Goal: Transaction & Acquisition: Purchase product/service

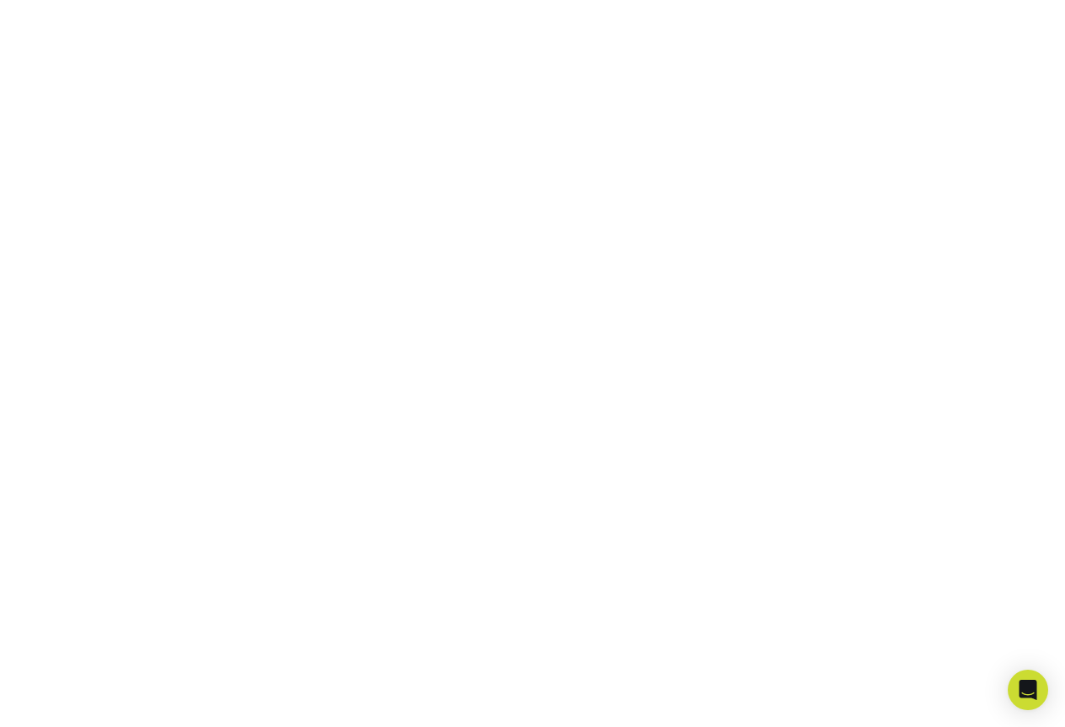
scroll to position [381, 0]
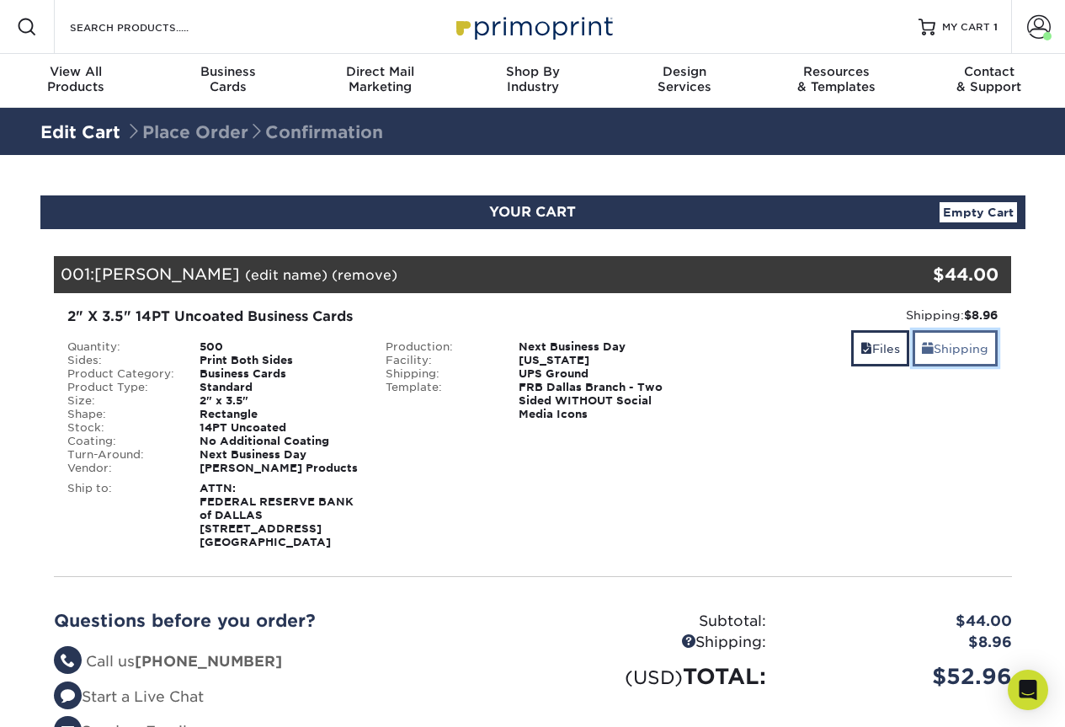
click at [940, 349] on link "Shipping" at bounding box center [955, 348] width 85 height 36
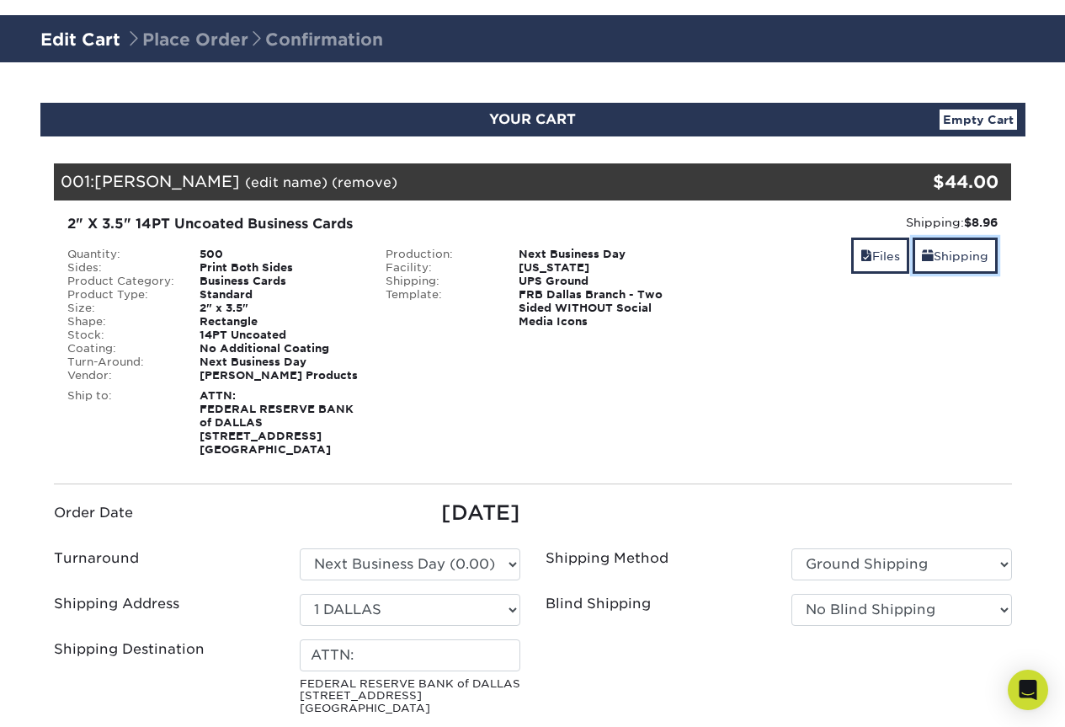
scroll to position [337, 0]
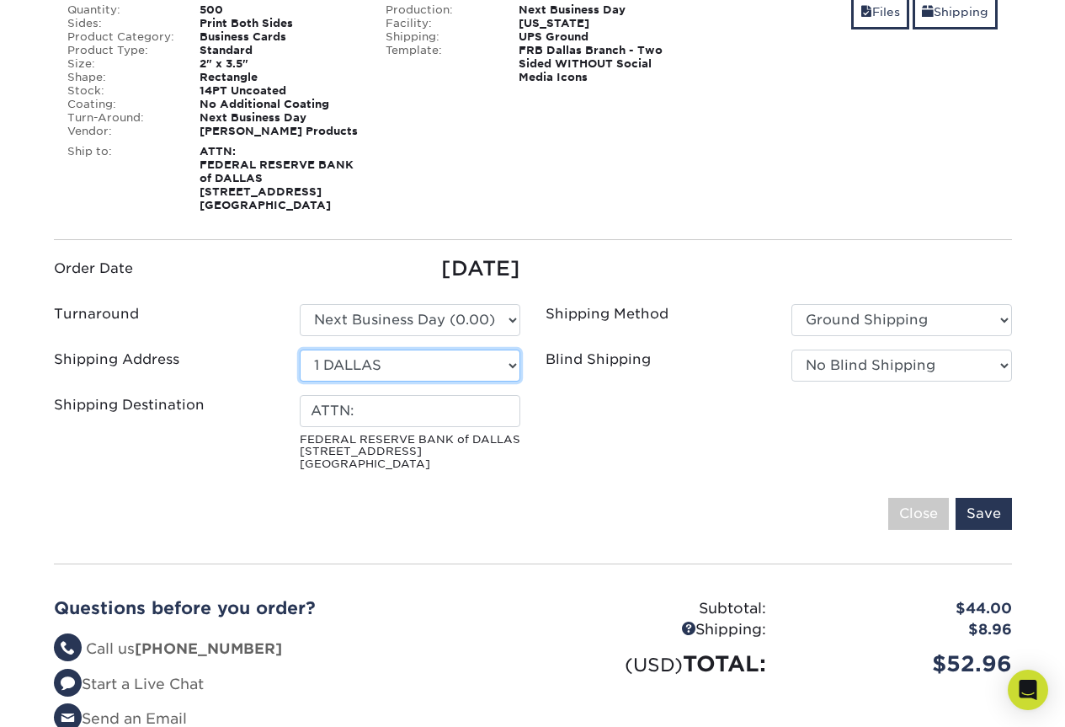
click at [498, 361] on select "Select One 1 DALLAS 1 EL PASO 1 HOUSTON 1 SAN ANTONIO BRENDAN KELLY FNB TX MIKE…" at bounding box center [410, 365] width 221 height 32
click at [300, 349] on select "Select One 1 DALLAS 1 EL PASO 1 HOUSTON 1 SAN ANTONIO BRENDAN KELLY FNB TX MIKE…" at bounding box center [410, 365] width 221 height 32
click at [454, 410] on input "ATTN:" at bounding box center [410, 411] width 221 height 32
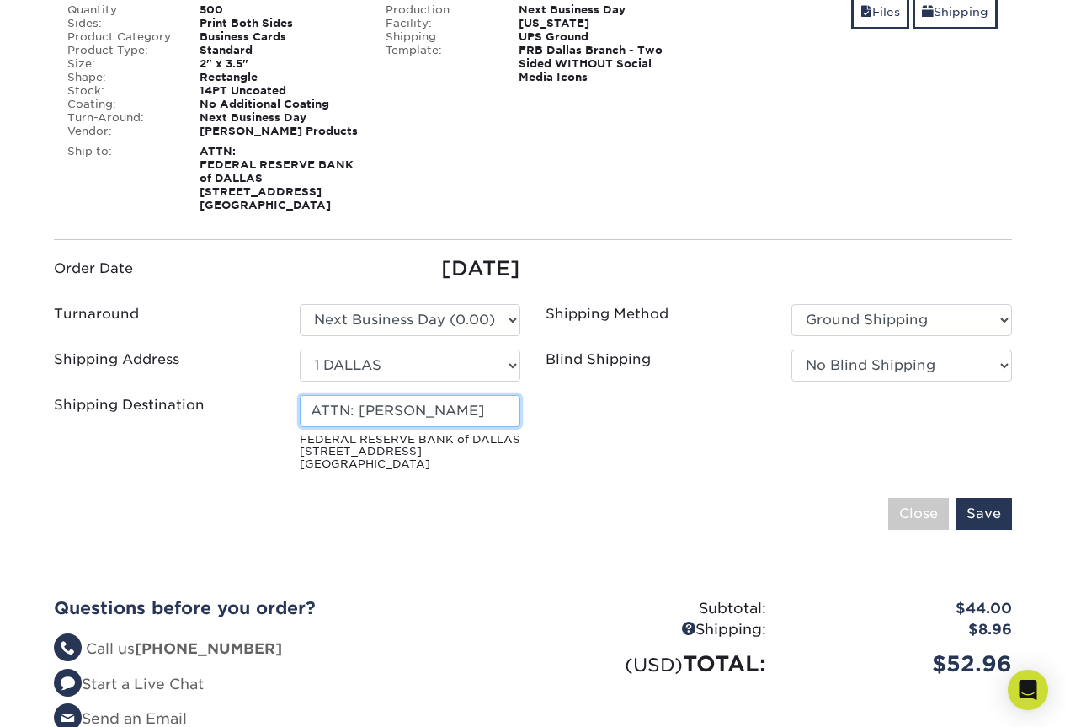
type input "ATTN: MARY ANN HALL"
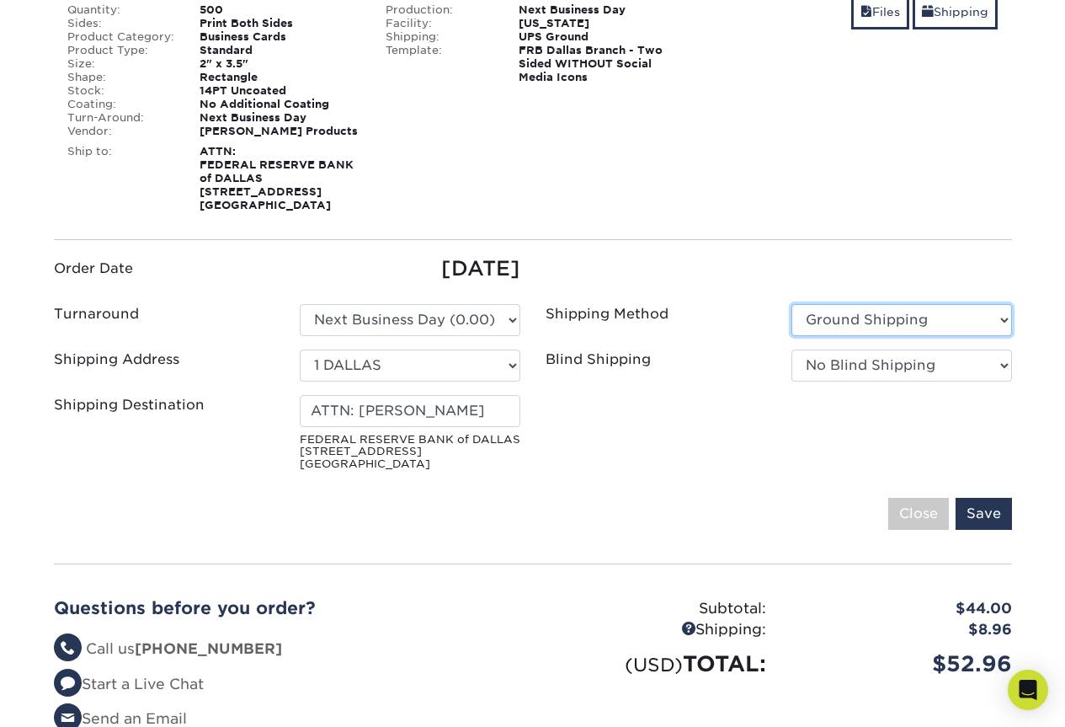
click at [887, 313] on select "Please Select Ground Shipping 3 Day Shipping Service 2 Day Air Shipping 2nd Day…" at bounding box center [901, 320] width 221 height 32
click at [791, 304] on select "Please Select Ground Shipping 3 Day Shipping Service 2 Day Air Shipping 2nd Day…" at bounding box center [901, 320] width 221 height 32
click at [893, 365] on select "No Blind Shipping 1 DALLAS 1 EL PASO 1 HOUSTON 1 SAN [PERSON_NAME] [PERSON_NAME…" at bounding box center [901, 365] width 221 height 32
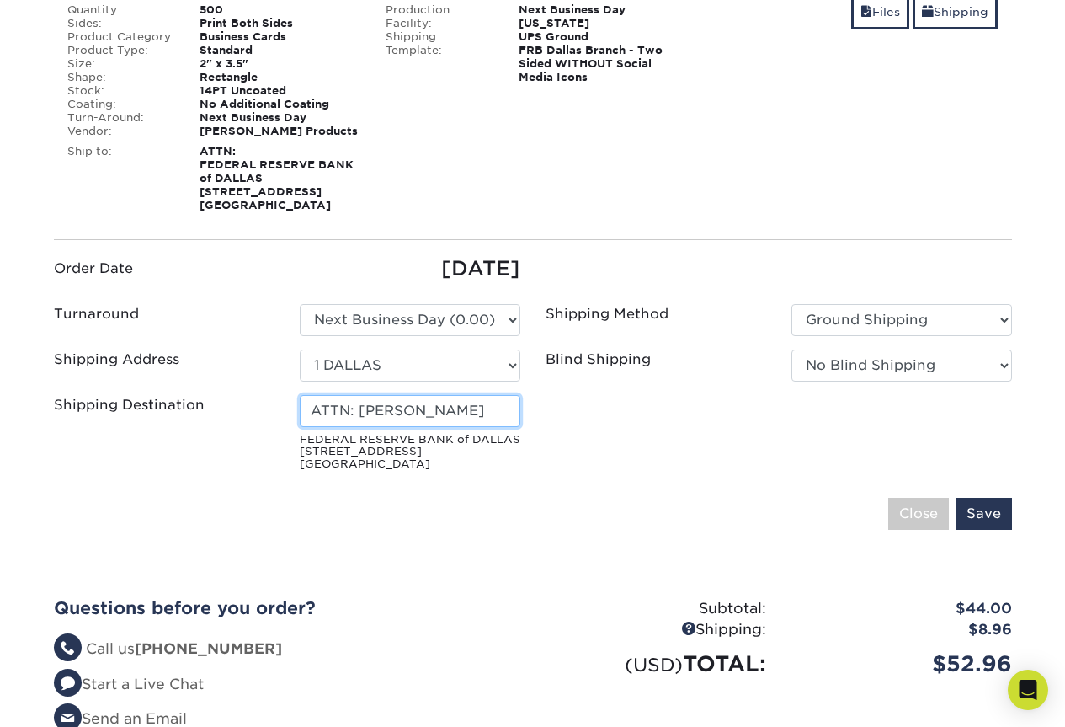
click at [501, 408] on input "ATTN: [PERSON_NAME]" at bounding box center [410, 411] width 221 height 32
drag, startPoint x: 501, startPoint y: 408, endPoint x: 195, endPoint y: 456, distance: 309.4
click at [195, 456] on div "Shipping Destination ATTN: MARY ANN HALL FEDERAL RESERVE BANK of DALLAS 2200 N …" at bounding box center [287, 436] width 492 height 83
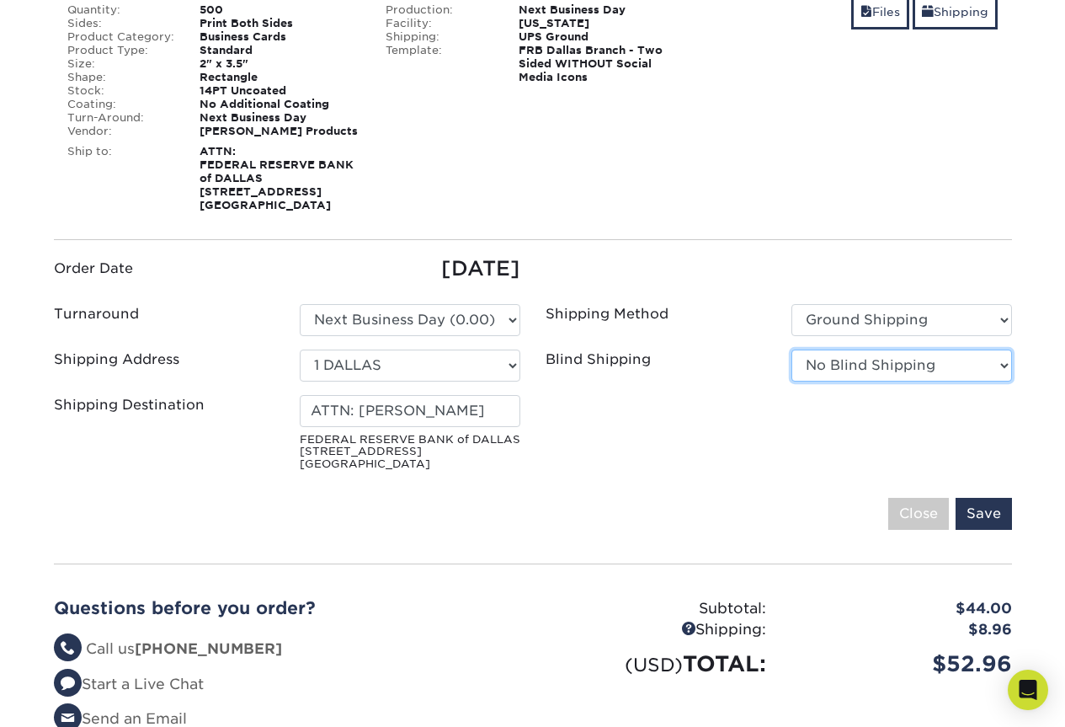
click at [958, 370] on select "No Blind Shipping 1 DALLAS 1 EL PASO 1 HOUSTON 1 SAN ANTONIO BRENDAN KELLY FNB …" at bounding box center [901, 365] width 221 height 32
select select "250089"
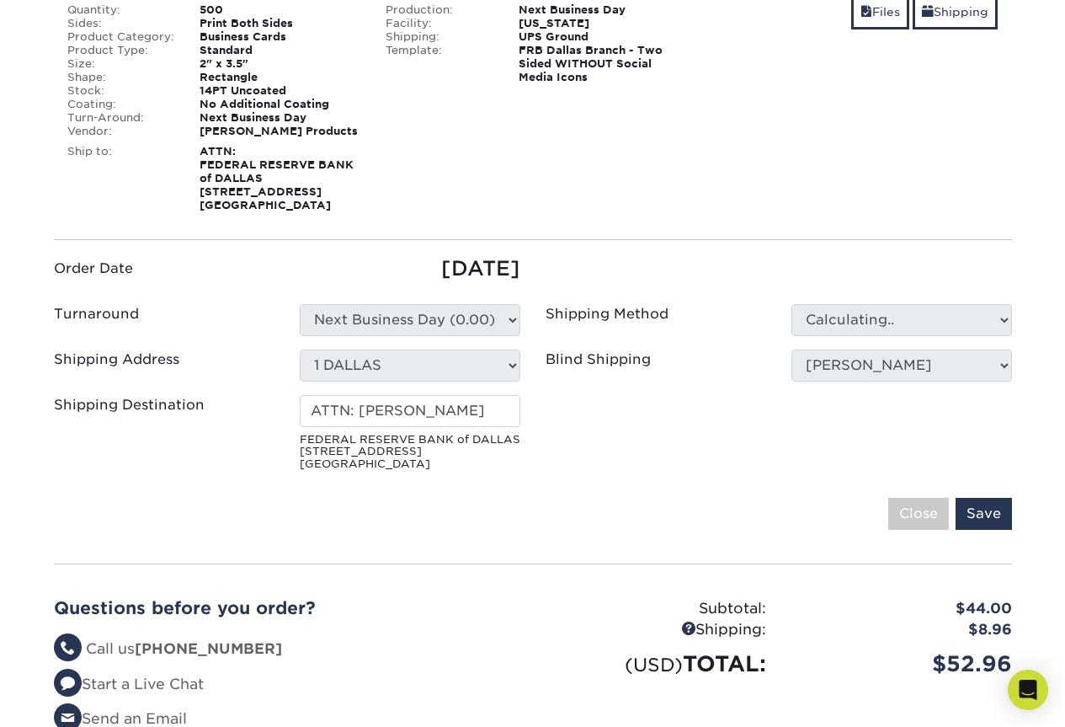
type input "ATTN:"
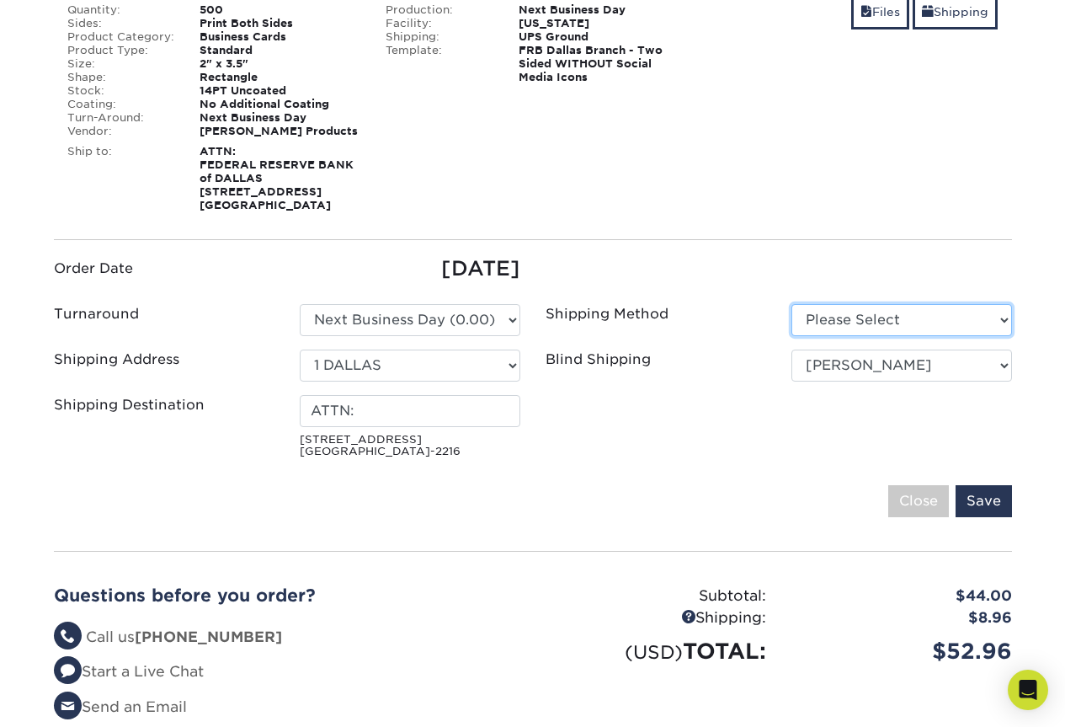
click at [890, 322] on select "Please Select Ground Shipping (+$8.96) 3 Day Shipping Service (+$15.36)" at bounding box center [901, 320] width 221 height 32
select select "03"
click at [791, 304] on select "Please Select Ground Shipping (+$8.96) 3 Day Shipping Service (+$15.36)" at bounding box center [901, 320] width 221 height 32
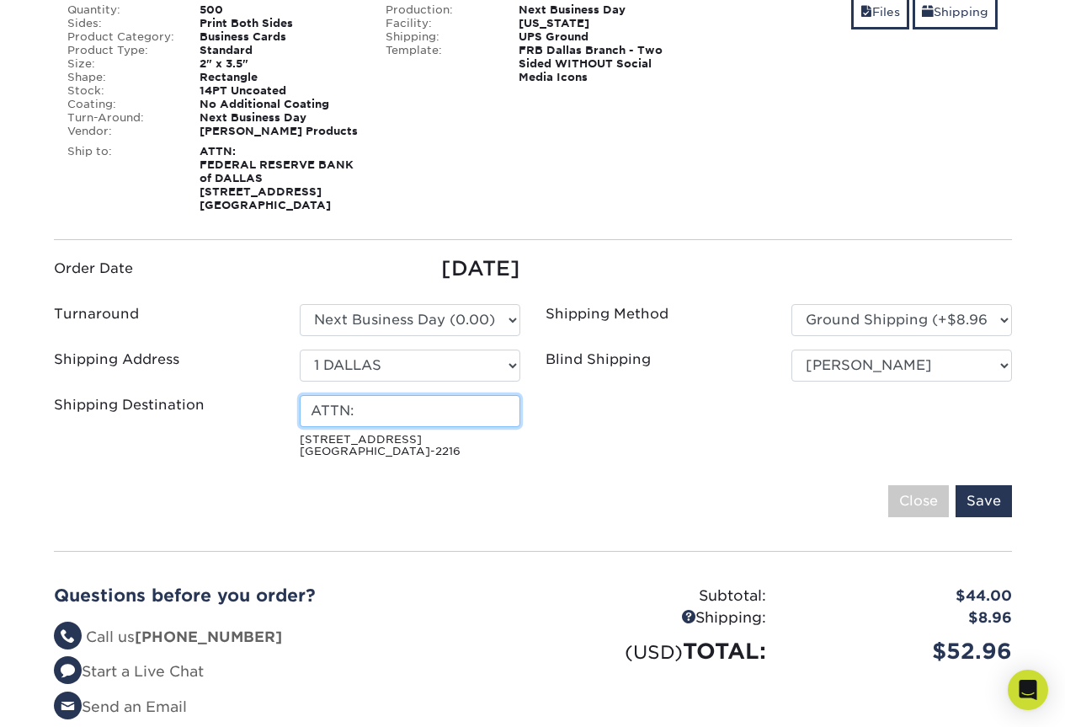
click at [502, 413] on input "ATTN:" at bounding box center [410, 411] width 221 height 32
paste input "ATTN: MARY ANN HALL"
type input "ATTN: MARY ANN HALL"
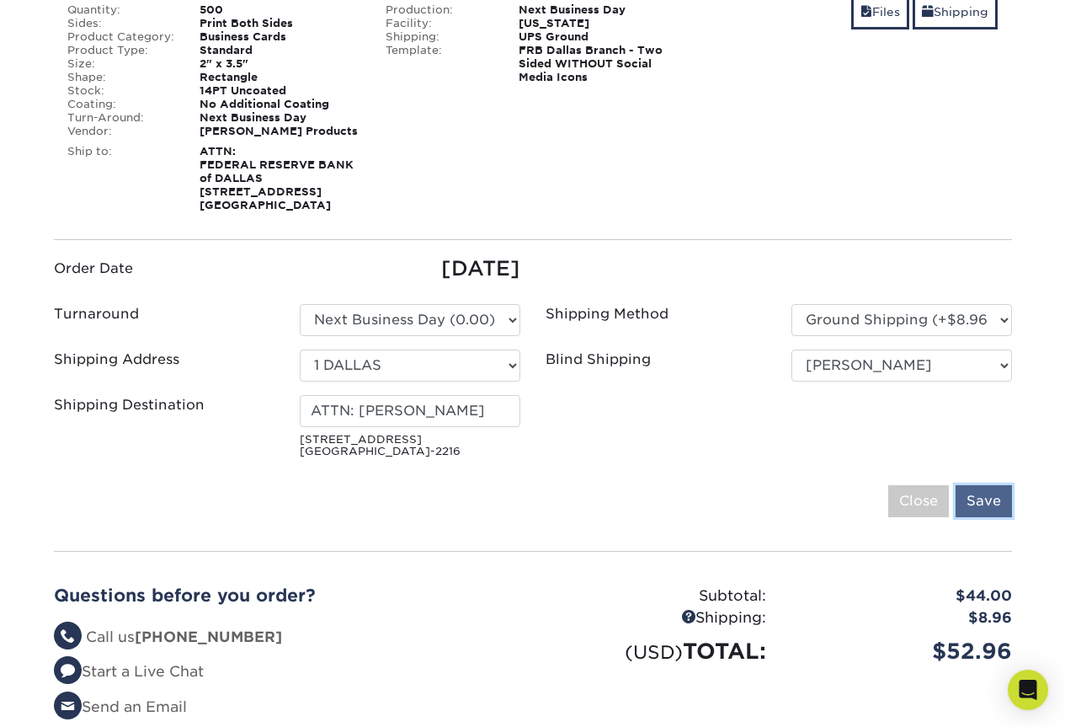
click at [998, 497] on input "Save" at bounding box center [984, 501] width 56 height 32
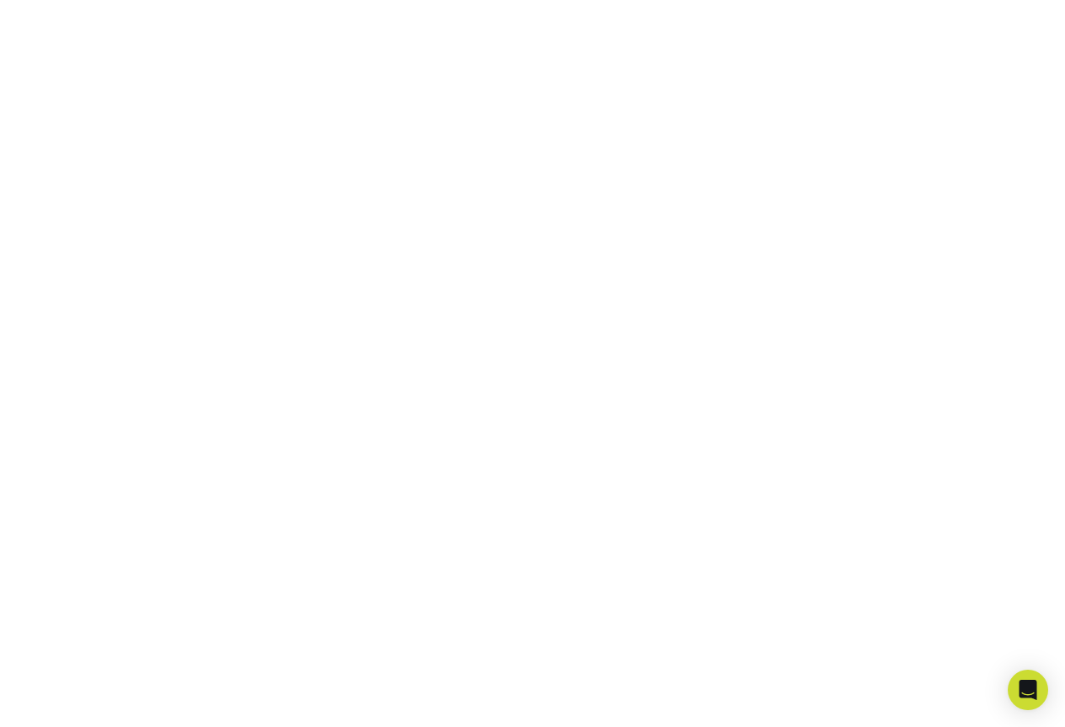
scroll to position [381, 0]
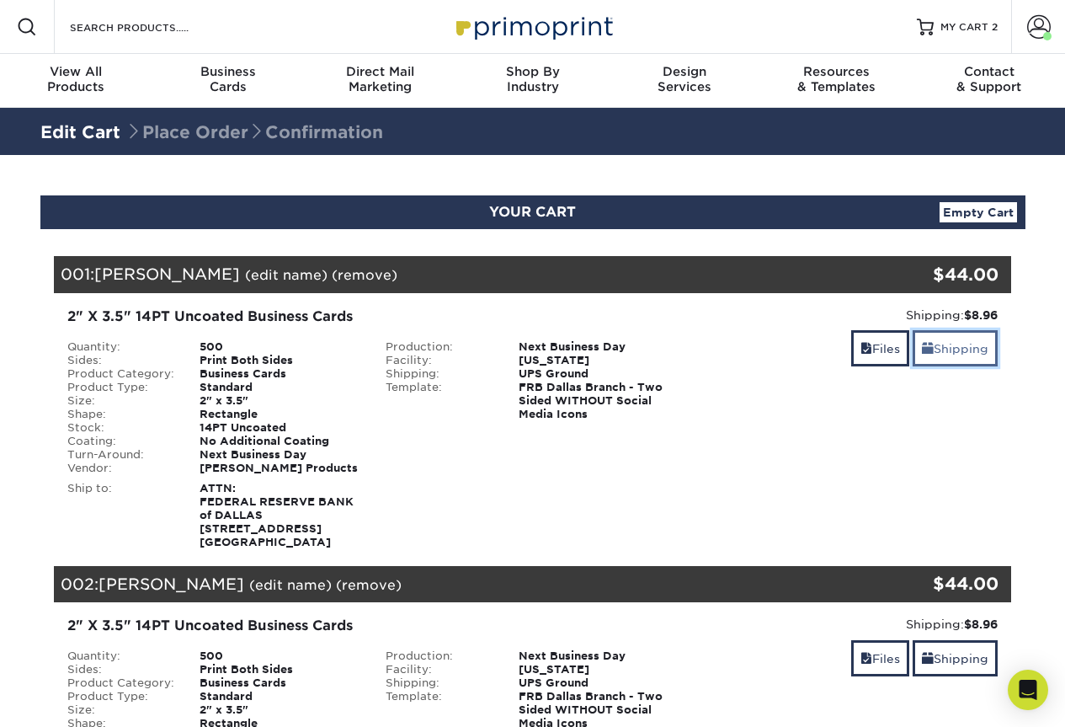
click at [947, 346] on link "Shipping" at bounding box center [955, 348] width 85 height 36
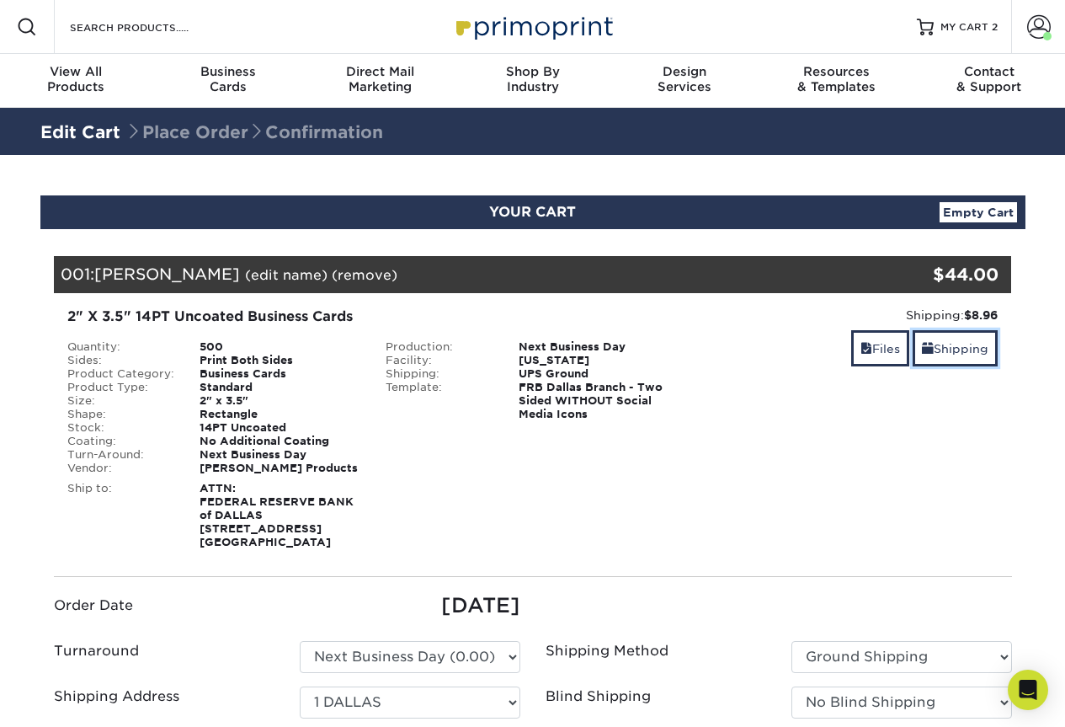
scroll to position [421, 0]
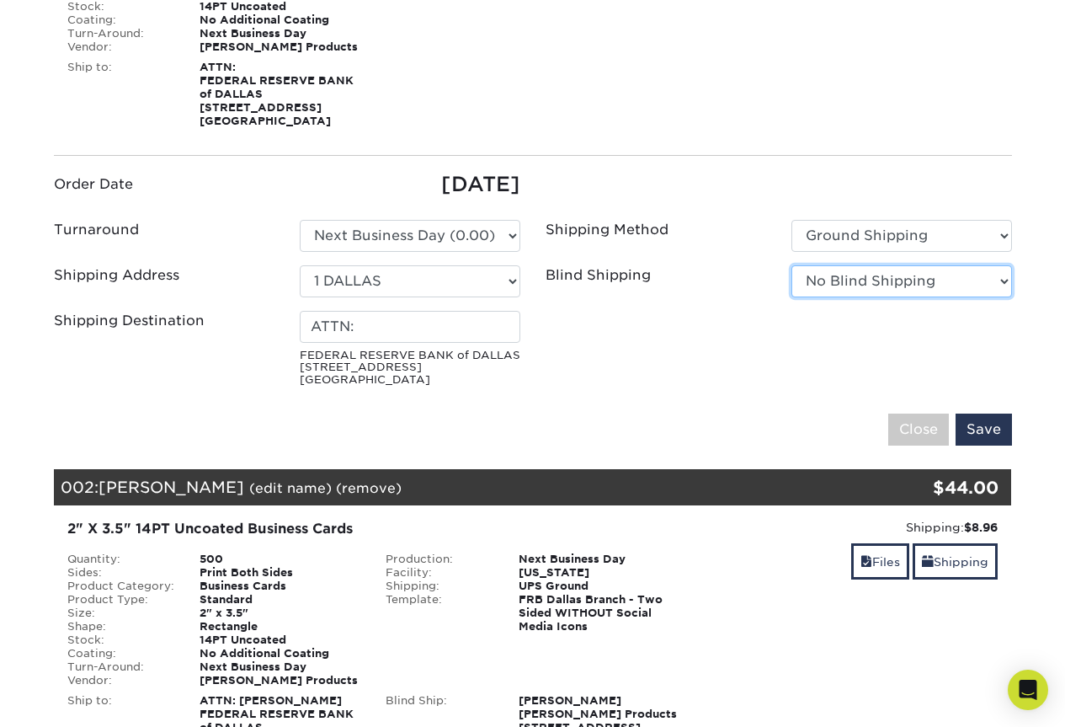
click at [904, 284] on select "No Blind Shipping 1 DALLAS 1 EL PASO 1 HOUSTON 1 SAN [PERSON_NAME] [PERSON_NAME…" at bounding box center [901, 281] width 221 height 32
select select "250089"
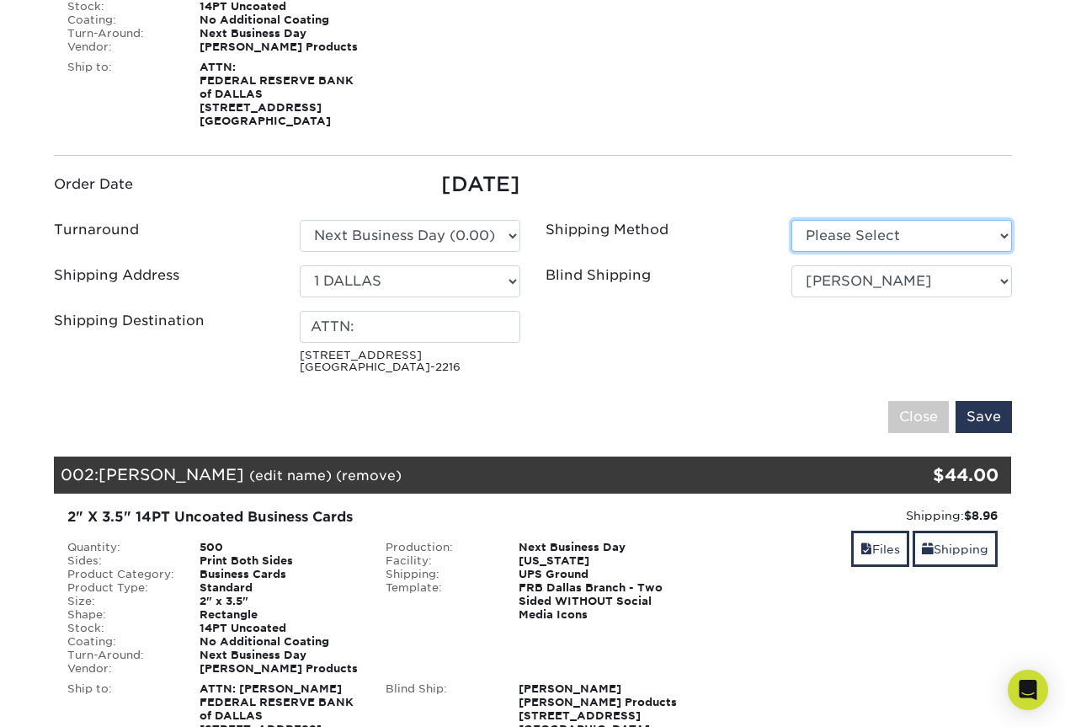
click at [886, 242] on select "Please Select Ground Shipping (+$8.96) 3 Day Shipping Service (+$15.36)" at bounding box center [901, 236] width 221 height 32
select select "03"
click at [791, 220] on select "Please Select Ground Shipping (+$8.96) 3 Day Shipping Service (+$15.36)" at bounding box center [901, 236] width 221 height 32
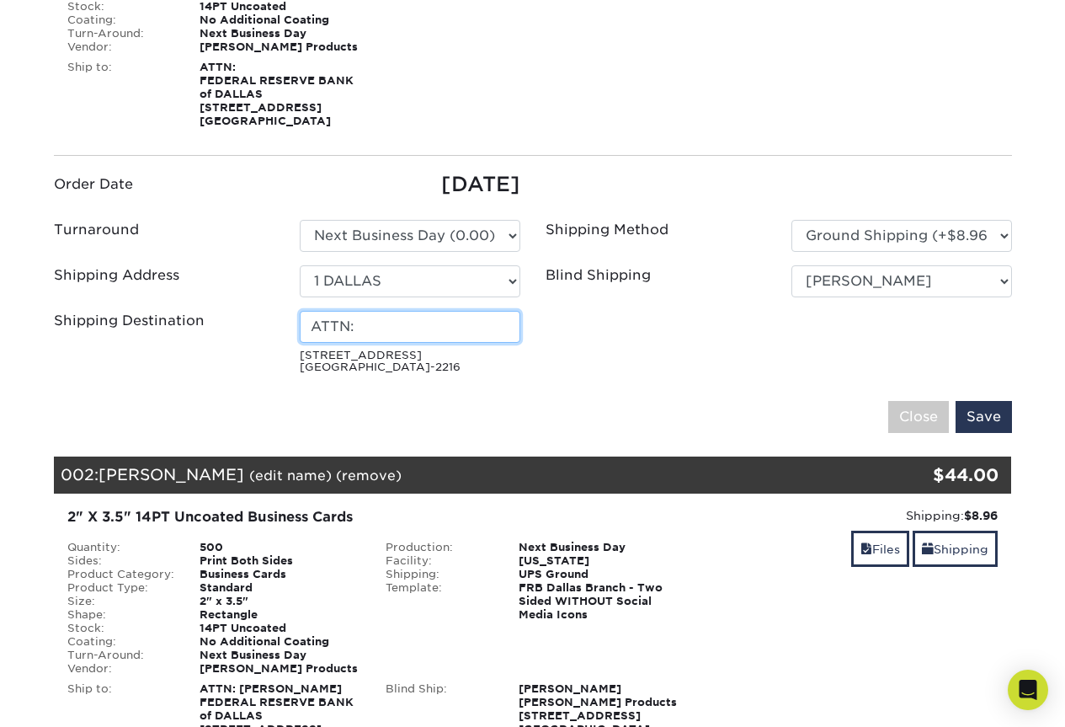
click at [466, 326] on input "ATTN:" at bounding box center [410, 327] width 221 height 32
type input "ATTN: [PERSON_NAME]"
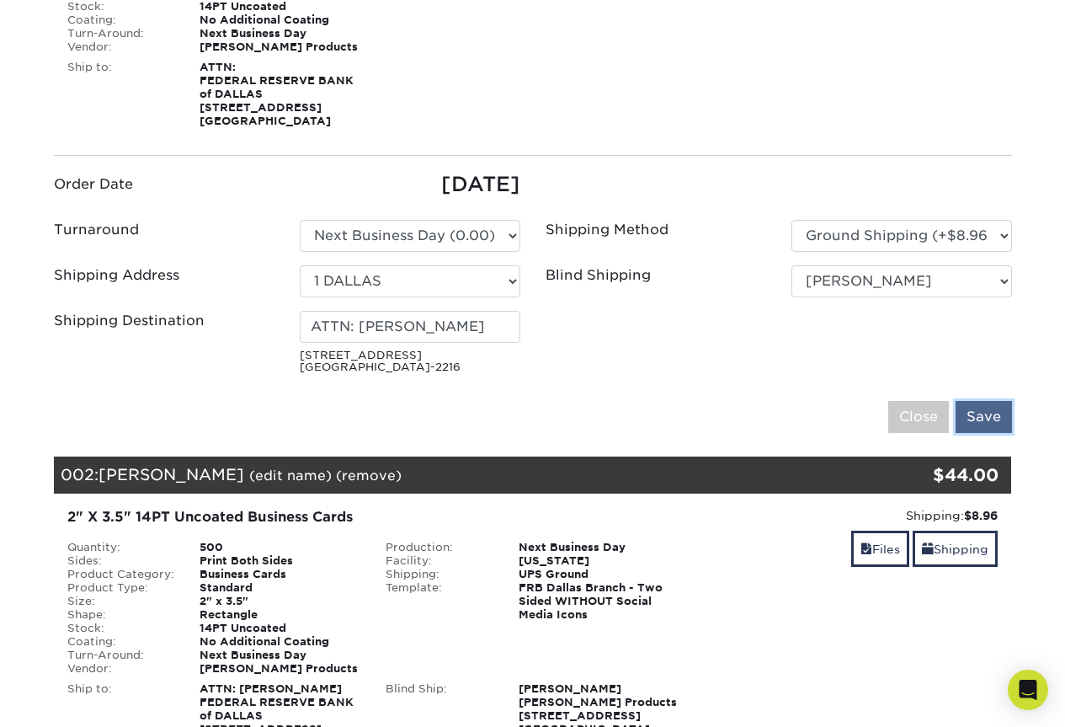
click at [993, 418] on input "Save" at bounding box center [984, 417] width 56 height 32
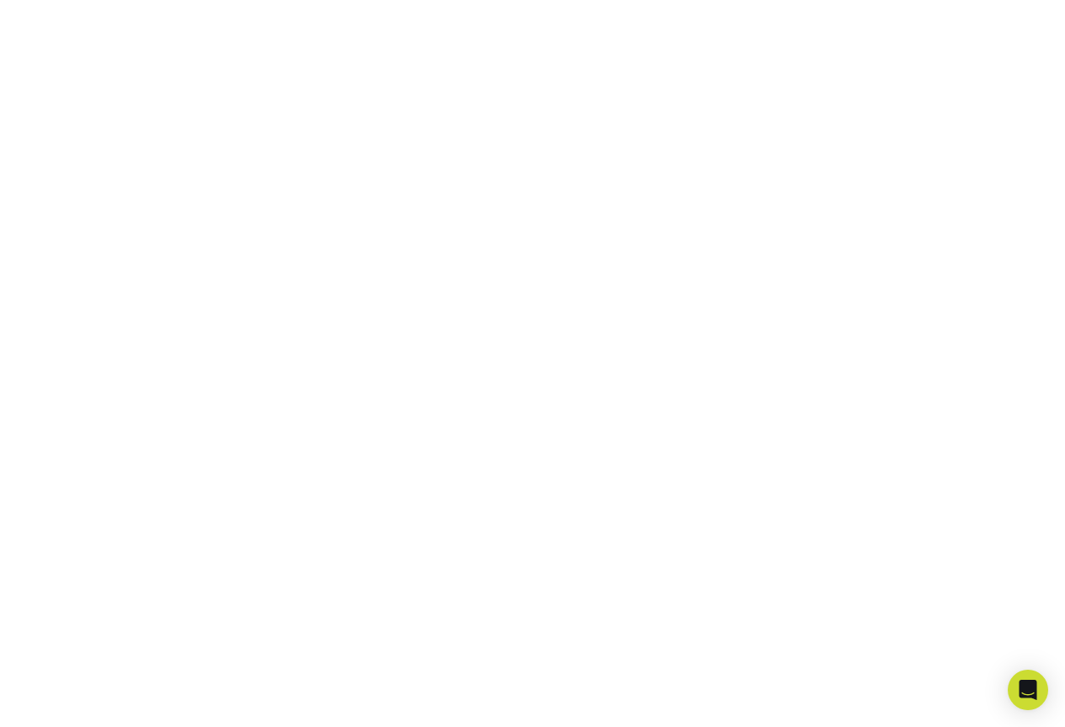
scroll to position [465, 0]
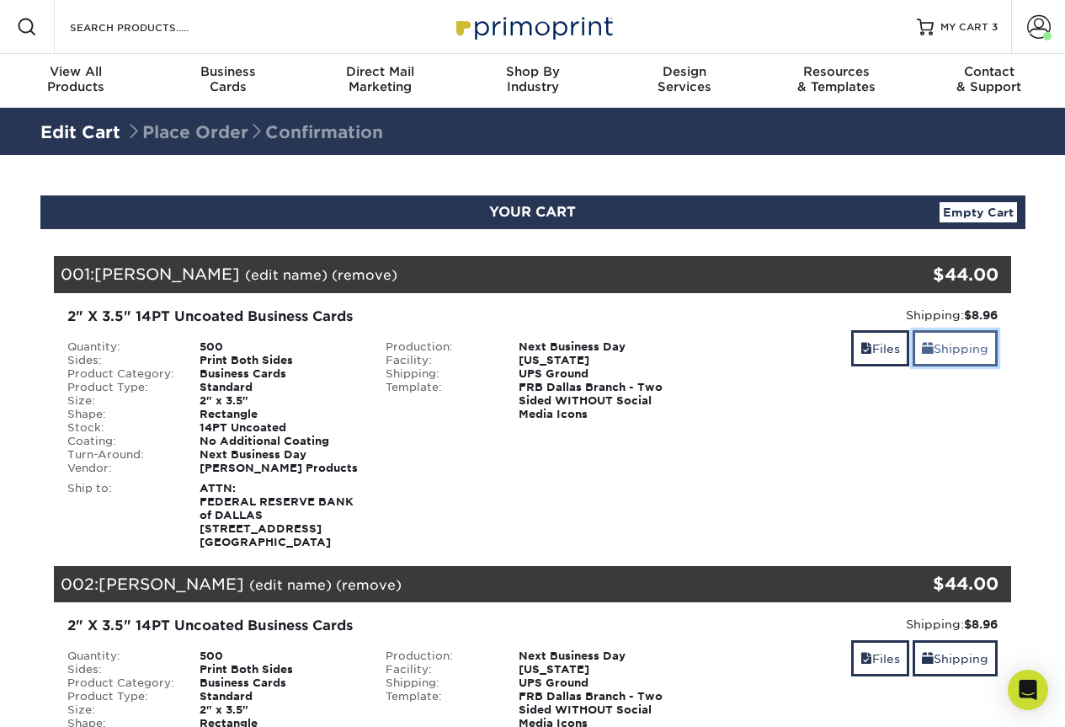
click at [948, 350] on link "Shipping" at bounding box center [955, 348] width 85 height 36
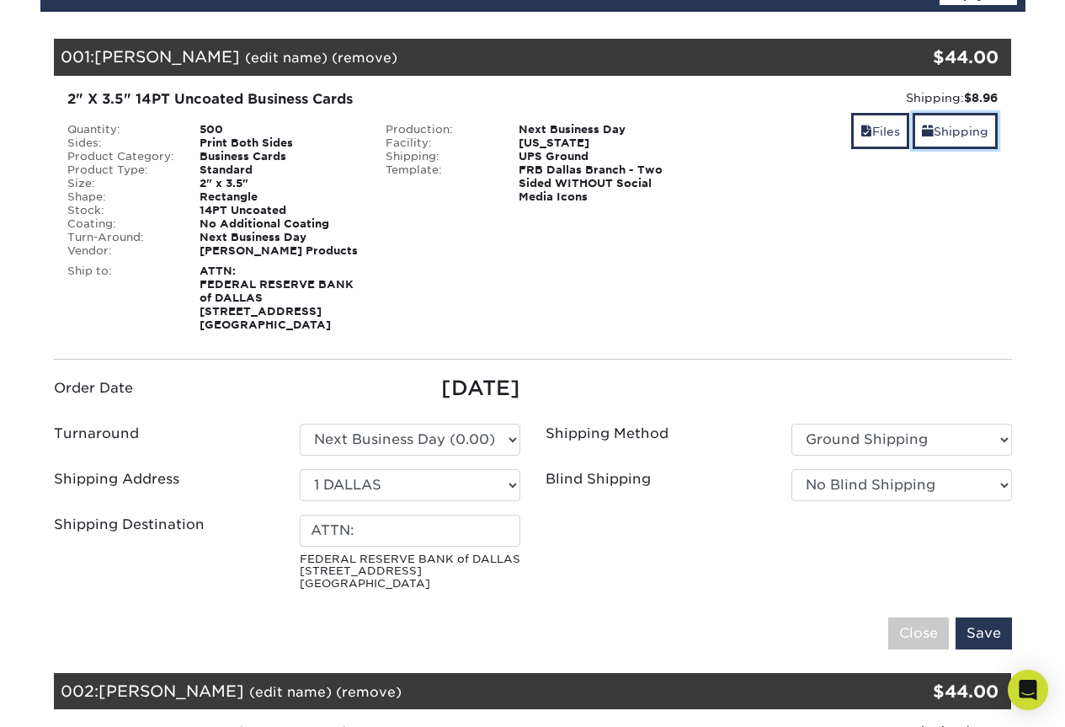
scroll to position [253, 0]
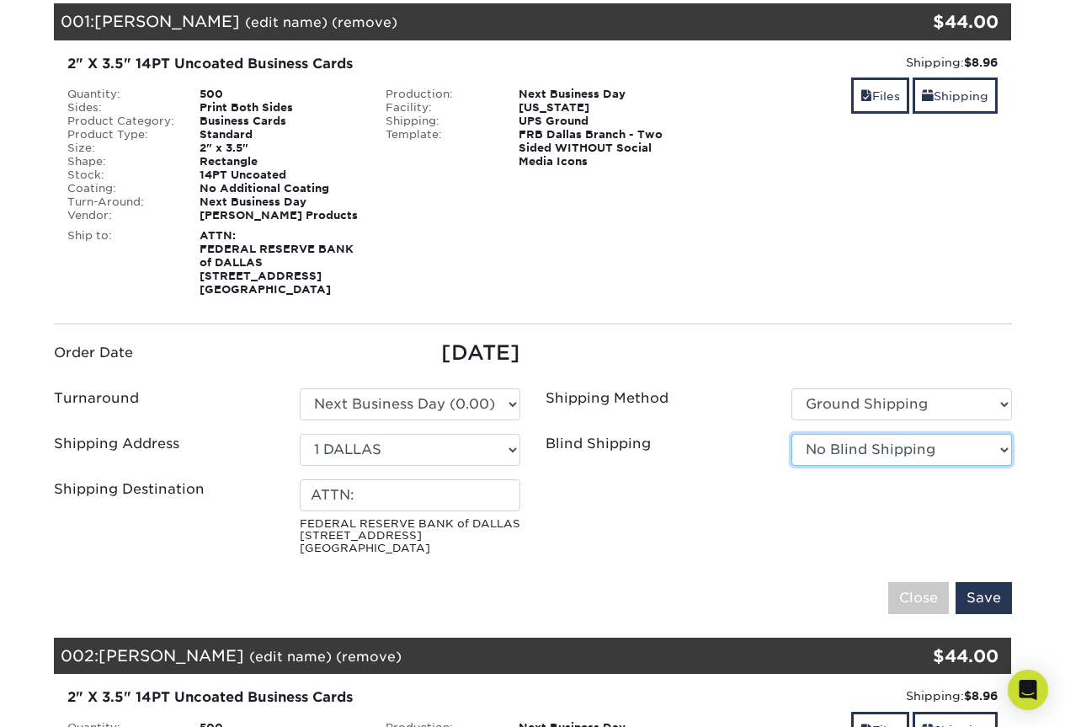
click at [903, 458] on select "No Blind Shipping 1 DALLAS 1 EL PASO 1 HOUSTON 1 SAN ANTONIO BRENDAN KELLY FNB …" at bounding box center [901, 450] width 221 height 32
select select "250089"
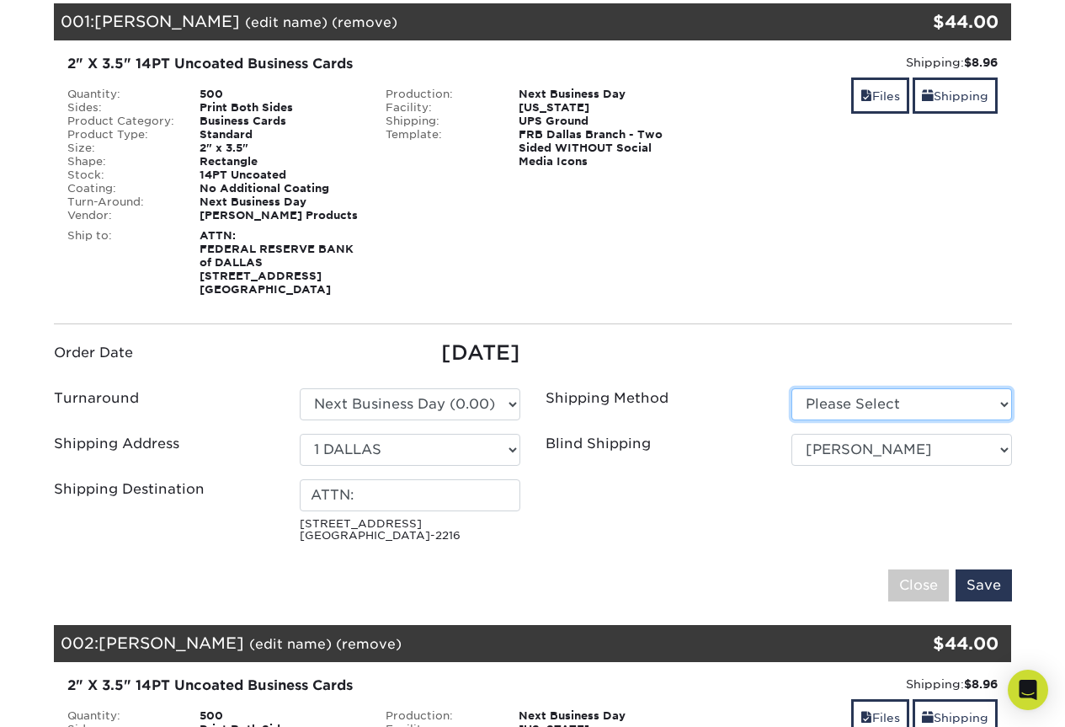
click at [891, 407] on select "Please Select Ground Shipping (+$8.96) 3 Day Shipping Service (+$15.36)" at bounding box center [901, 404] width 221 height 32
select select "03"
click at [791, 388] on select "Please Select Ground Shipping (+$8.96) 3 Day Shipping Service (+$15.36)" at bounding box center [901, 404] width 221 height 32
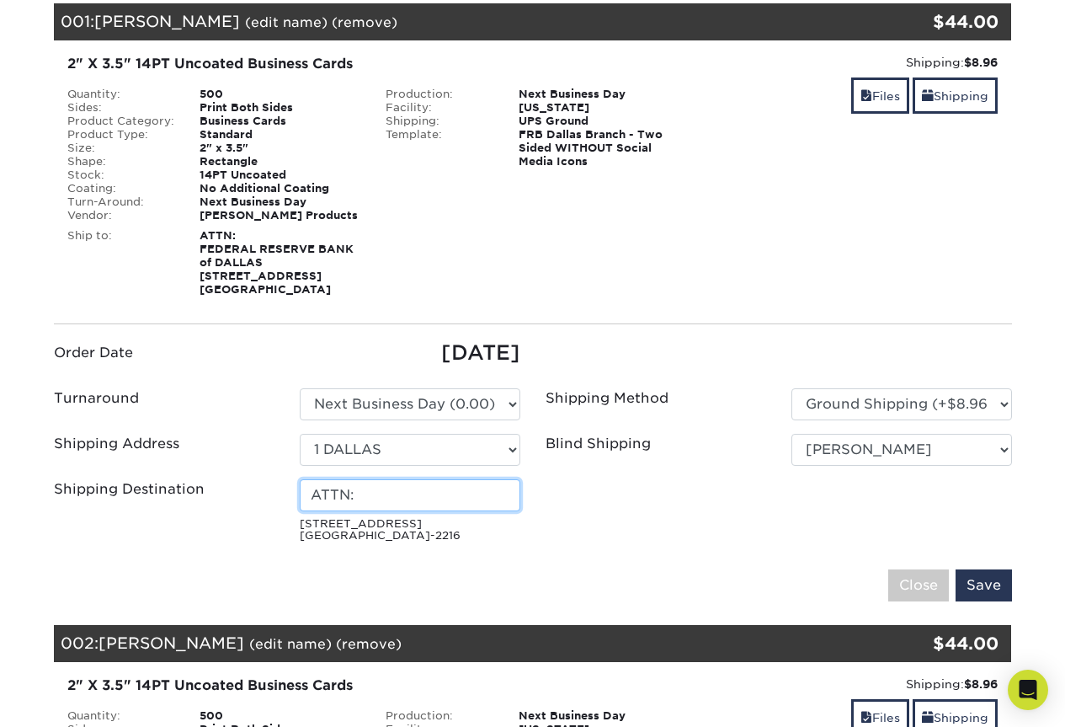
click at [425, 494] on input "ATTN:" at bounding box center [410, 495] width 221 height 32
type input "ATTN: [PERSON_NAME]"
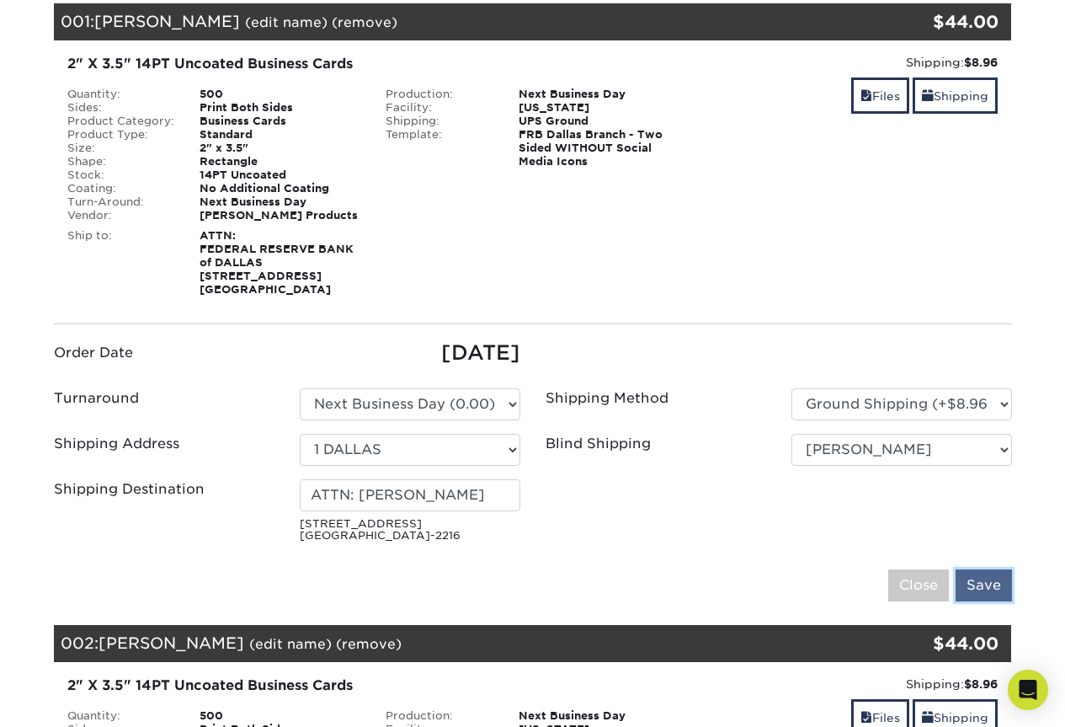
click at [974, 579] on input "Save" at bounding box center [984, 585] width 56 height 32
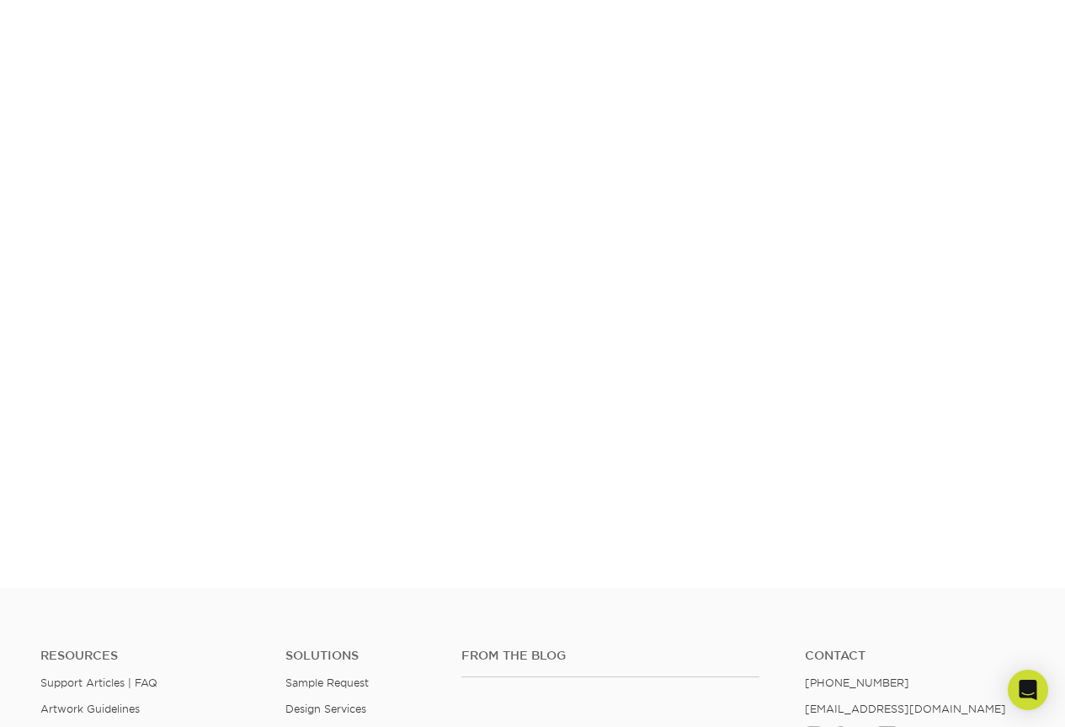
scroll to position [296, 0]
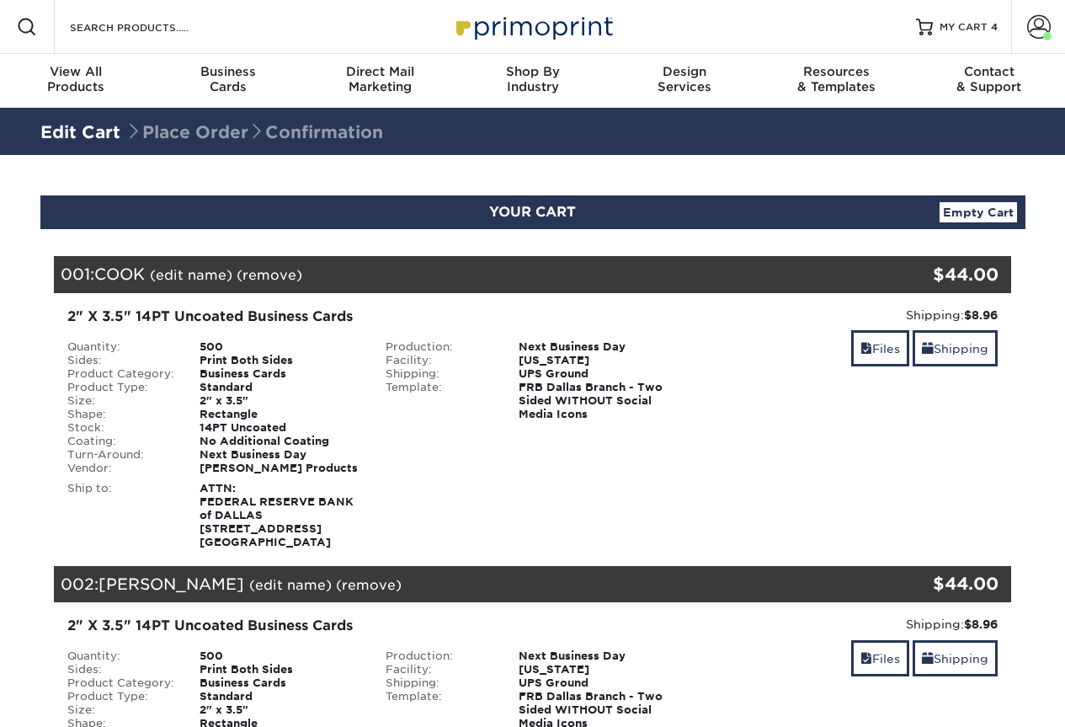
select select "239473"
click at [968, 333] on link "Shipping" at bounding box center [955, 348] width 85 height 36
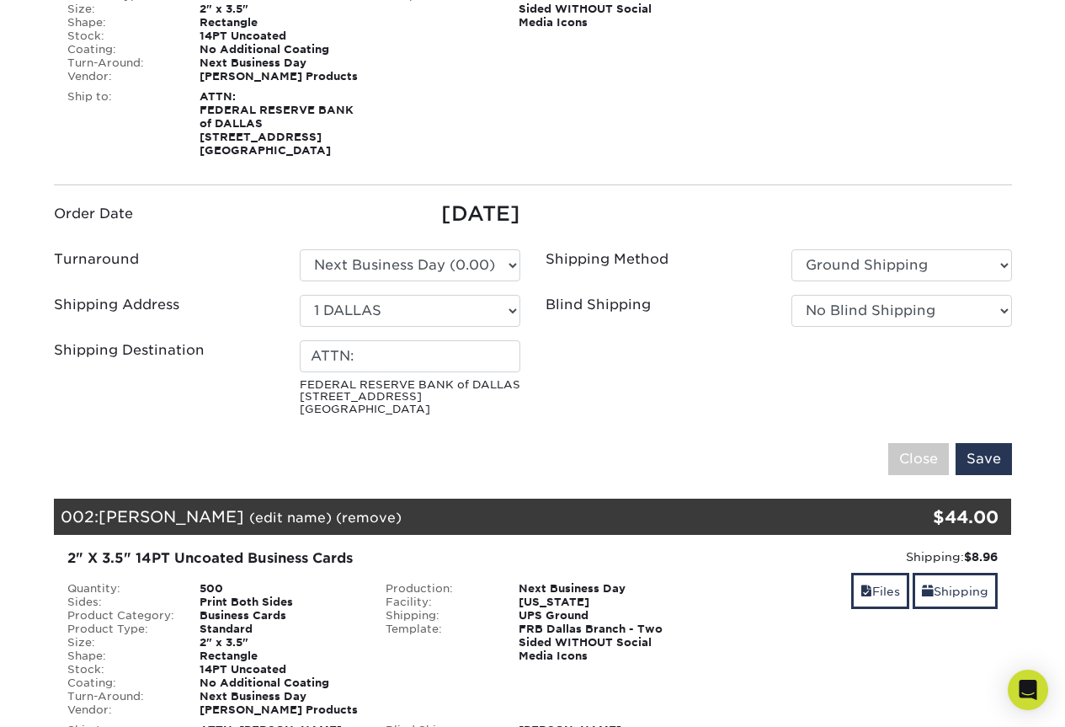
scroll to position [421, 0]
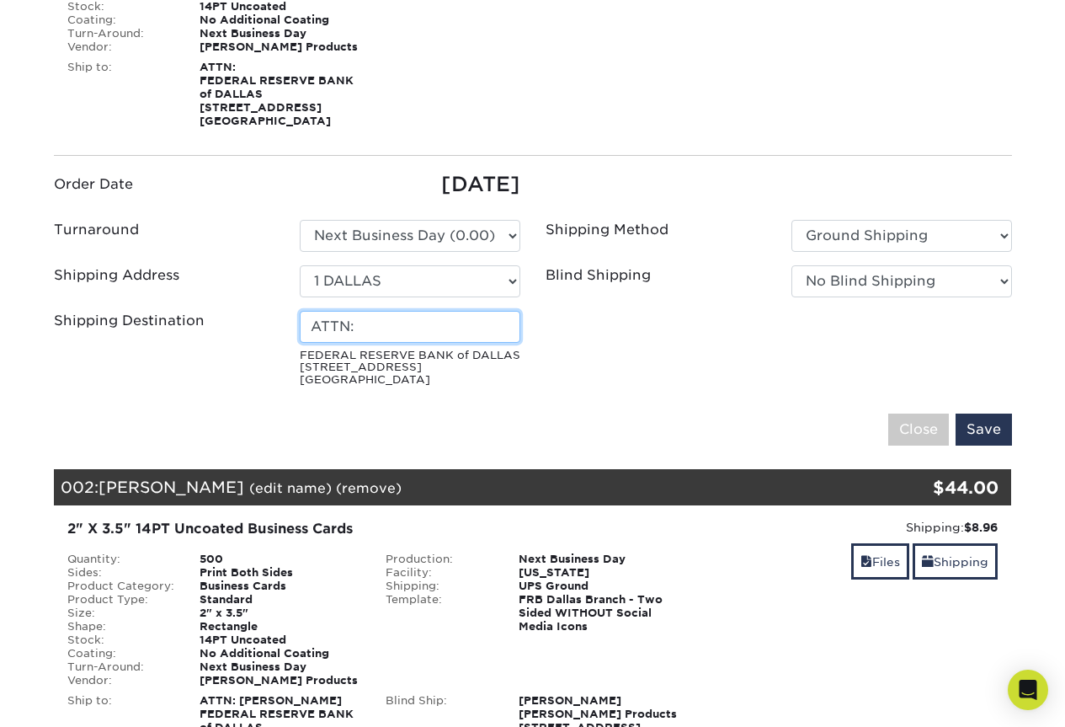
click at [455, 329] on input "ATTN:" at bounding box center [410, 327] width 221 height 32
type input "ATTN: MAR"
click at [956, 413] on input "Save" at bounding box center [984, 429] width 56 height 32
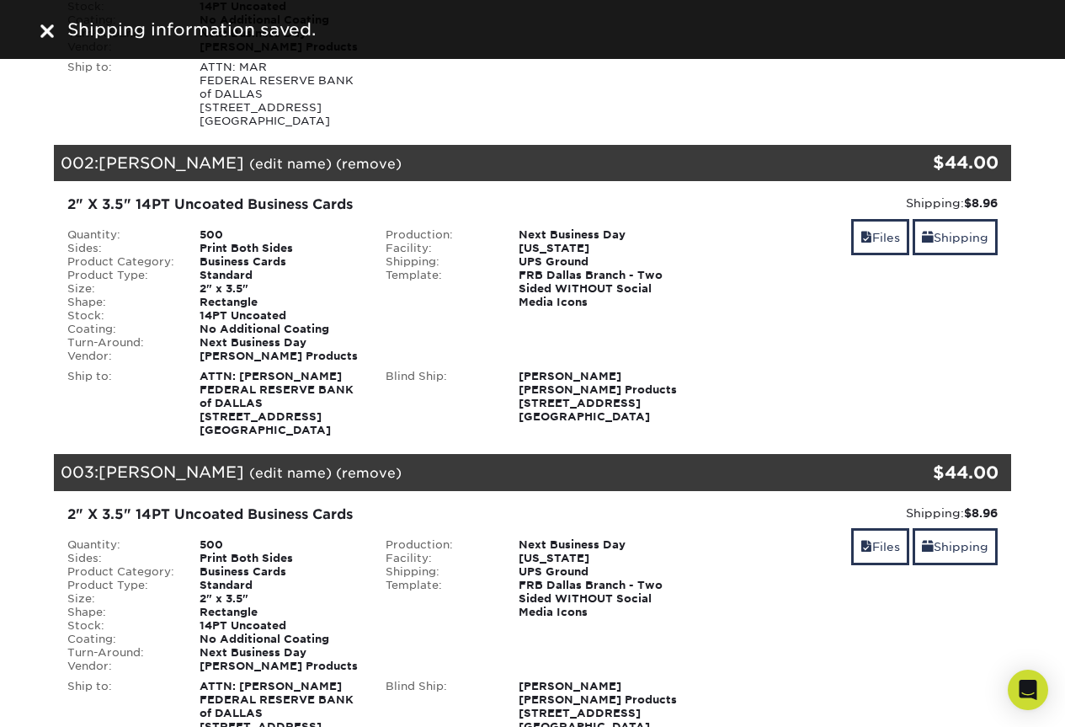
scroll to position [84, 0]
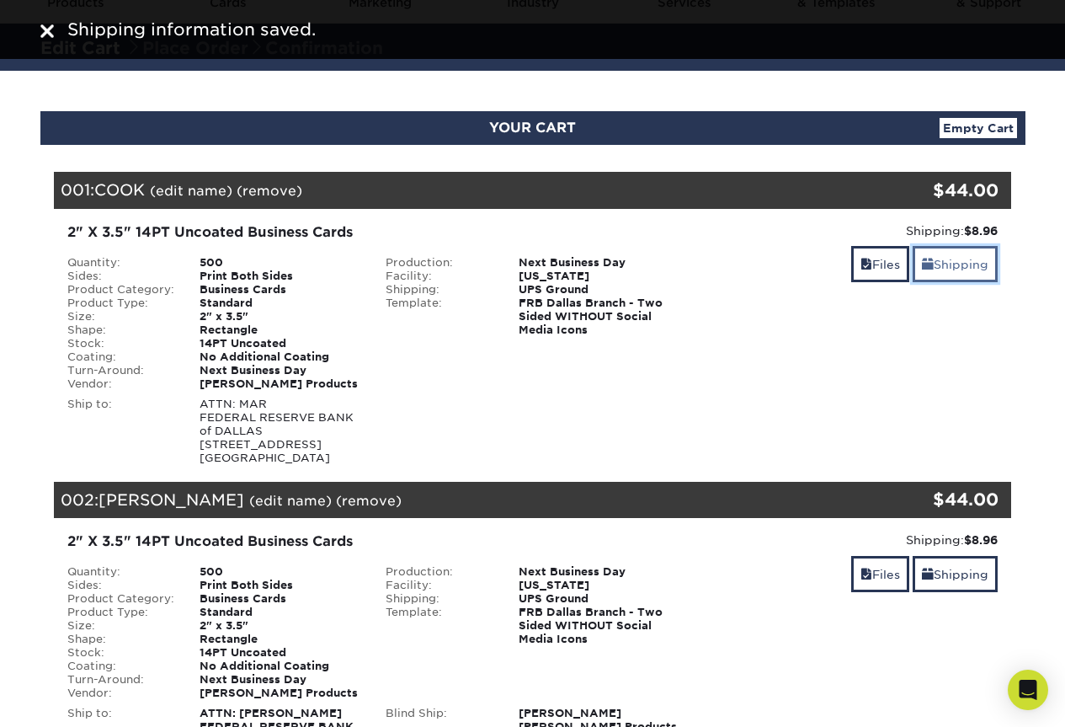
click at [968, 262] on link "Shipping" at bounding box center [955, 264] width 85 height 36
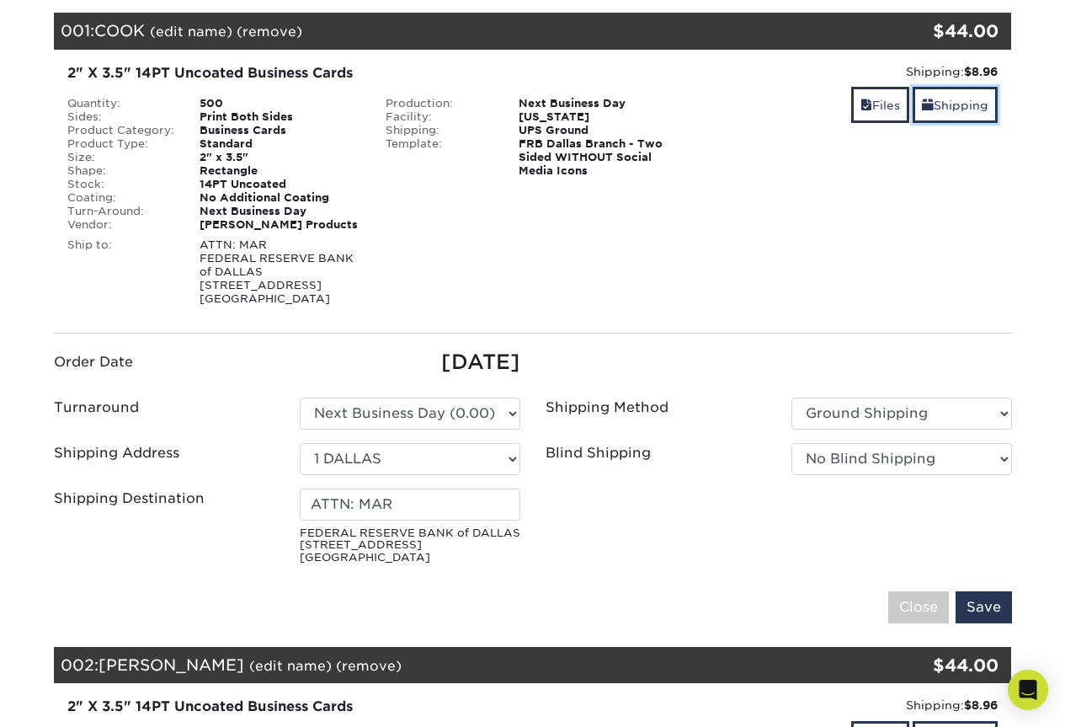
scroll to position [253, 0]
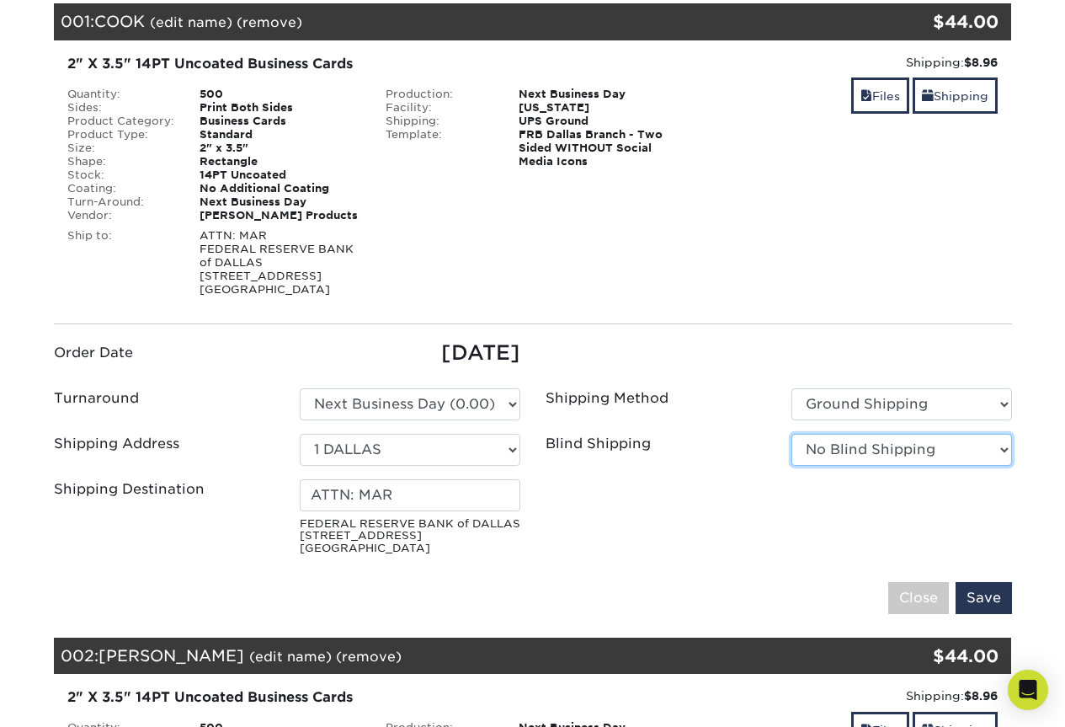
click at [834, 451] on select "No Blind Shipping 1 DALLAS 1 EL PASO 1 HOUSTON 1 SAN [PERSON_NAME] [PERSON_NAME…" at bounding box center [901, 450] width 221 height 32
select select "250089"
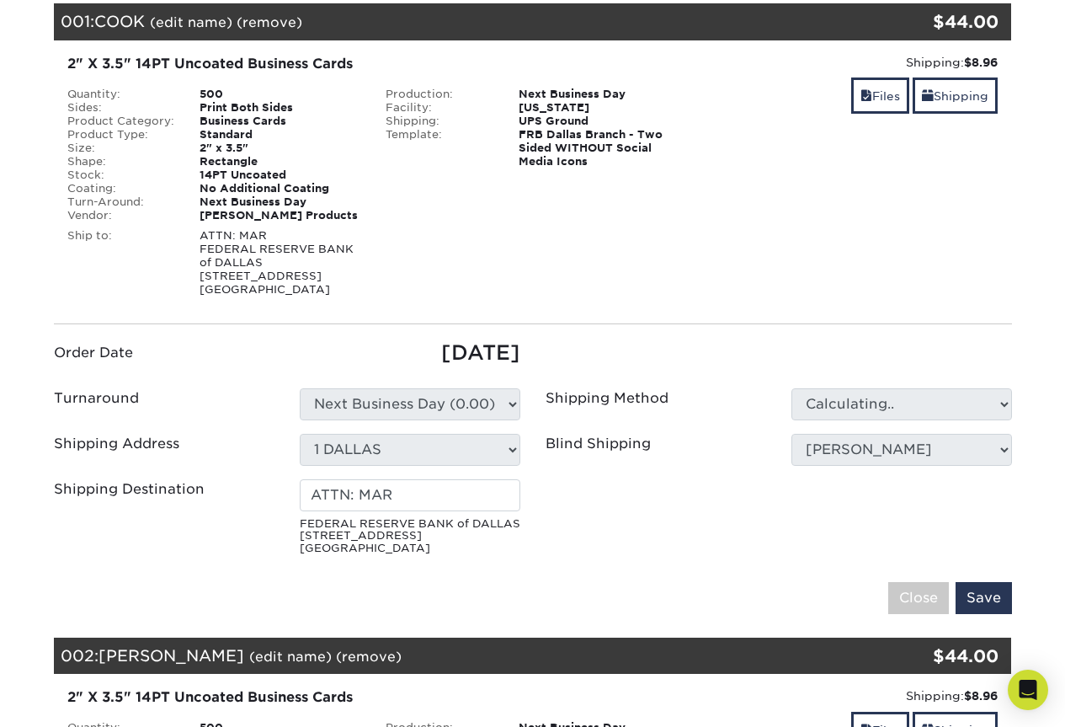
type input "ATTN:"
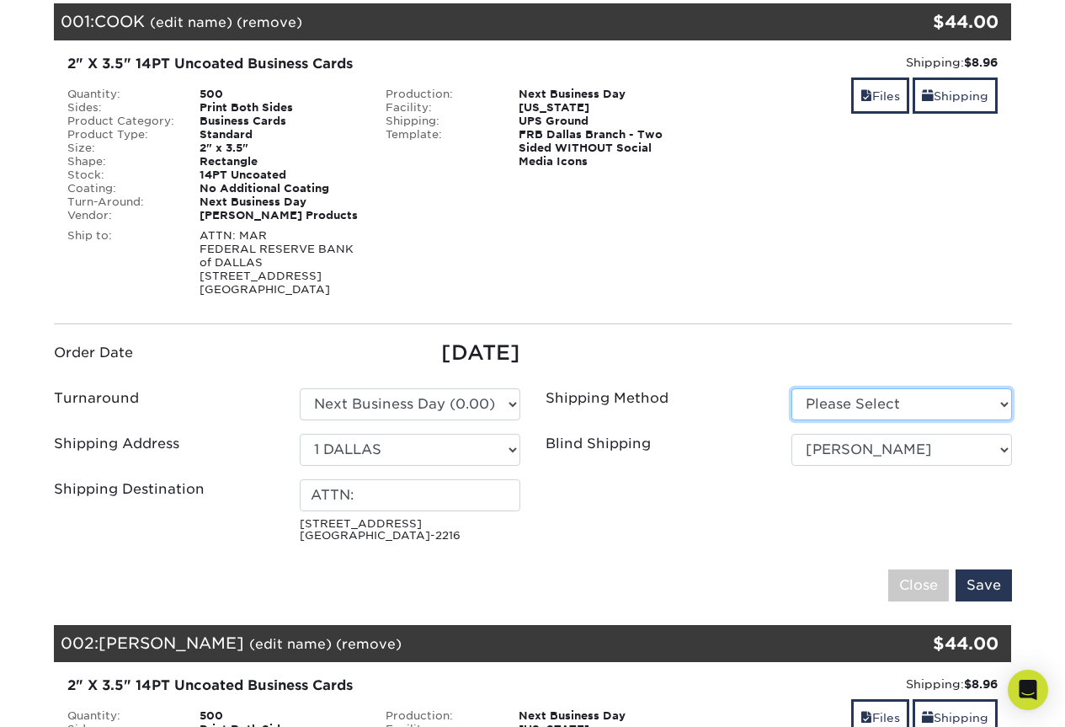
click at [915, 402] on select "Please Select Ground Shipping (+$8.96) 3 Day Shipping Service (+$15.36)" at bounding box center [901, 404] width 221 height 32
select select "03"
click at [791, 388] on select "Please Select Ground Shipping (+$8.96) 3 Day Shipping Service (+$15.36)" at bounding box center [901, 404] width 221 height 32
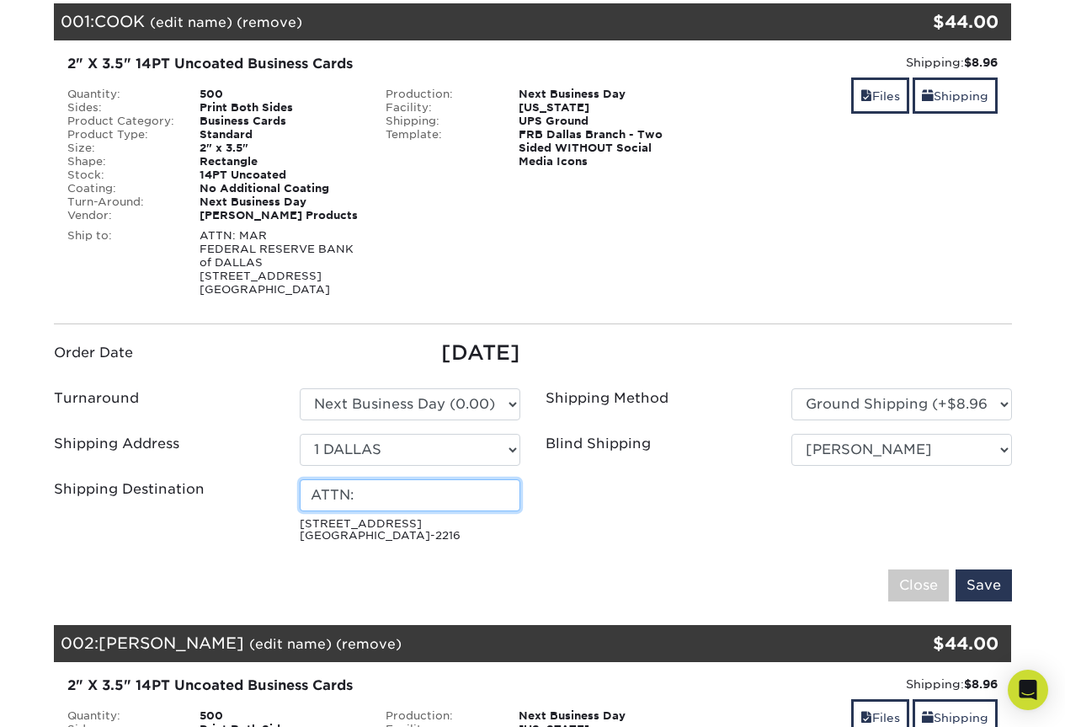
click at [466, 498] on input "ATTN:" at bounding box center [410, 495] width 221 height 32
type input "ATTN: [PERSON_NAME]"
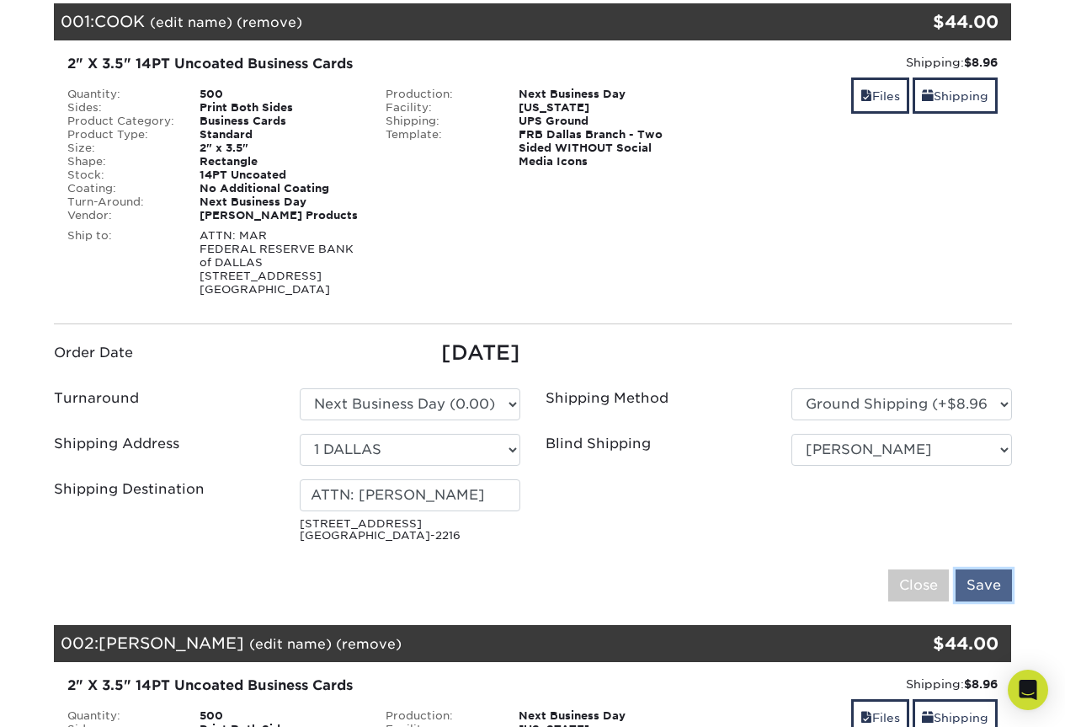
click at [990, 581] on input "Save" at bounding box center [984, 585] width 56 height 32
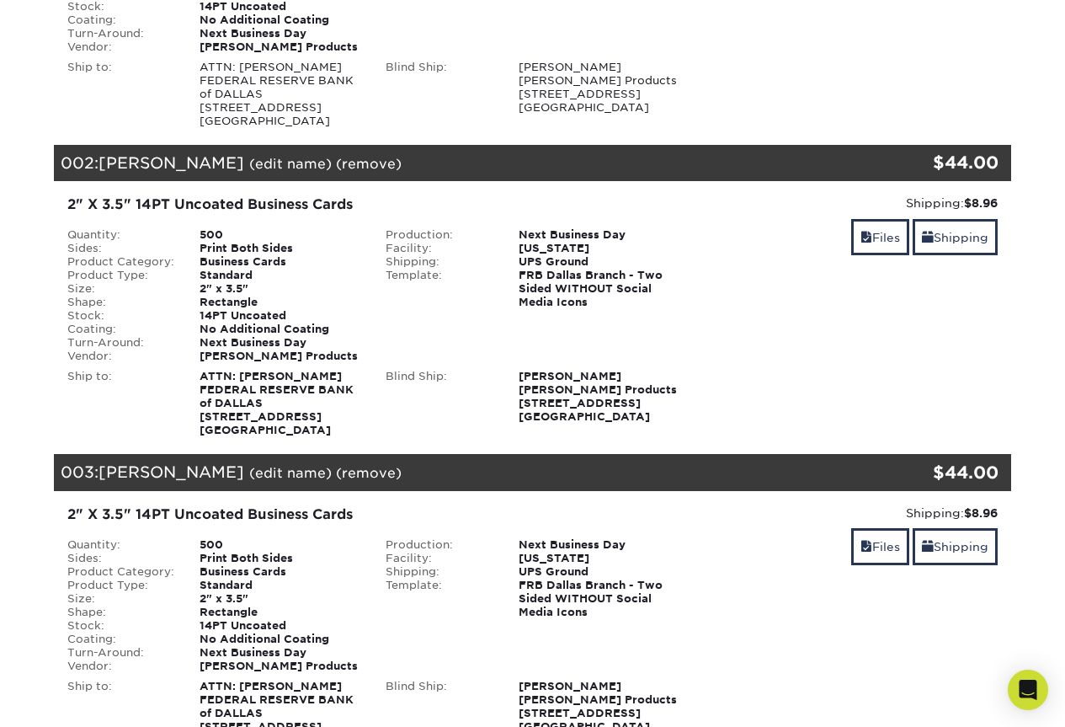
scroll to position [0, 0]
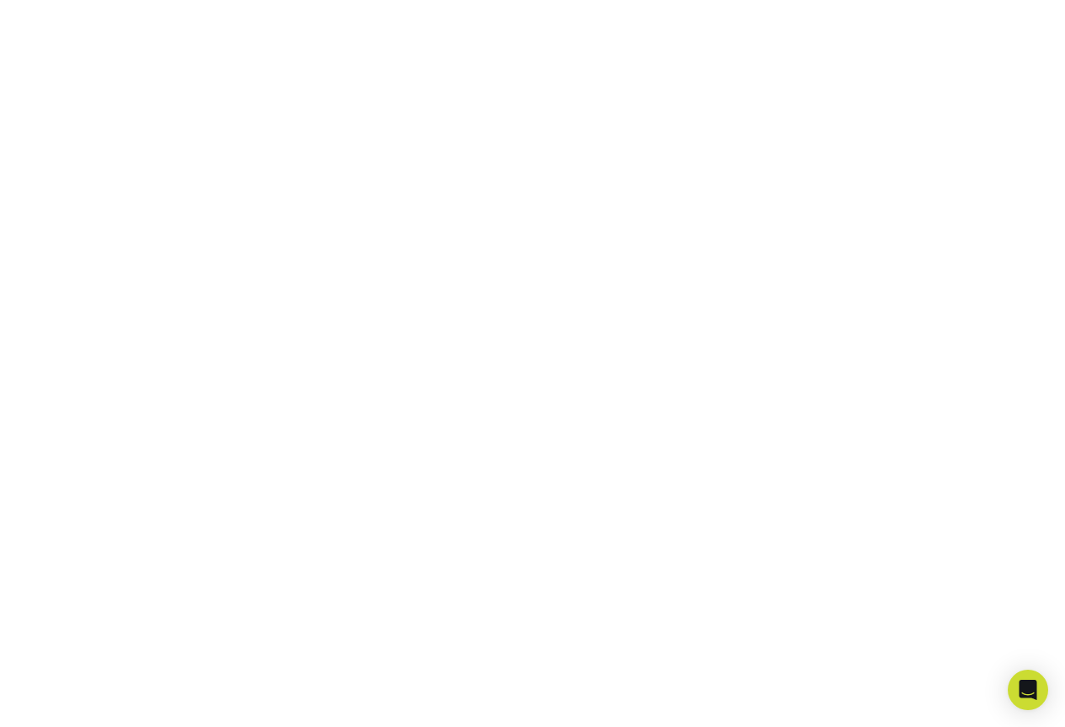
scroll to position [381, 0]
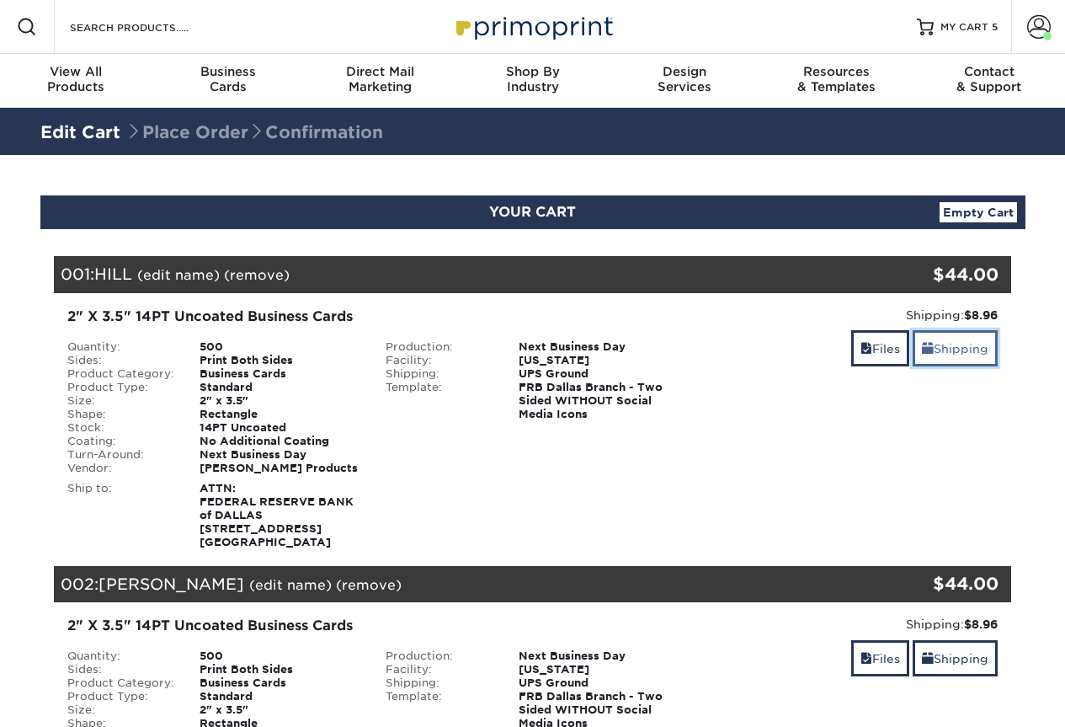
click at [968, 347] on link "Shipping" at bounding box center [955, 348] width 85 height 36
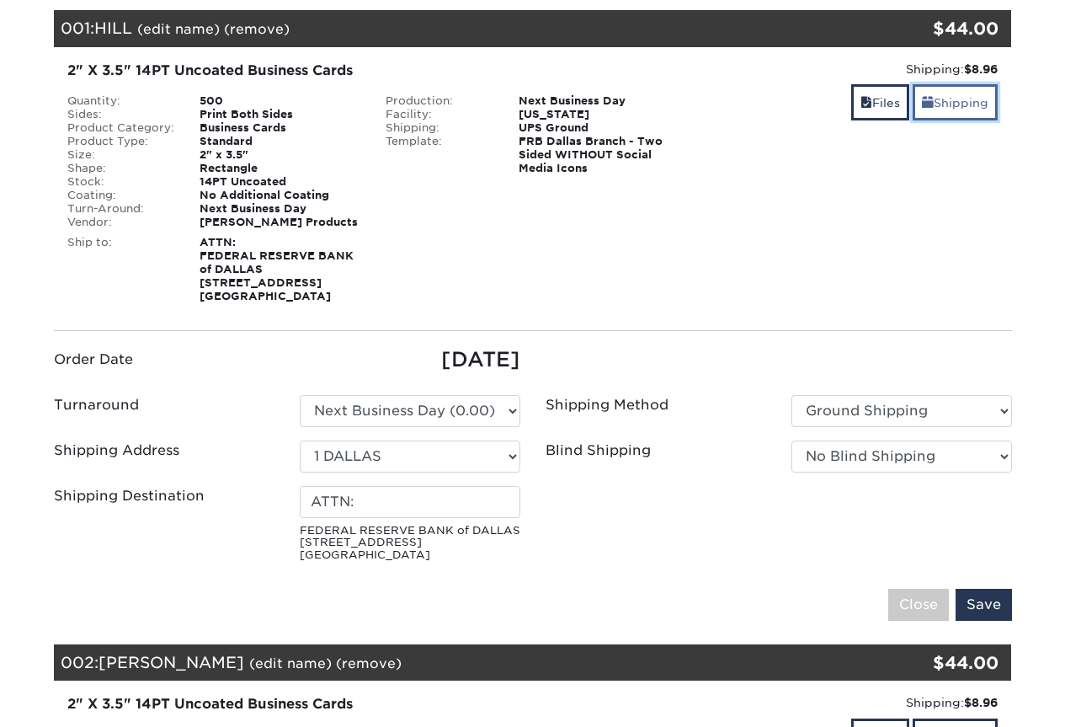
scroll to position [253, 0]
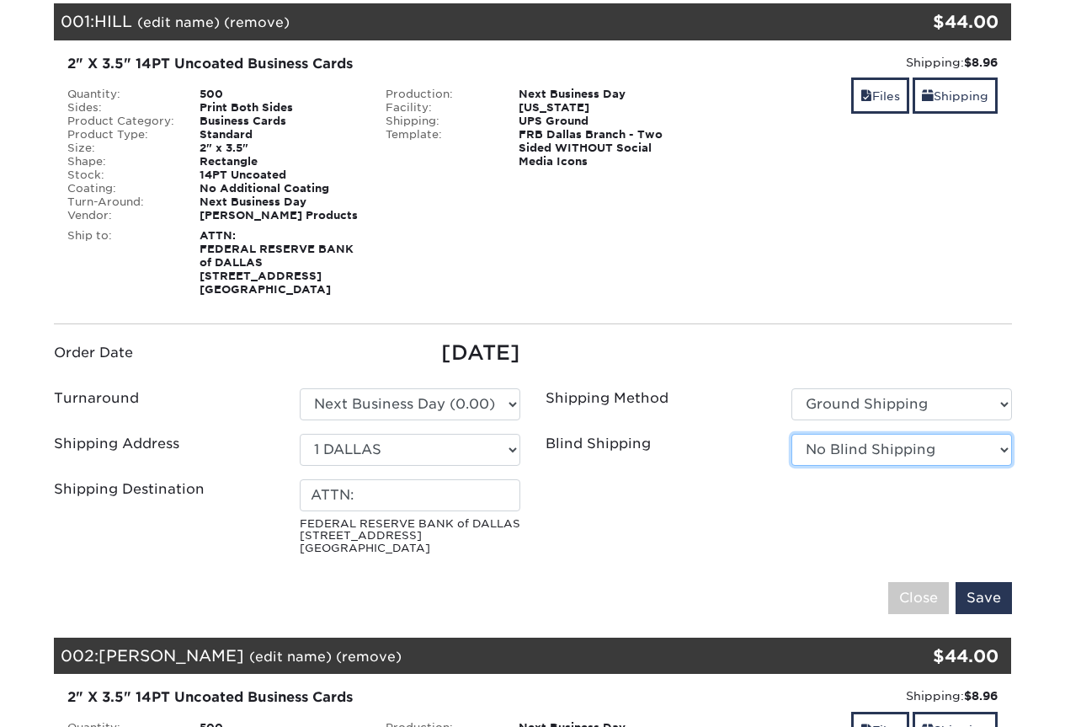
click at [921, 456] on select "No Blind Shipping 1 DALLAS 1 EL PASO 1 HOUSTON 1 SAN [PERSON_NAME] [PERSON_NAME…" at bounding box center [901, 450] width 221 height 32
select select "250089"
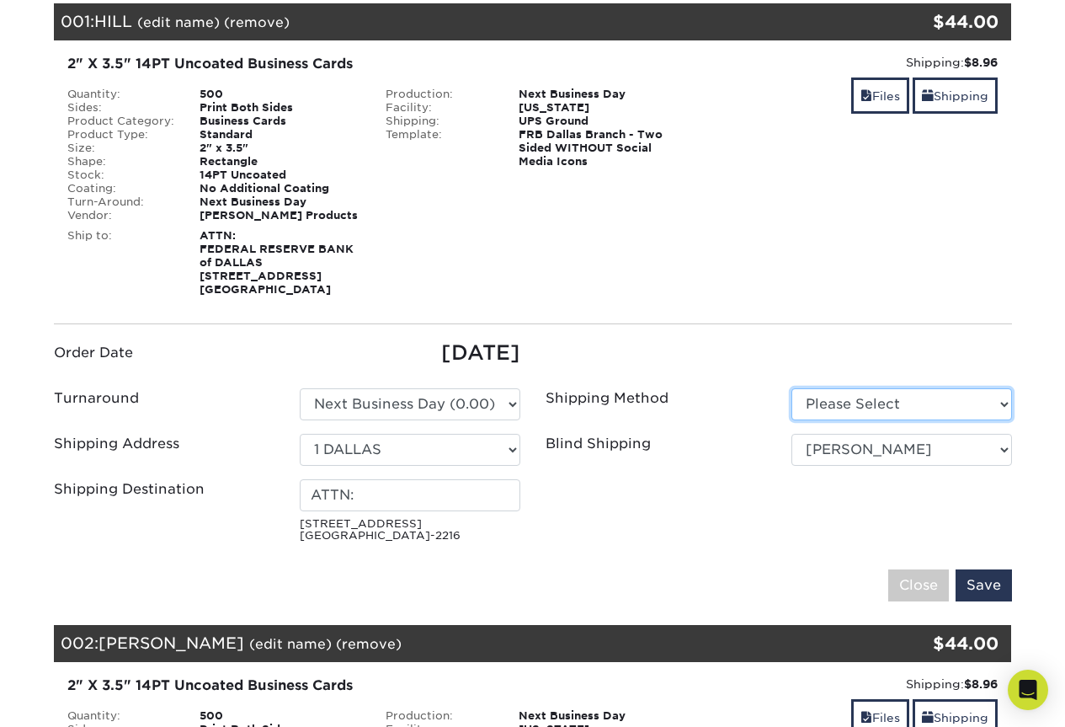
click at [886, 406] on select "Please Select Ground Shipping (+$8.96) 3 Day Shipping Service (+$15.36)" at bounding box center [901, 404] width 221 height 32
select select "03"
click at [791, 388] on select "Please Select Ground Shipping (+$8.96) 3 Day Shipping Service (+$15.36)" at bounding box center [901, 404] width 221 height 32
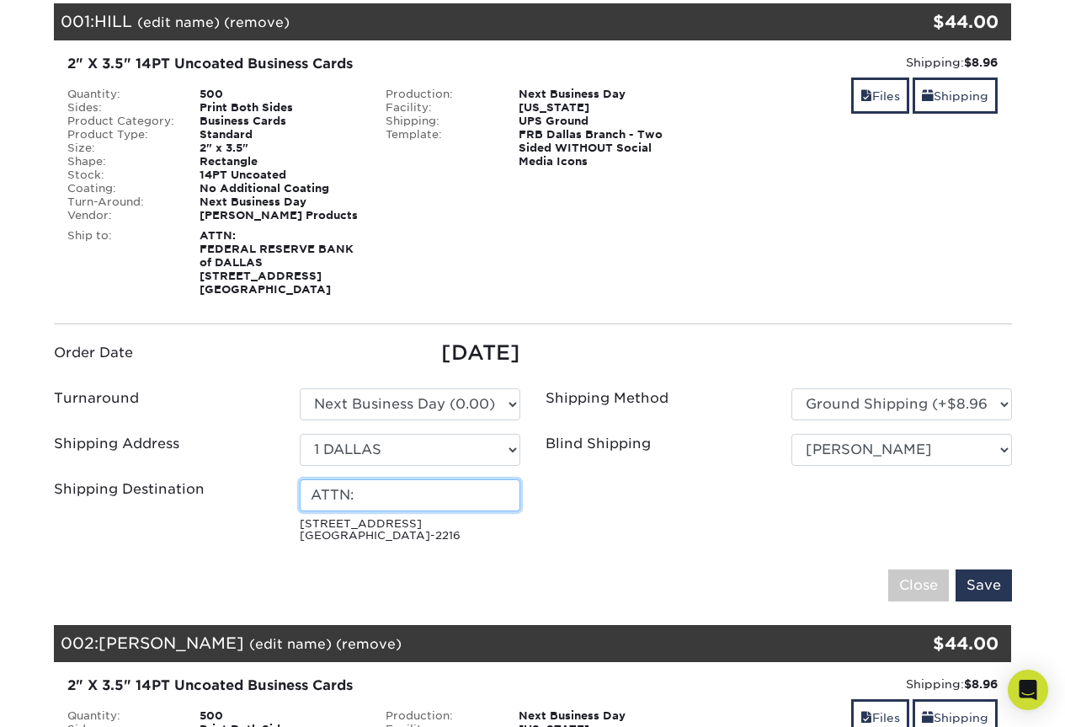
click at [476, 509] on input "ATTN:" at bounding box center [410, 495] width 221 height 32
type input "ATTN: MARY ANN HALL"
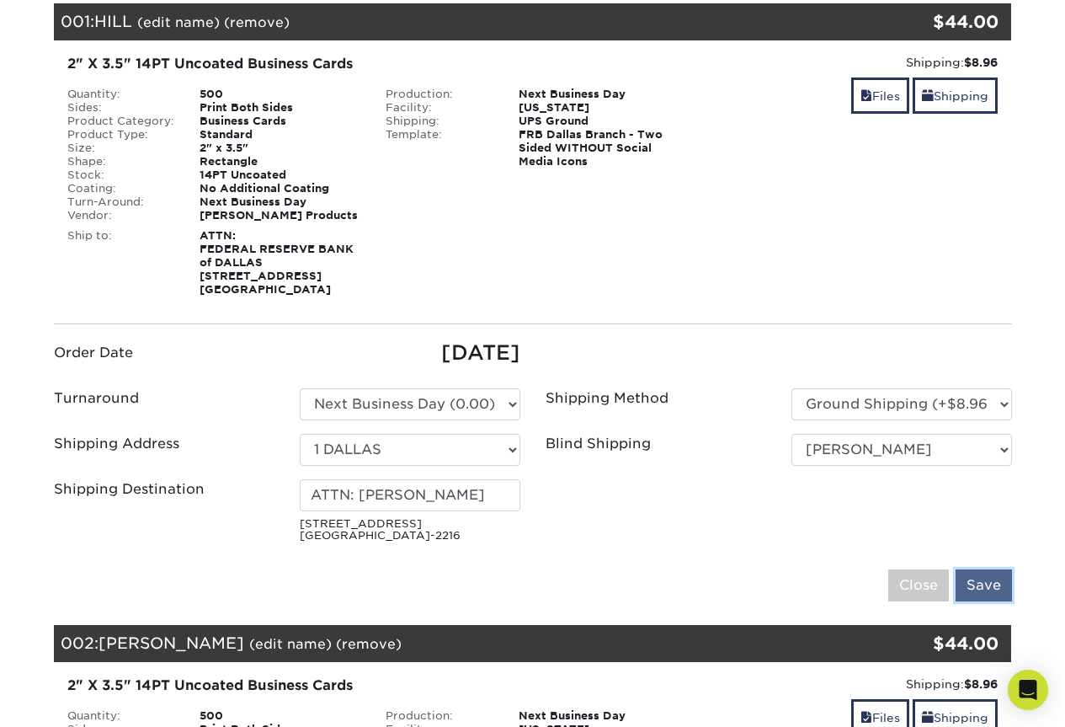
click at [987, 583] on input "Save" at bounding box center [984, 585] width 56 height 32
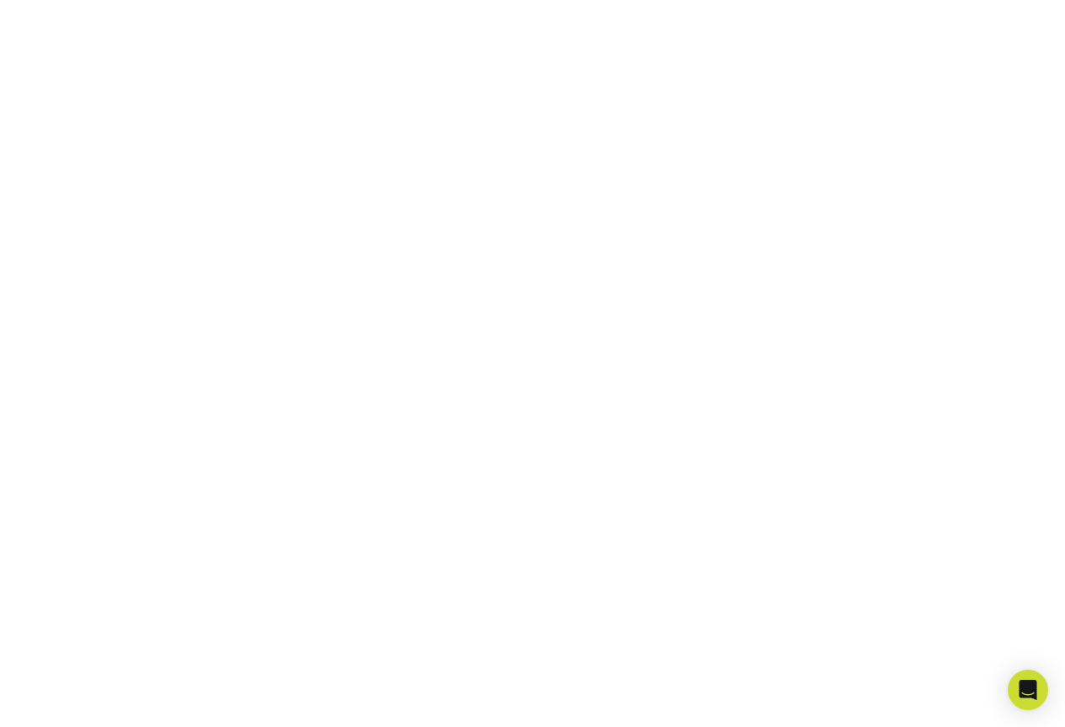
scroll to position [381, 0]
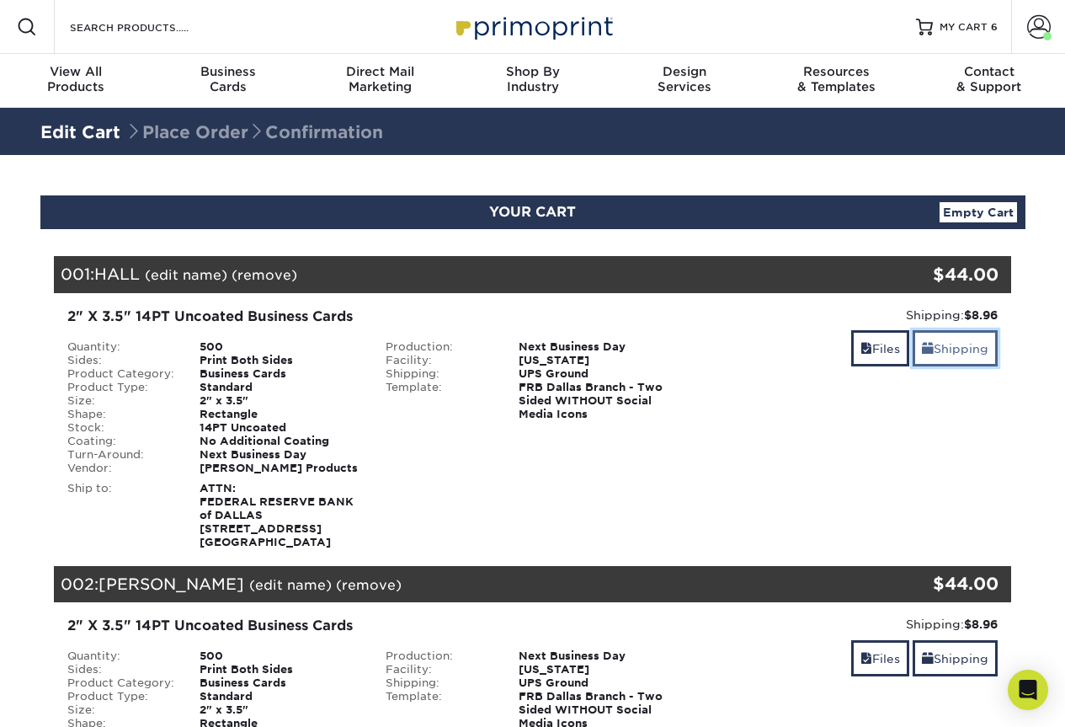
click at [940, 347] on link "Shipping" at bounding box center [955, 348] width 85 height 36
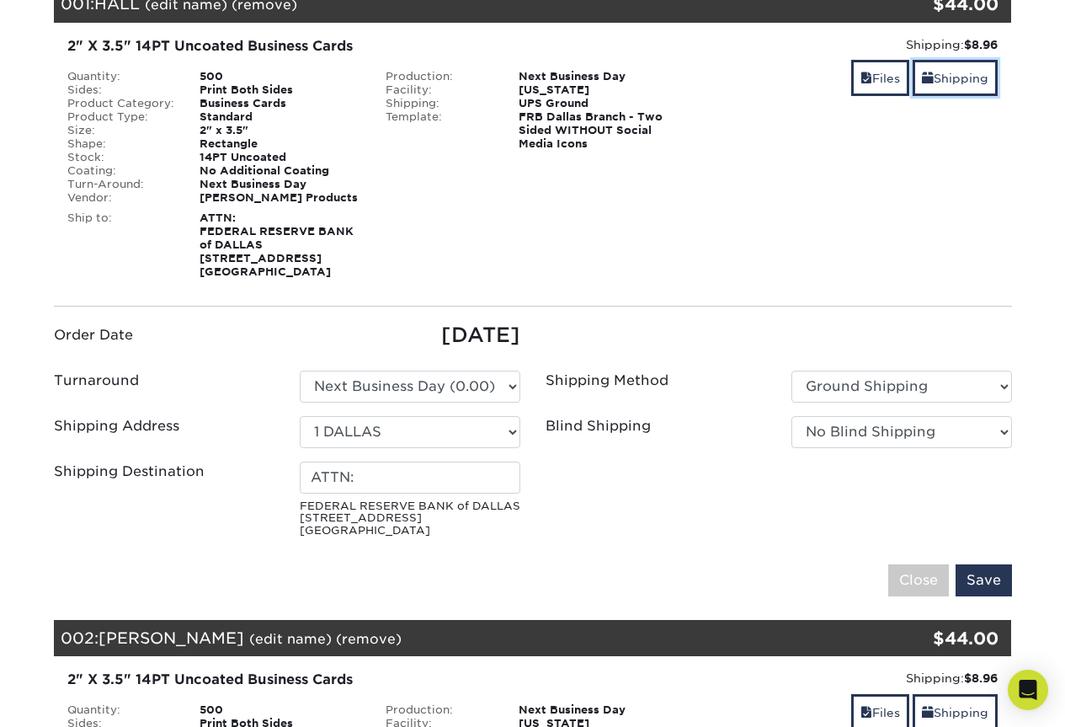
scroll to position [337, 0]
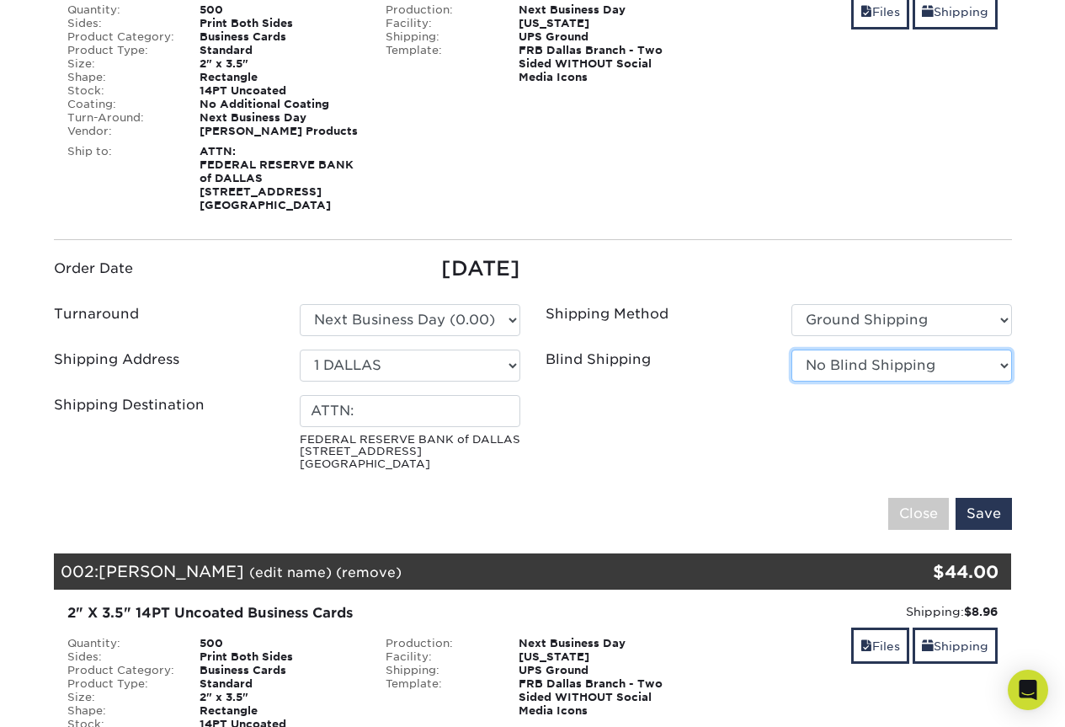
click at [903, 369] on select "No Blind Shipping 1 DALLAS 1 EL PASO 1 HOUSTON 1 SAN [PERSON_NAME] [PERSON_NAME…" at bounding box center [901, 365] width 221 height 32
select select "250089"
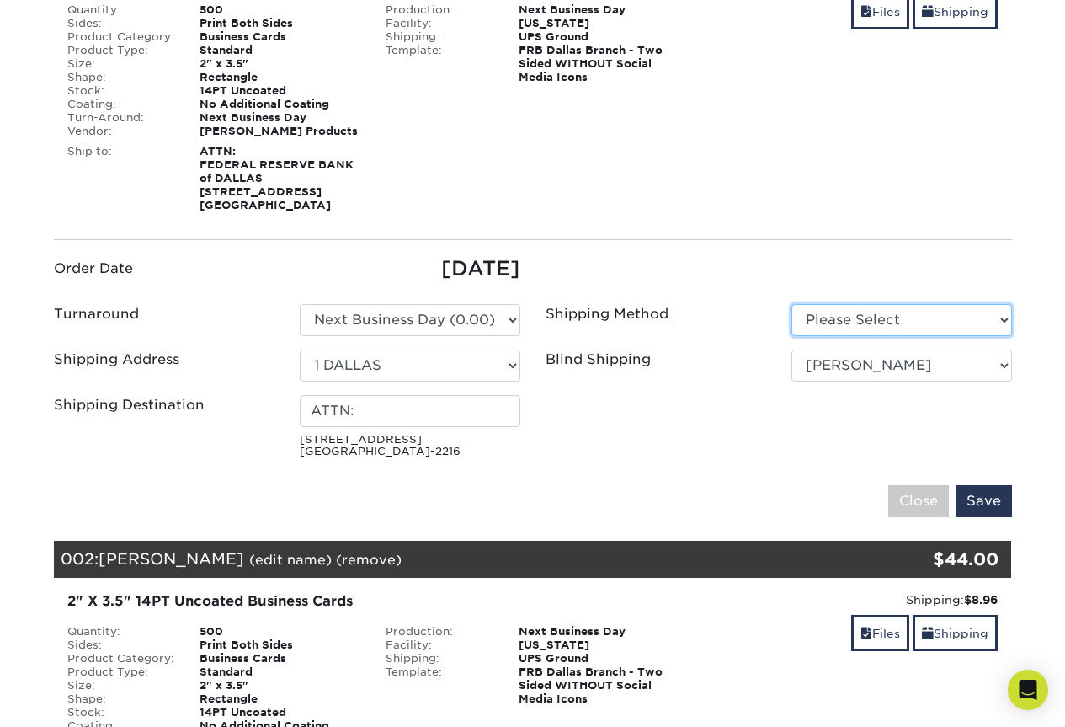
click at [859, 322] on select "Please Select Ground Shipping (+$8.96) 3 Day Shipping Service (+$15.36)" at bounding box center [901, 320] width 221 height 32
select select "03"
click at [791, 304] on select "Please Select Ground Shipping (+$8.96) 3 Day Shipping Service (+$15.36)" at bounding box center [901, 320] width 221 height 32
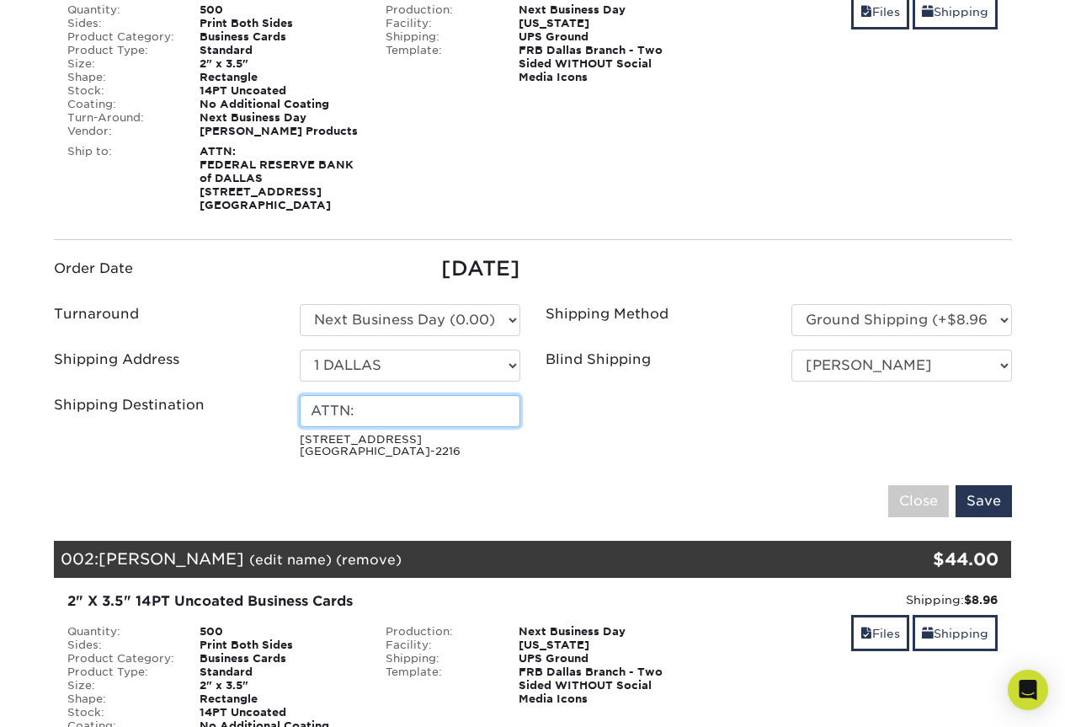
click at [491, 408] on input "ATTN:" at bounding box center [410, 411] width 221 height 32
type input "ATTN: [PERSON_NAME]"
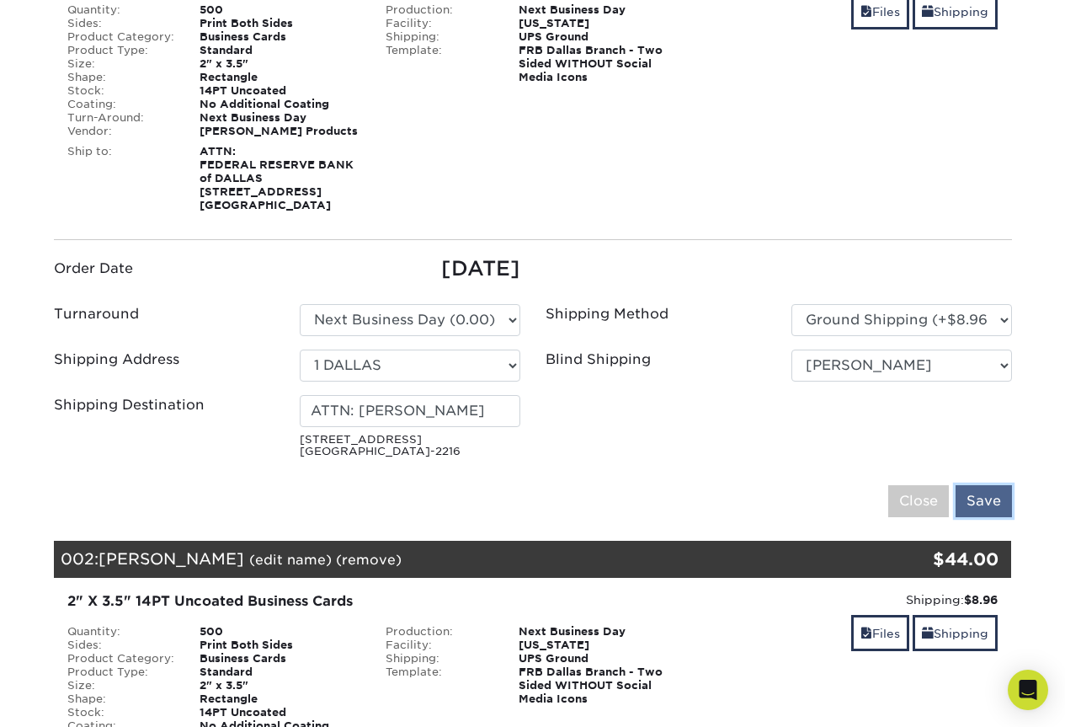
click at [989, 504] on input "Save" at bounding box center [984, 501] width 56 height 32
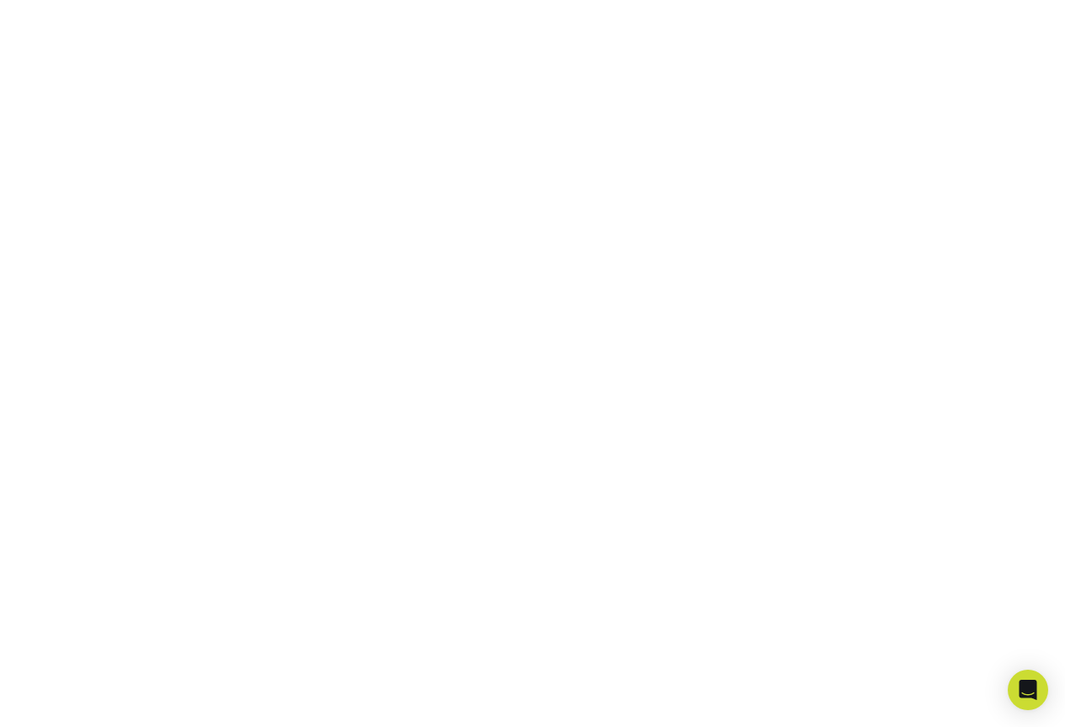
scroll to position [381, 0]
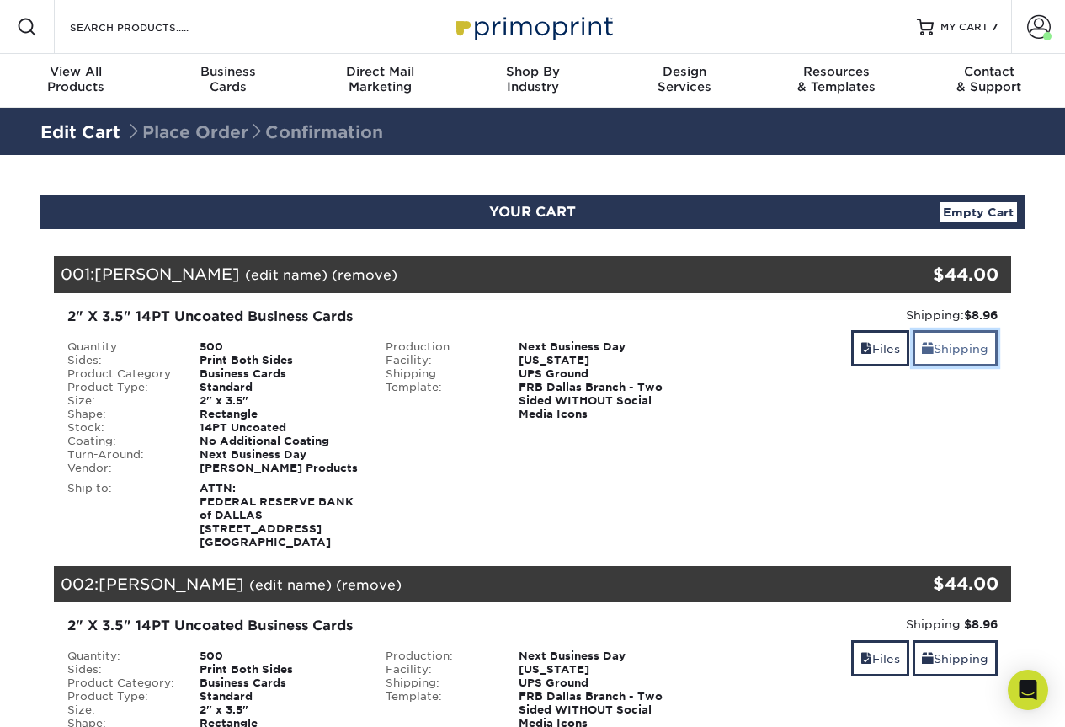
click at [972, 344] on link "Shipping" at bounding box center [955, 348] width 85 height 36
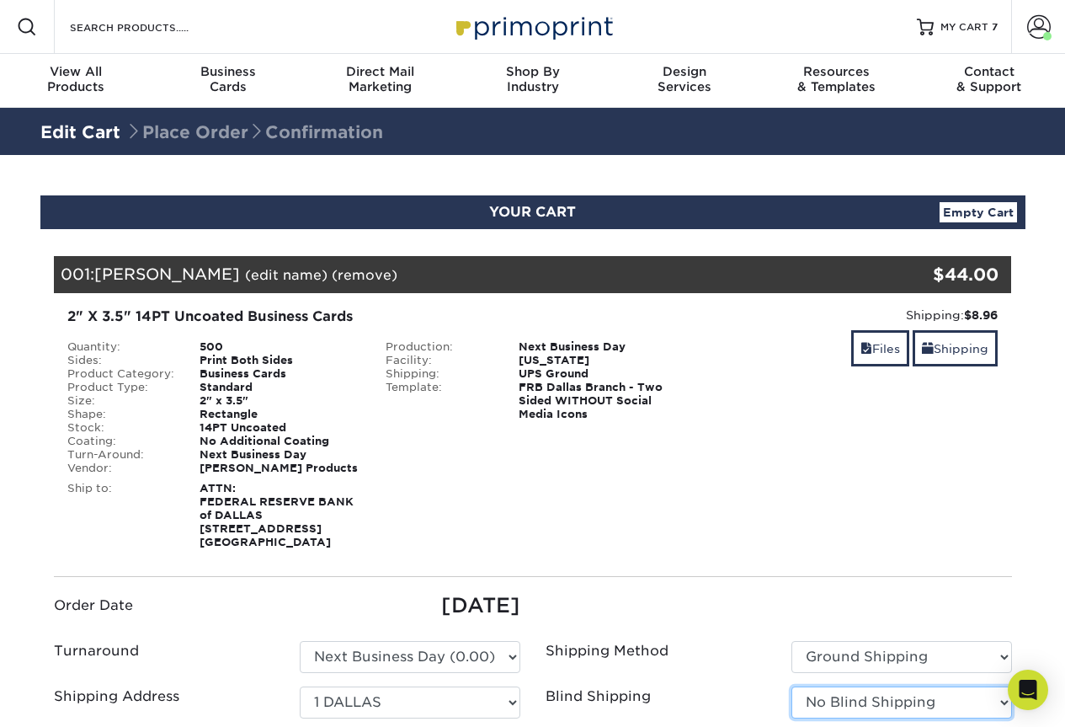
click at [920, 706] on select "No Blind Shipping 1 DALLAS 1 EL PASO 1 HOUSTON 1 SAN [PERSON_NAME] [PERSON_NAME…" at bounding box center [901, 702] width 221 height 32
select select "250089"
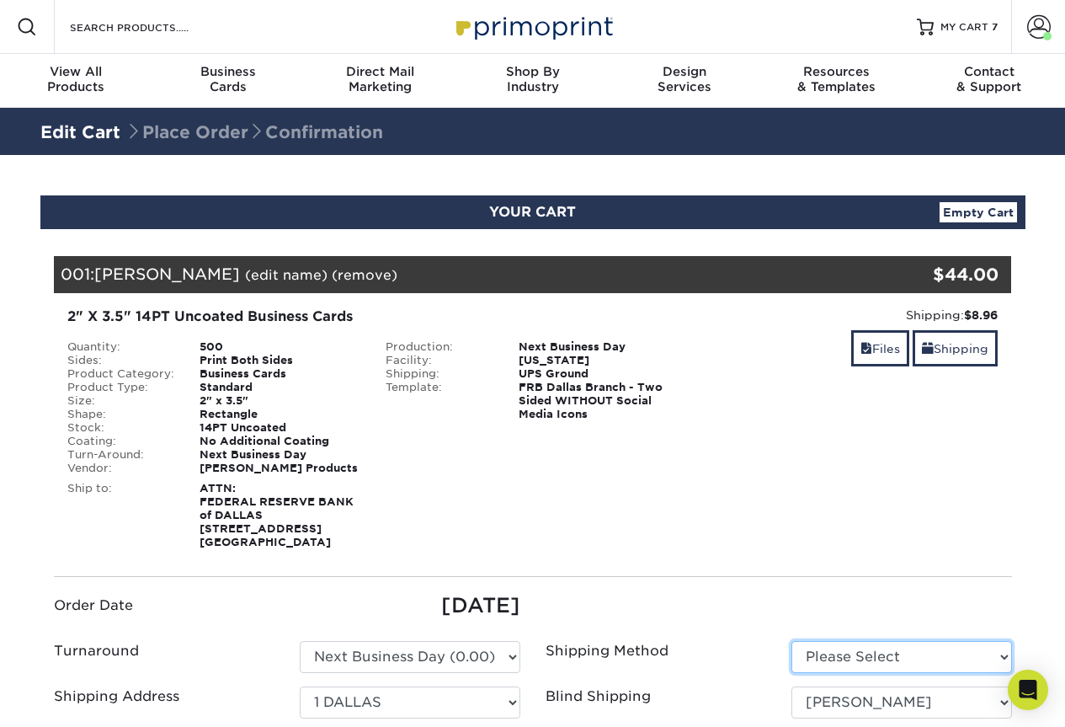
click at [915, 661] on select "Please Select Ground Shipping (+$8.96) 3 Day Shipping Service (+$15.36)" at bounding box center [901, 657] width 221 height 32
select select "03"
click at [791, 641] on select "Please Select Ground Shipping (+$8.96) 3 Day Shipping Service (+$15.36)" at bounding box center [901, 657] width 221 height 32
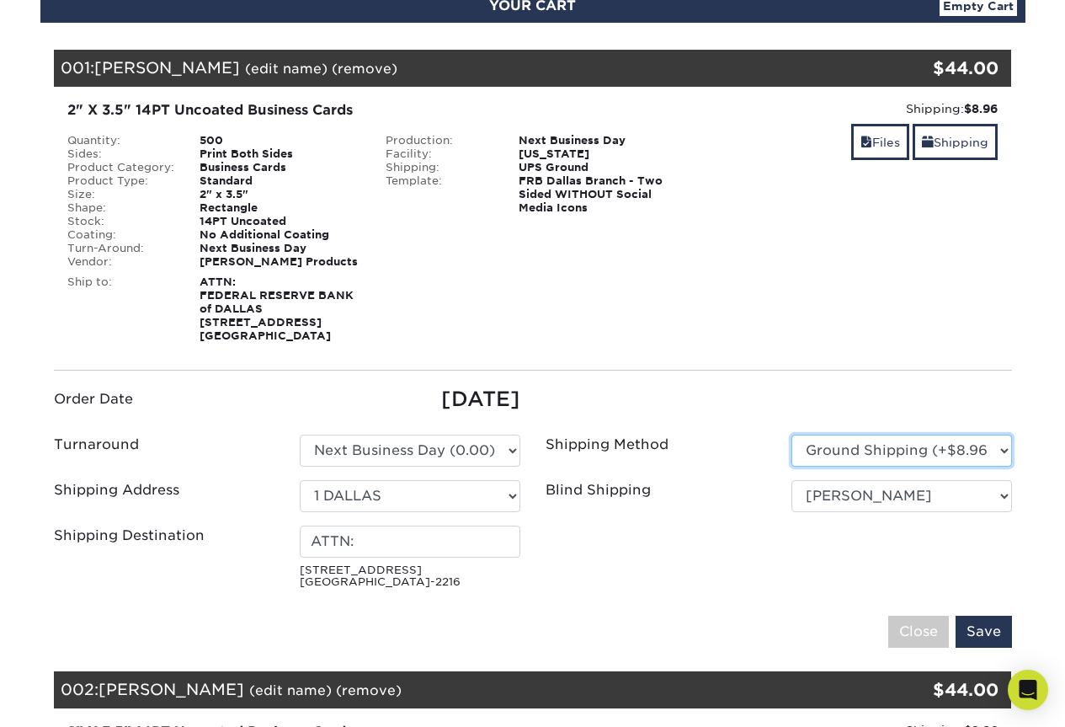
scroll to position [253, 0]
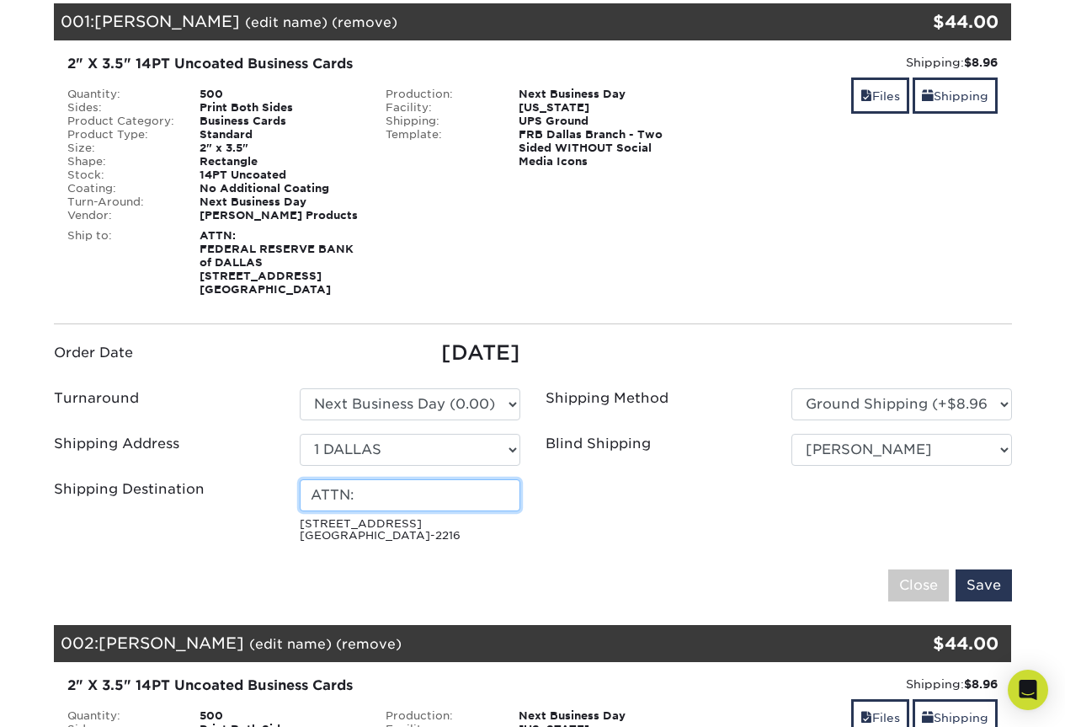
click at [514, 499] on input "ATTN:" at bounding box center [410, 495] width 221 height 32
type input "ATTN: MARY ANN HALL"
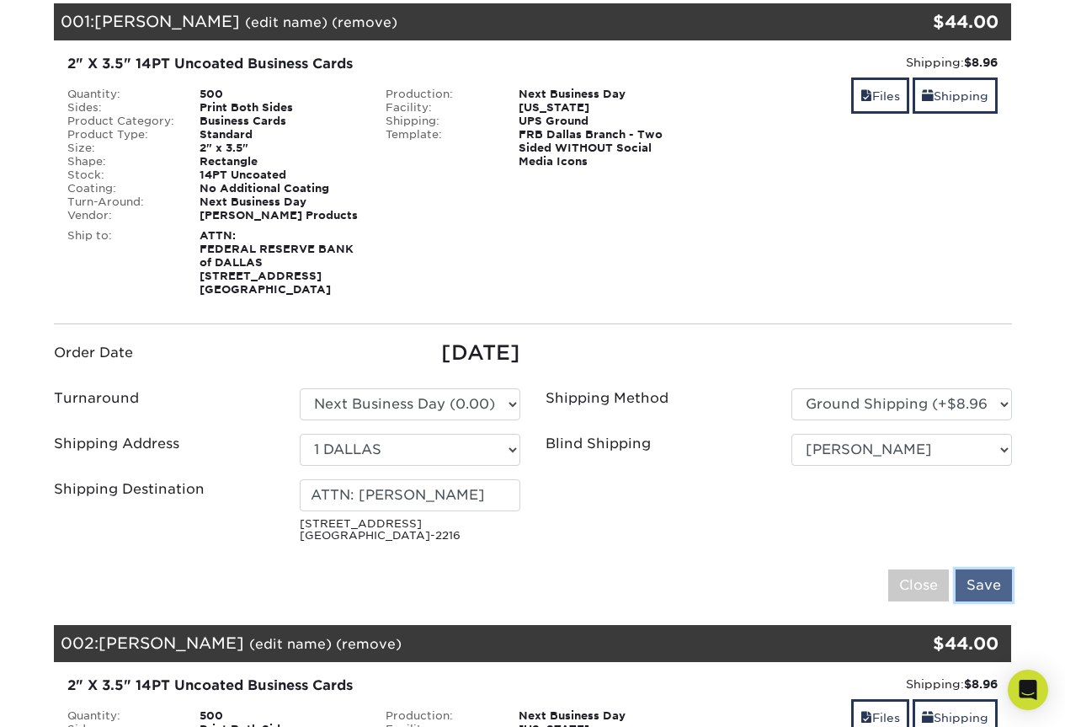
click at [976, 575] on input "Save" at bounding box center [984, 585] width 56 height 32
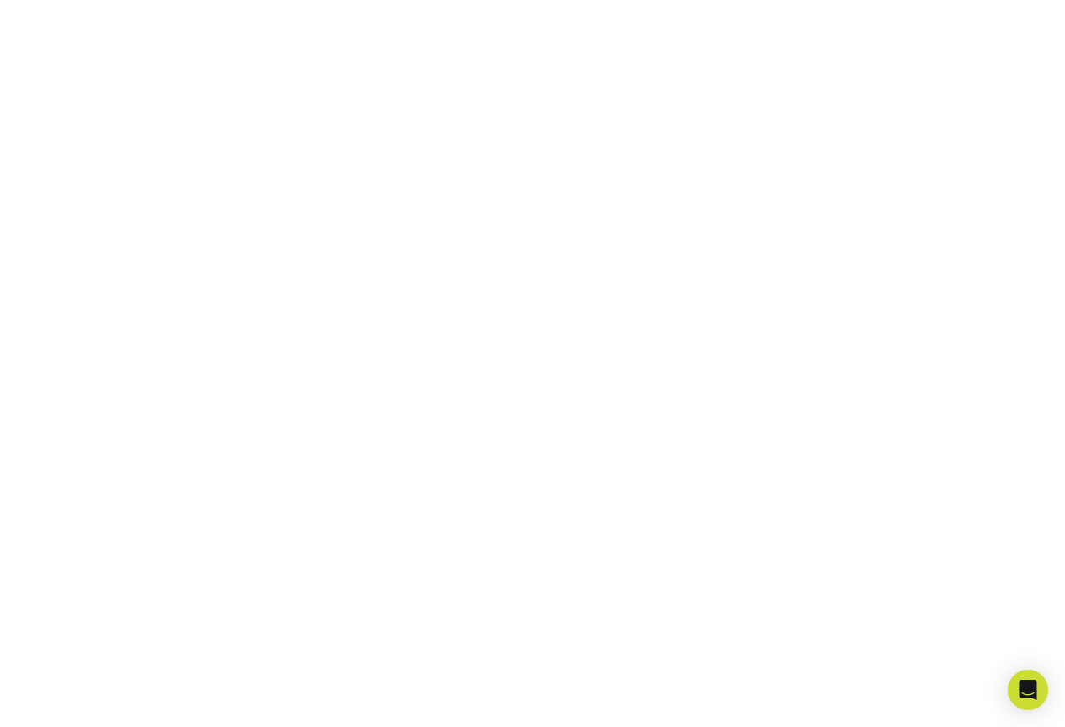
scroll to position [381, 0]
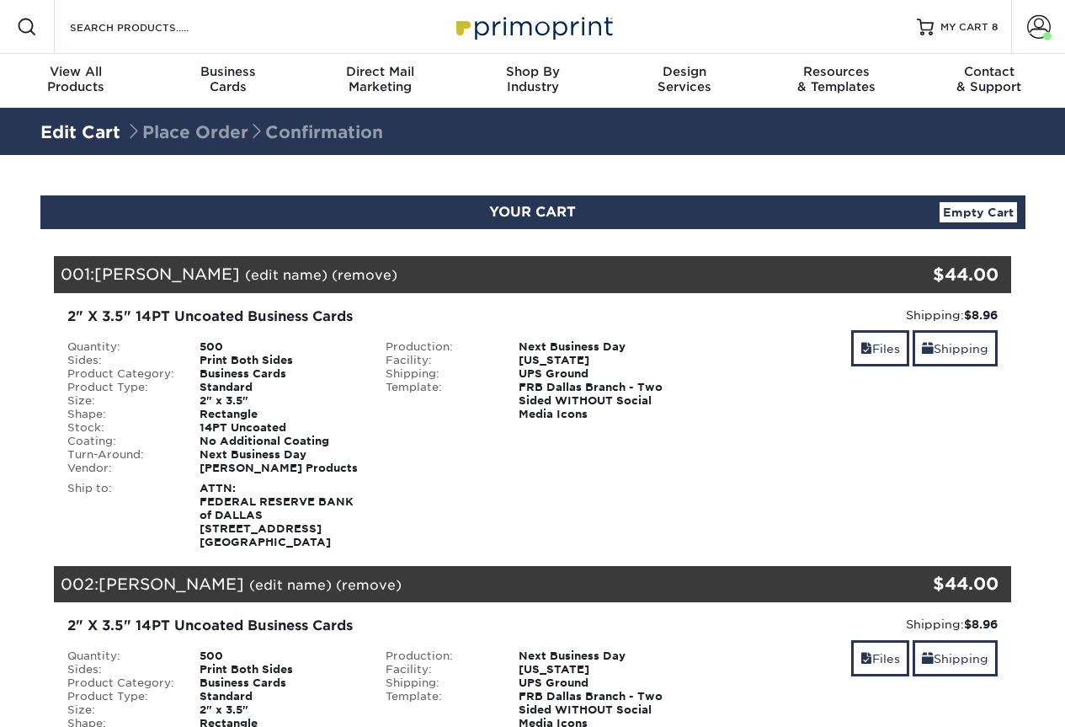
select select "239473"
click at [971, 352] on link "Shipping" at bounding box center [955, 348] width 85 height 36
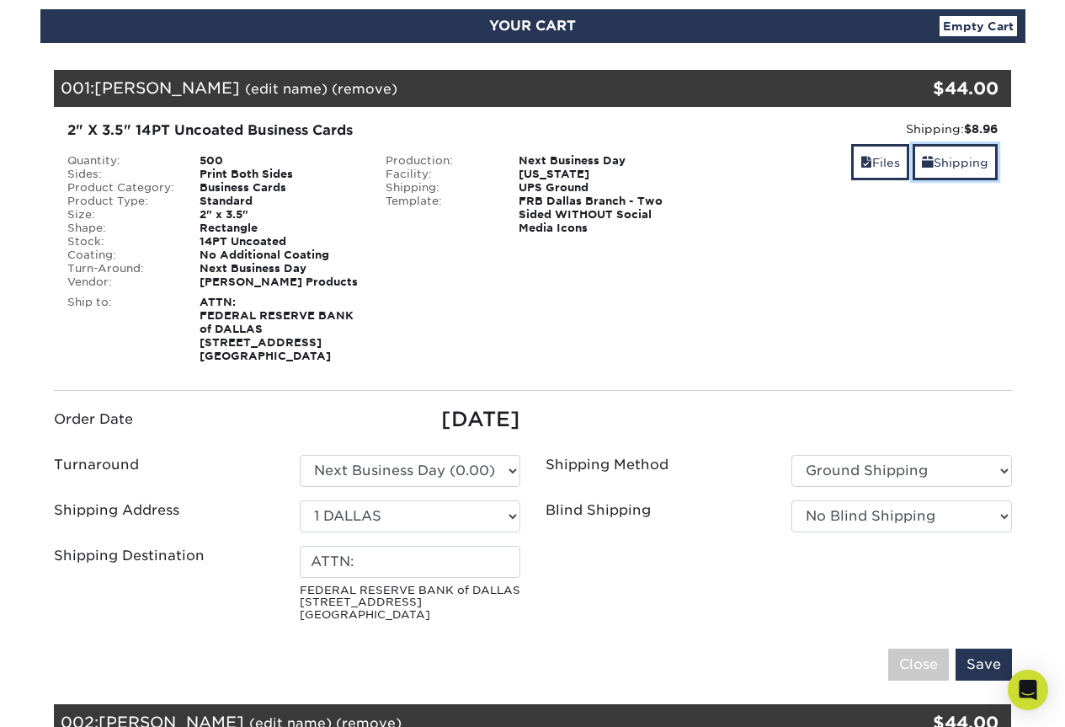
scroll to position [421, 0]
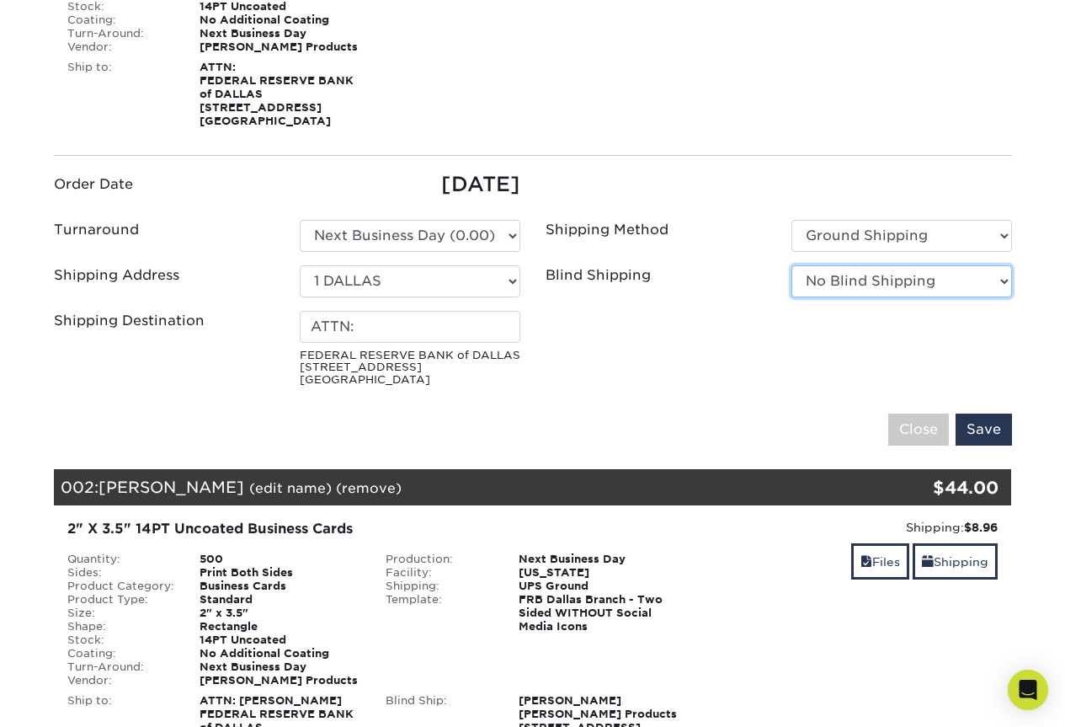
click at [905, 286] on select "No Blind Shipping 1 DALLAS 1 EL PASO 1 HOUSTON 1 SAN ANTONIO BRENDAN KELLY FNB …" at bounding box center [901, 281] width 221 height 32
select select "250089"
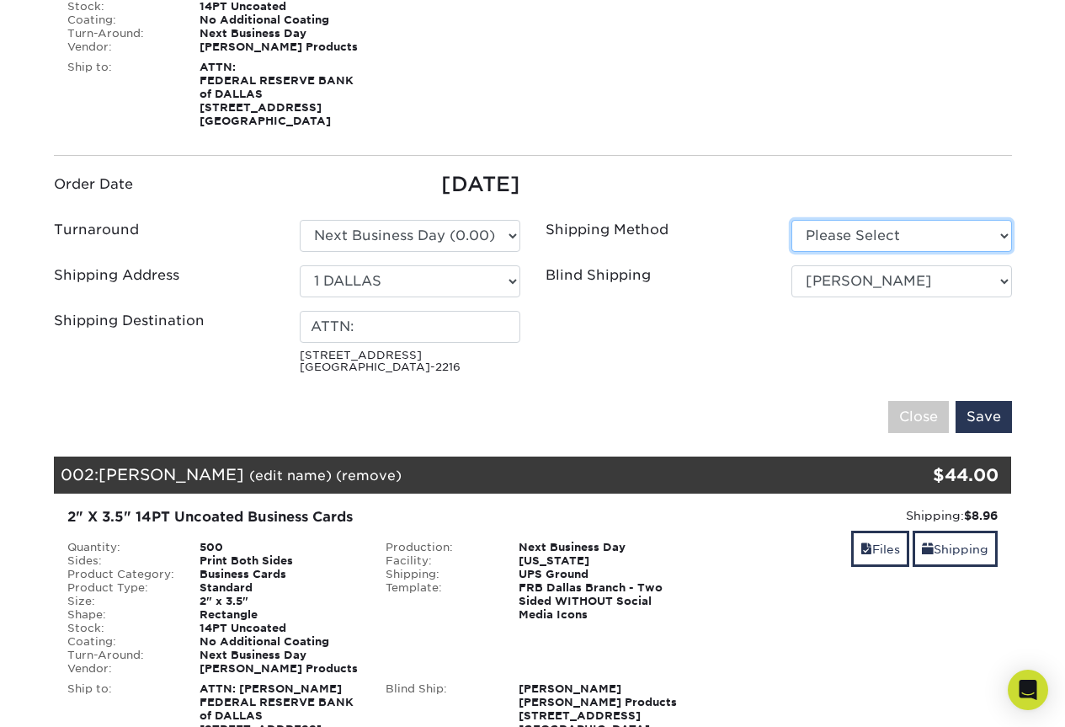
click at [916, 233] on select "Please Select Ground Shipping (+$8.96) 3 Day Shipping Service (+$15.36)" at bounding box center [901, 236] width 221 height 32
select select "03"
click at [791, 220] on select "Please Select Ground Shipping (+$8.96) 3 Day Shipping Service (+$15.36)" at bounding box center [901, 236] width 221 height 32
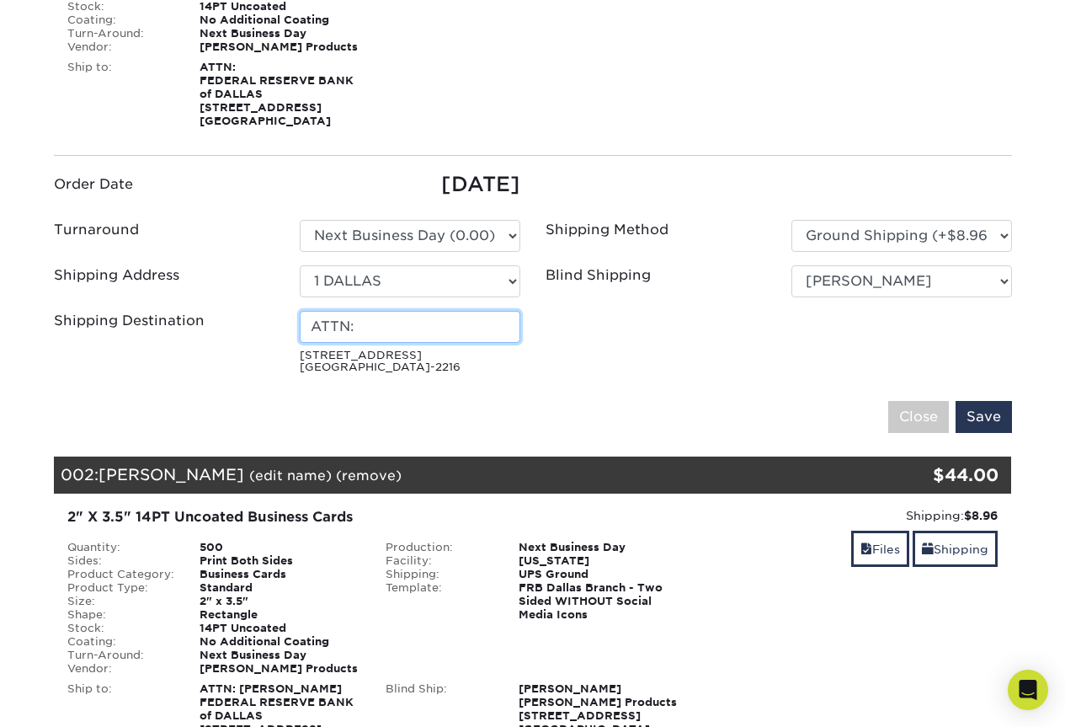
click at [482, 324] on input "ATTN:" at bounding box center [410, 327] width 221 height 32
type input "ATTN: [PERSON_NAME]"
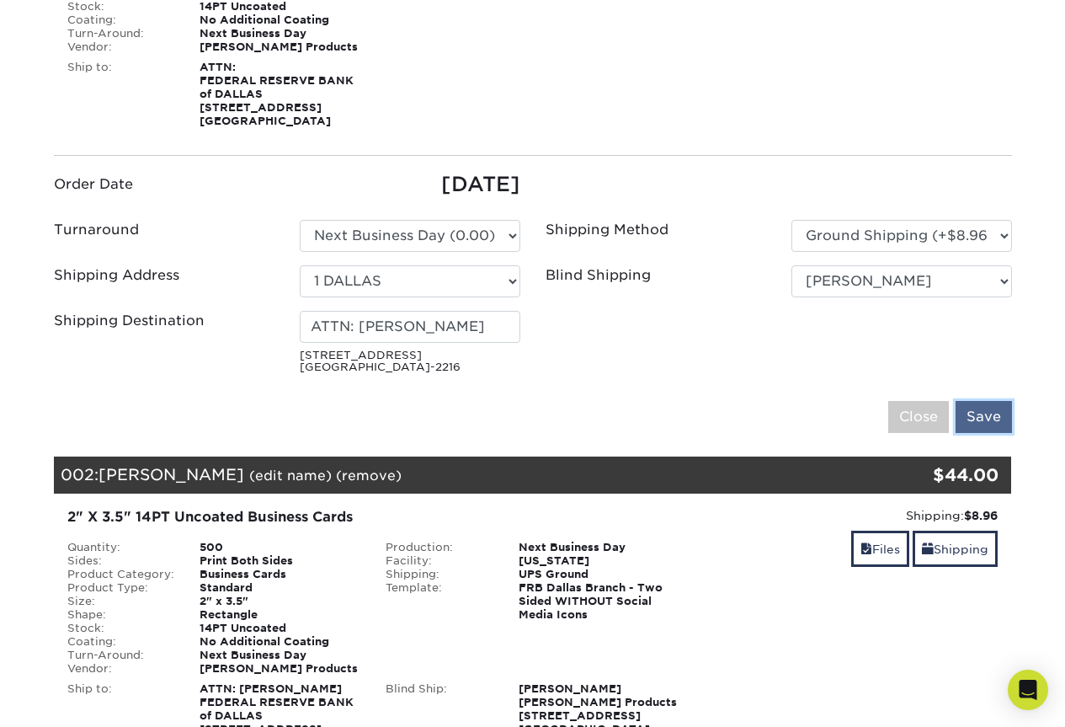
click at [975, 422] on input "Save" at bounding box center [984, 417] width 56 height 32
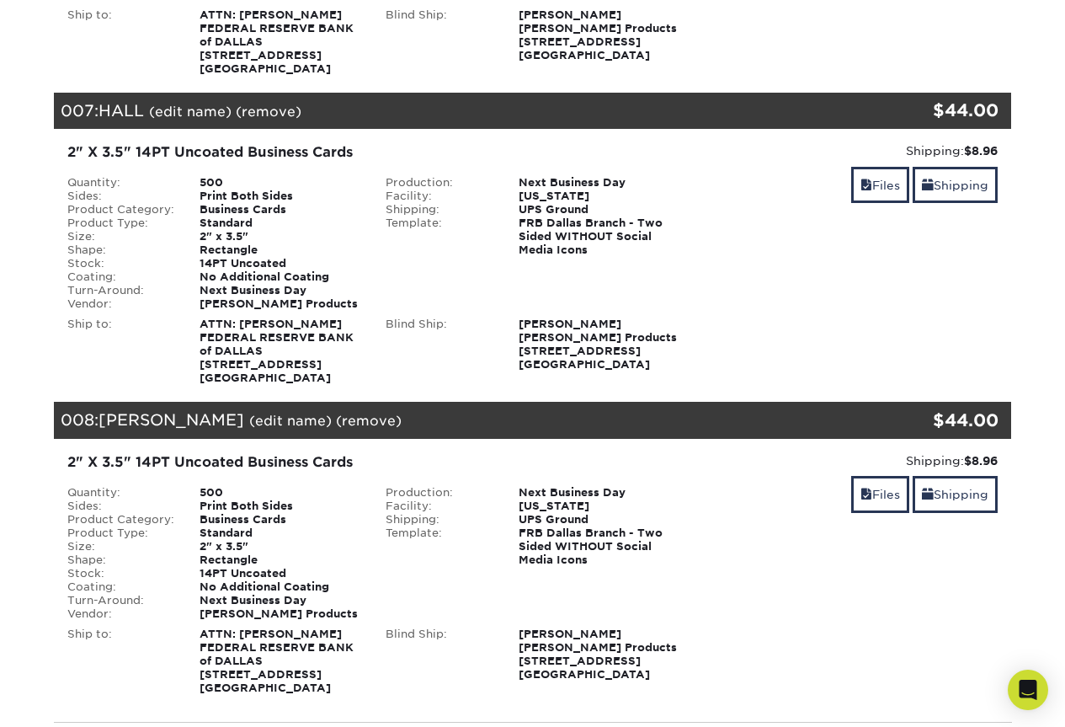
scroll to position [1179, 0]
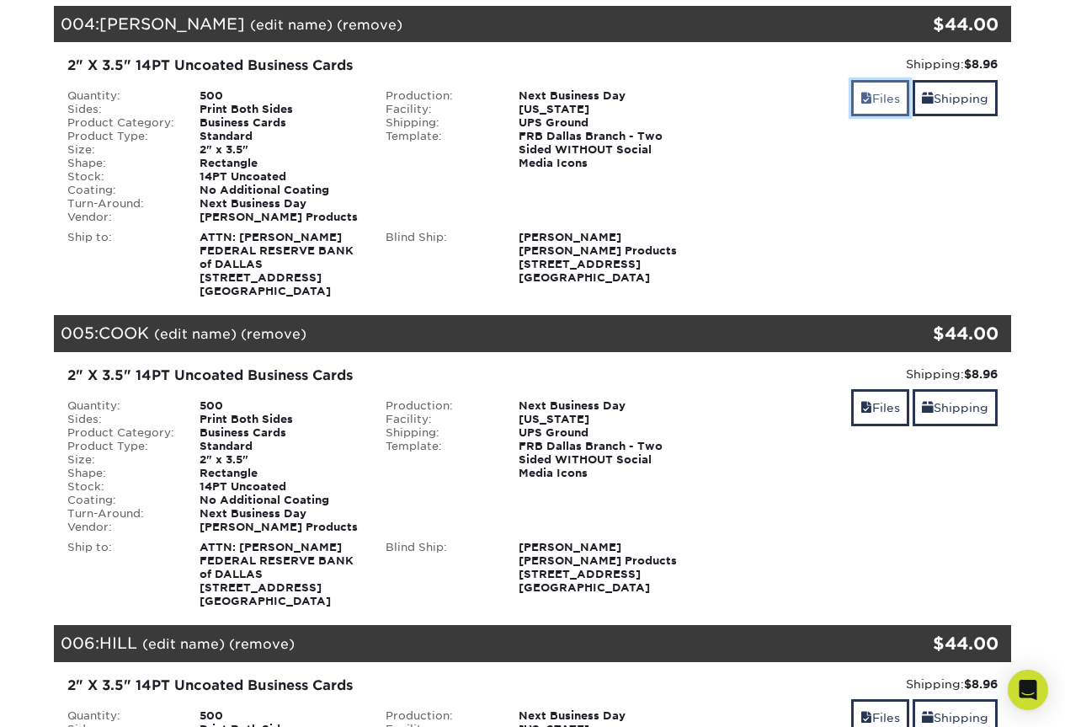
click at [873, 104] on link "Files" at bounding box center [880, 98] width 58 height 36
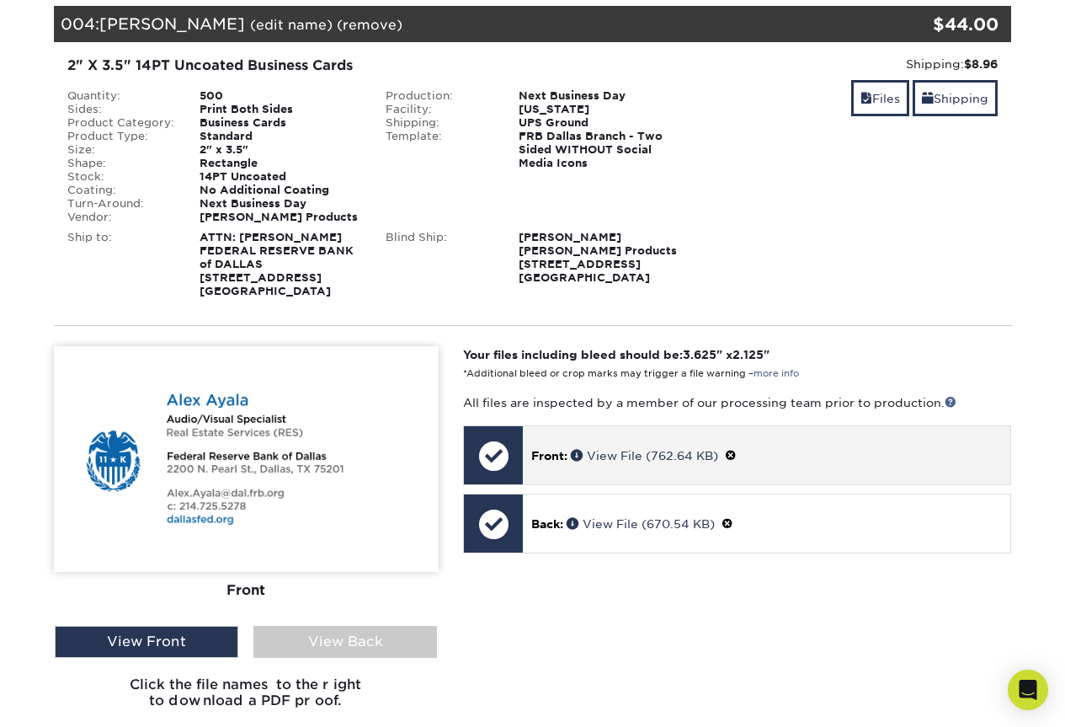
click at [658, 470] on div "Front: View File (762.64 KB)" at bounding box center [766, 455] width 487 height 58
click at [658, 450] on link "View File (762.64 KB)" at bounding box center [644, 455] width 147 height 13
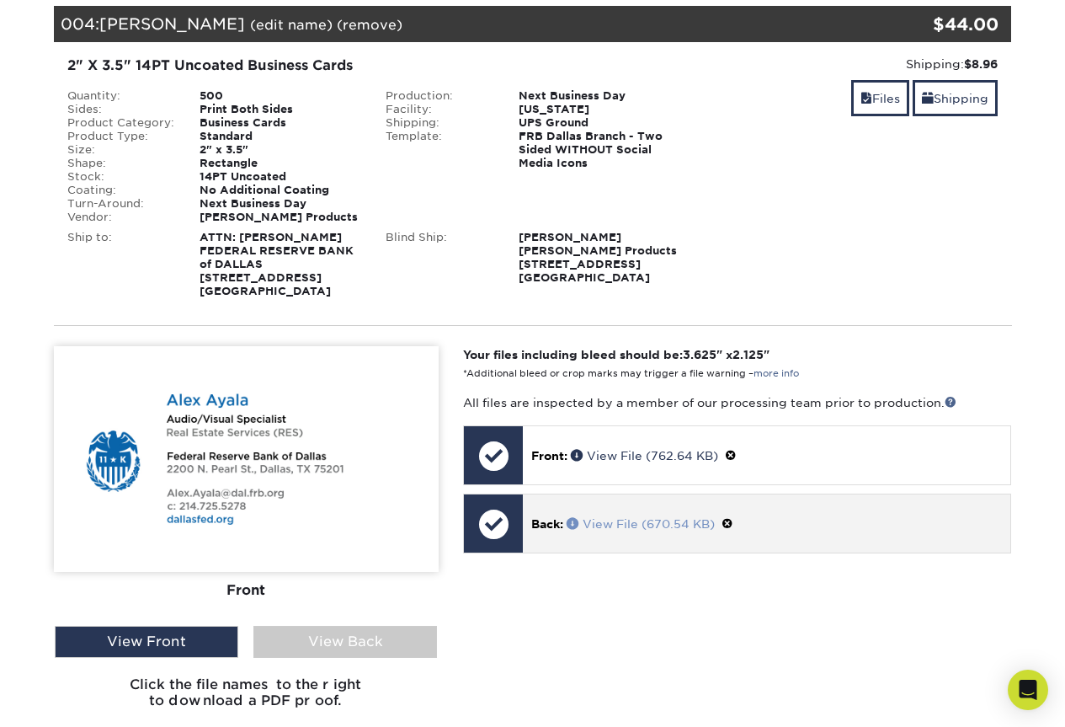
click at [611, 520] on link "View File (670.54 KB)" at bounding box center [641, 523] width 148 height 13
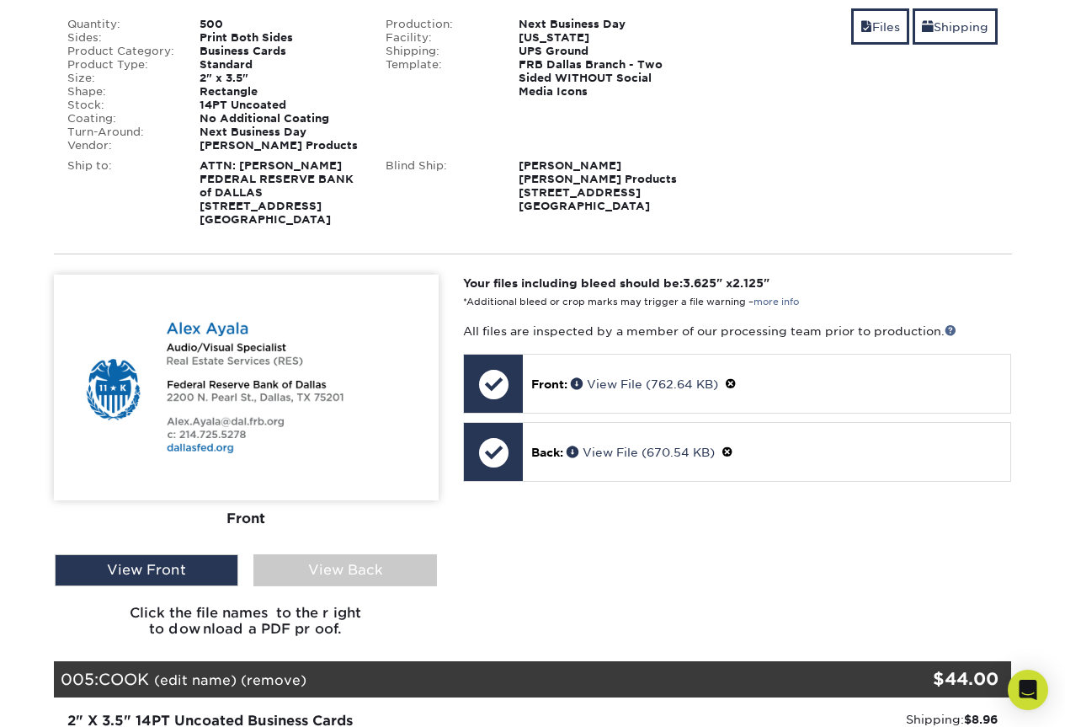
scroll to position [1347, 0]
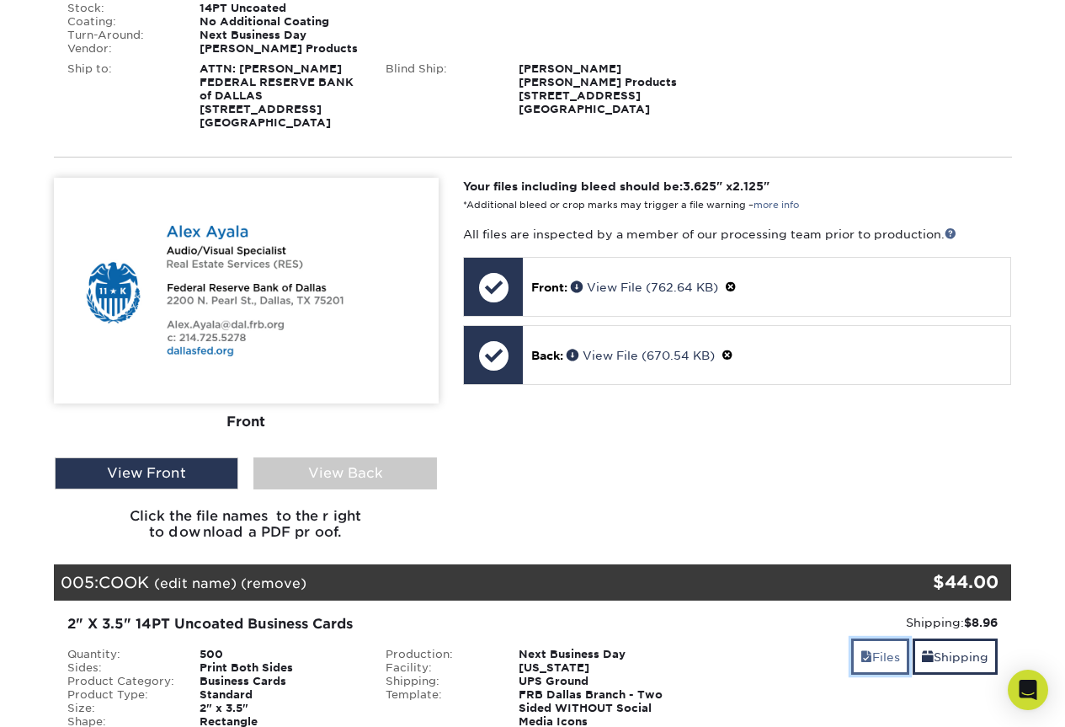
click at [878, 659] on link "Files" at bounding box center [880, 656] width 58 height 36
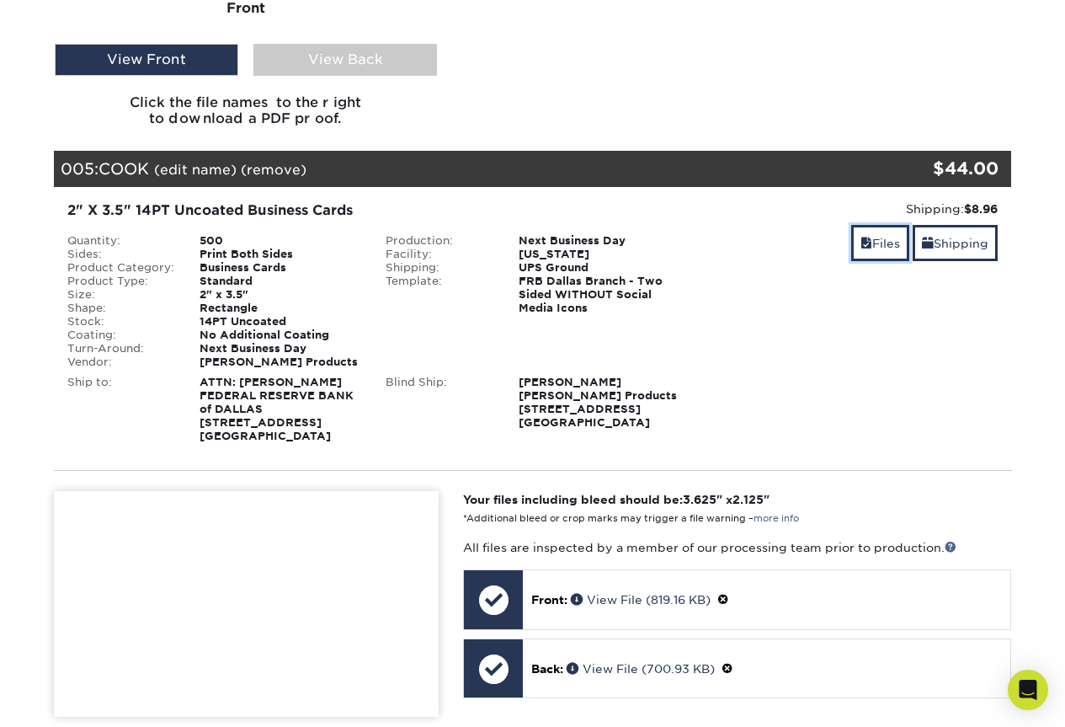
scroll to position [1852, 0]
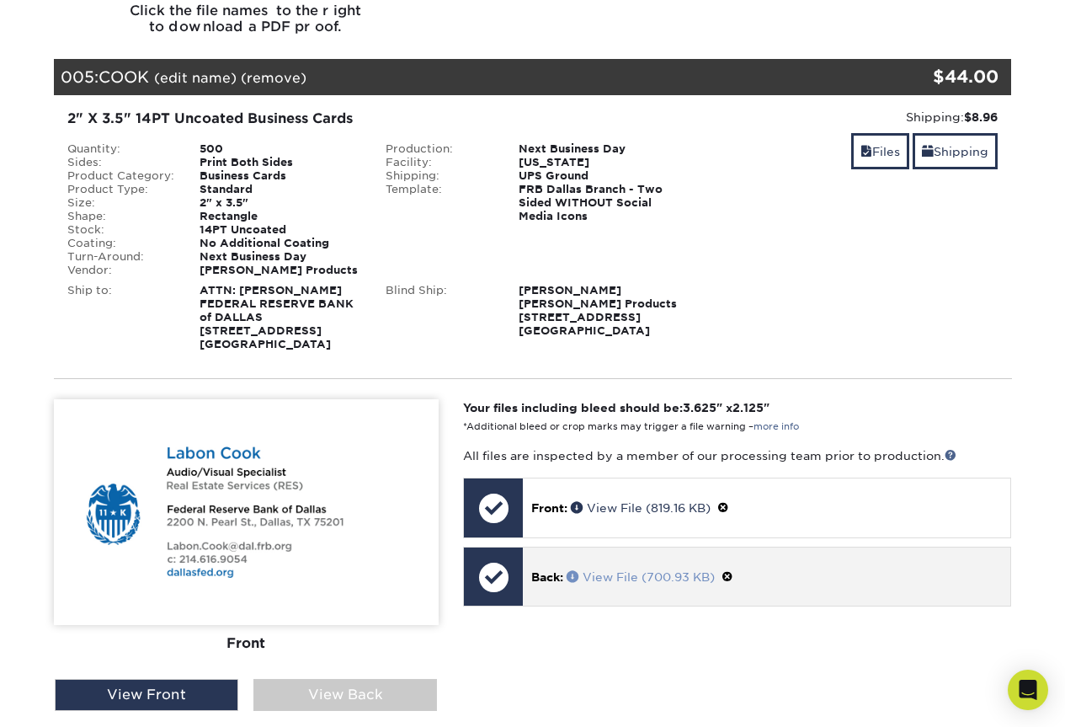
click at [631, 573] on link "View File (700.93 KB)" at bounding box center [641, 576] width 148 height 13
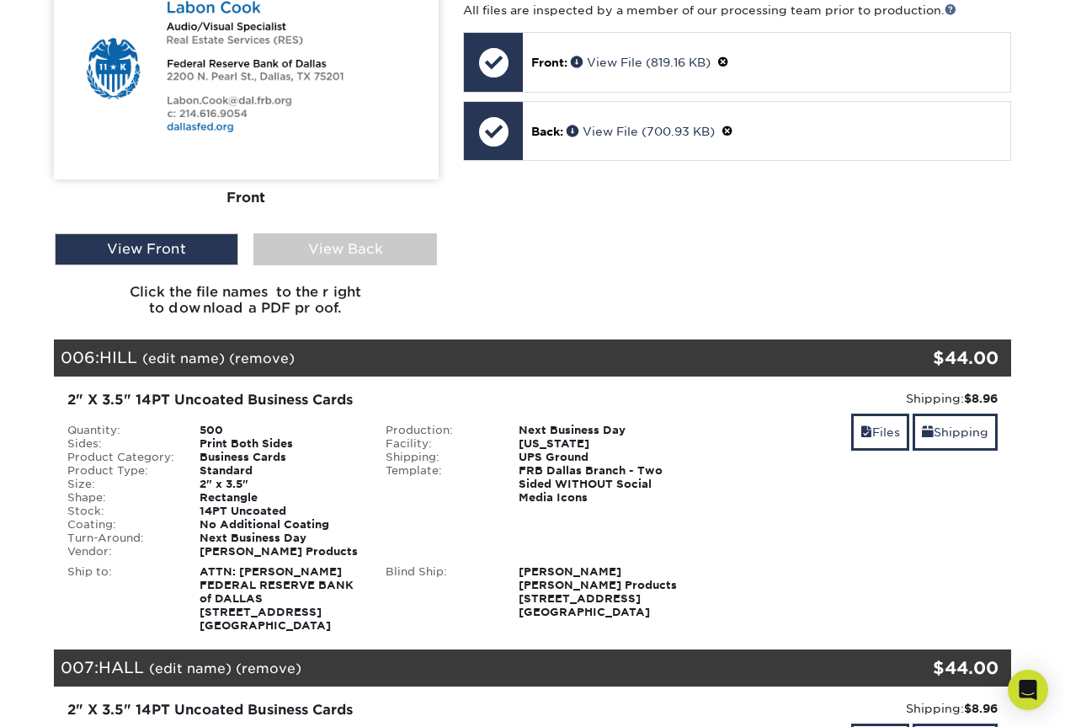
scroll to position [2357, 0]
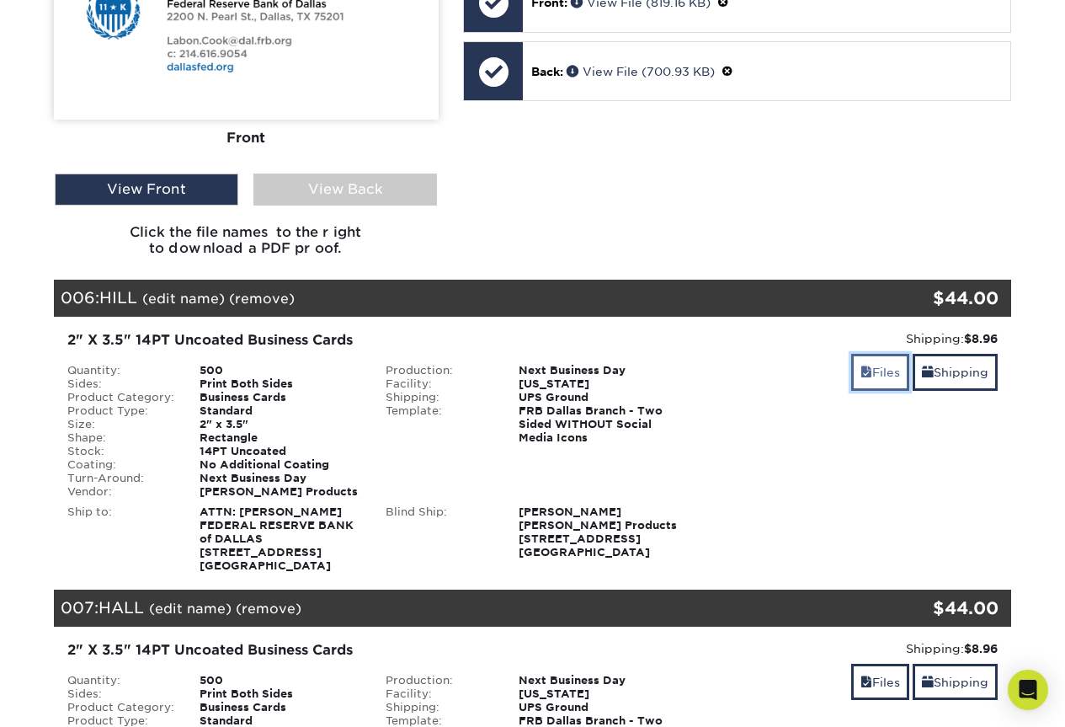
click at [893, 375] on link "Files" at bounding box center [880, 372] width 58 height 36
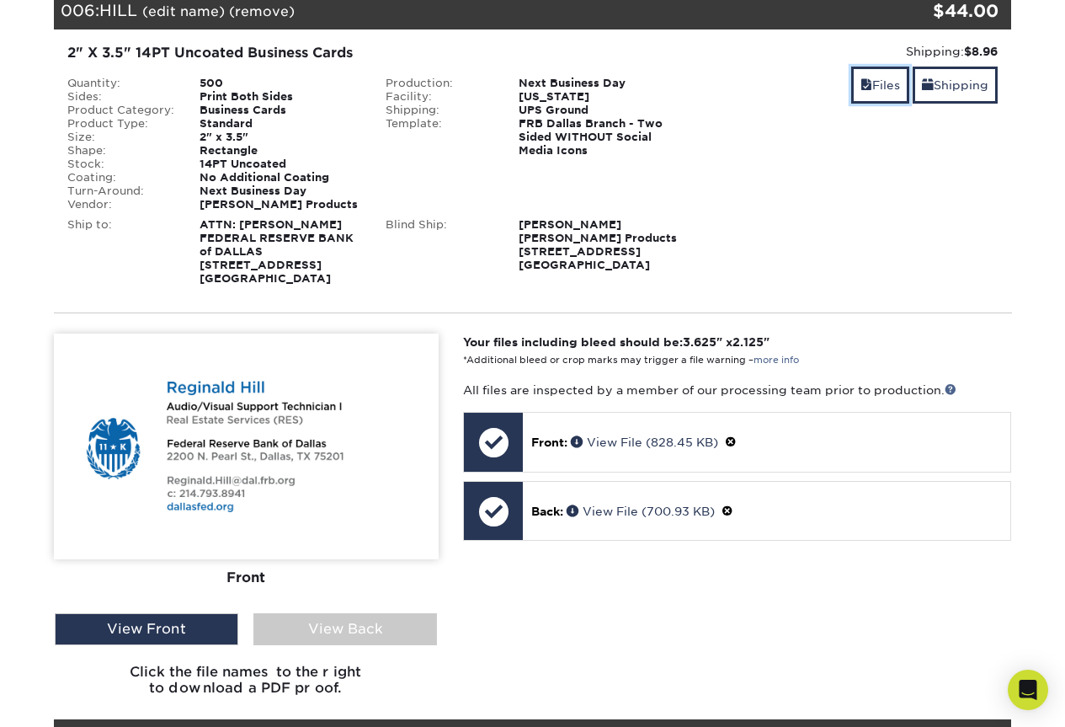
scroll to position [2694, 0]
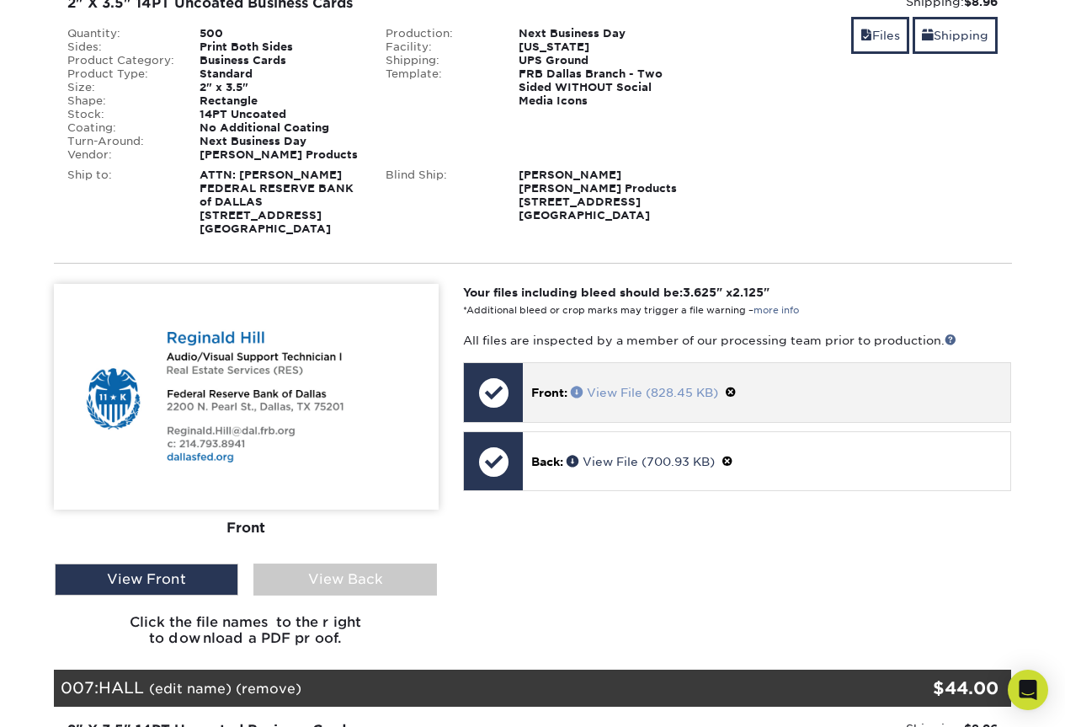
click at [590, 392] on link "View File (828.45 KB)" at bounding box center [644, 392] width 147 height 13
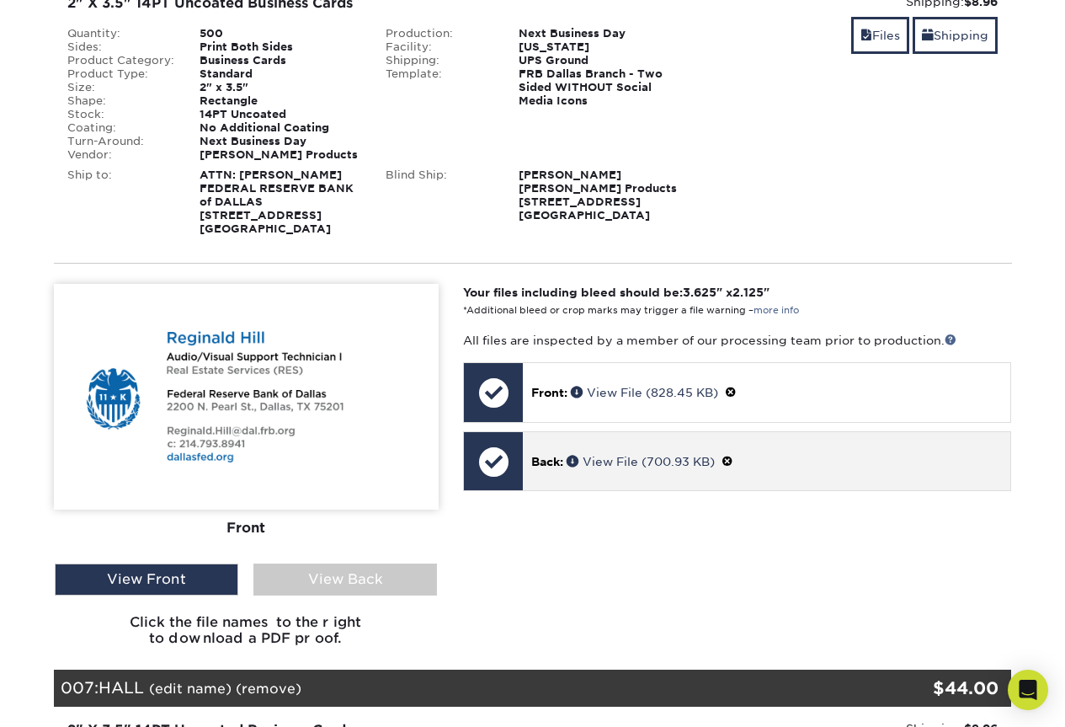
click at [597, 453] on p "Back: View File (700.93 KB)" at bounding box center [766, 461] width 471 height 18
click at [596, 462] on link "View File (700.93 KB)" at bounding box center [641, 461] width 148 height 13
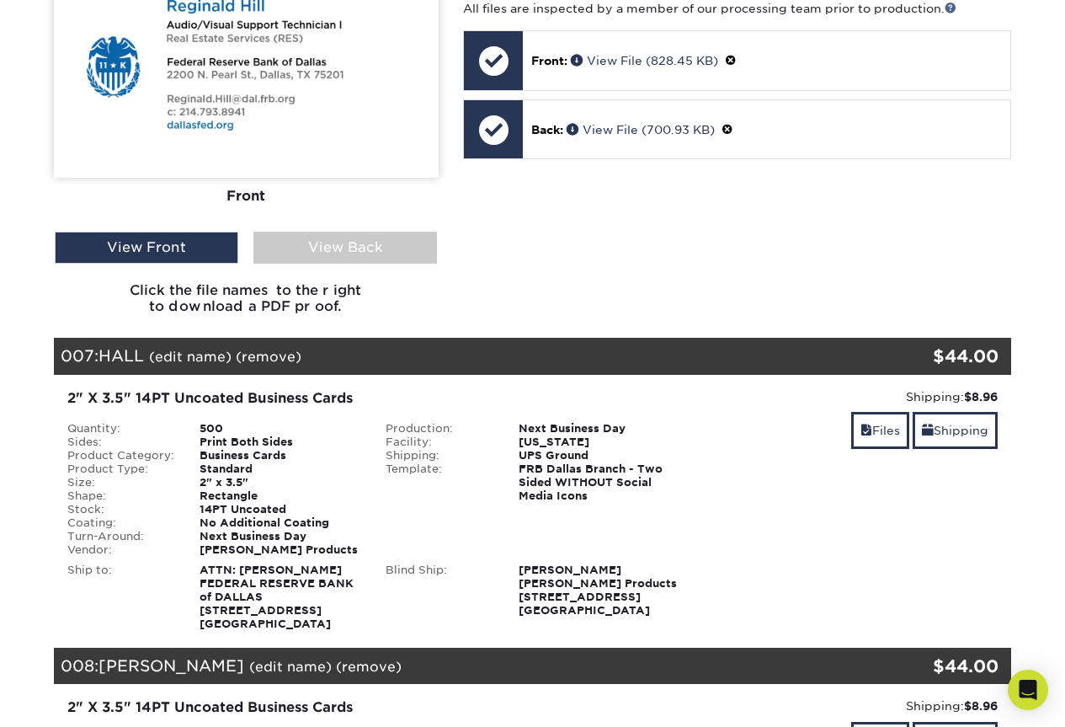
scroll to position [3031, 0]
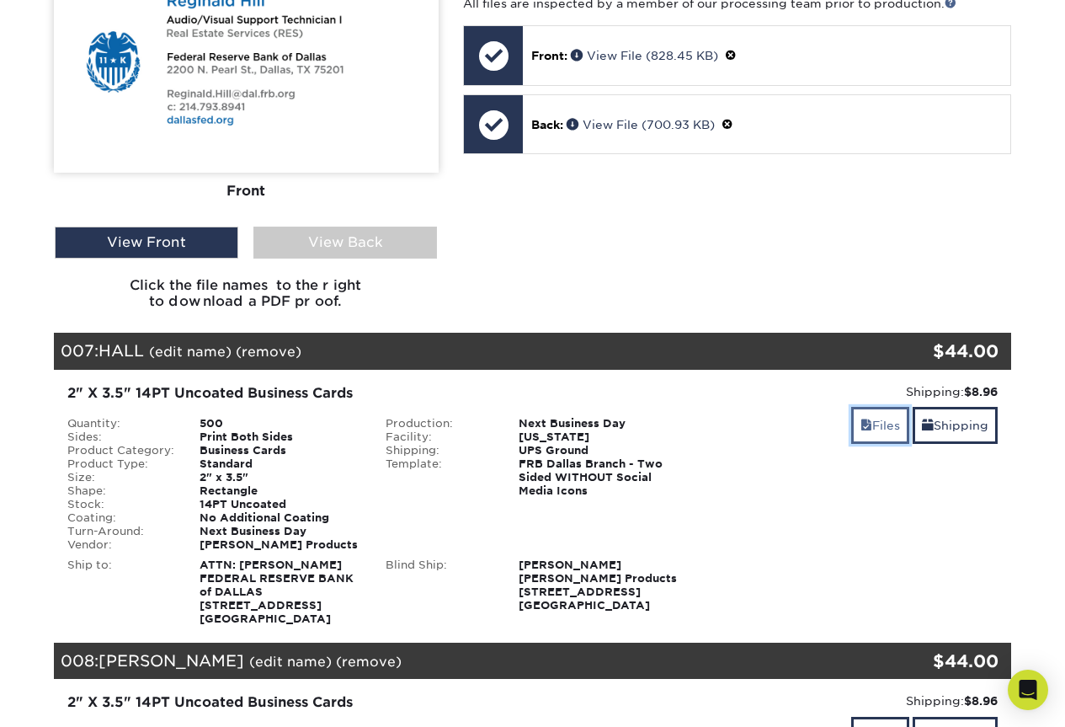
click at [875, 429] on link "Files" at bounding box center [880, 425] width 58 height 36
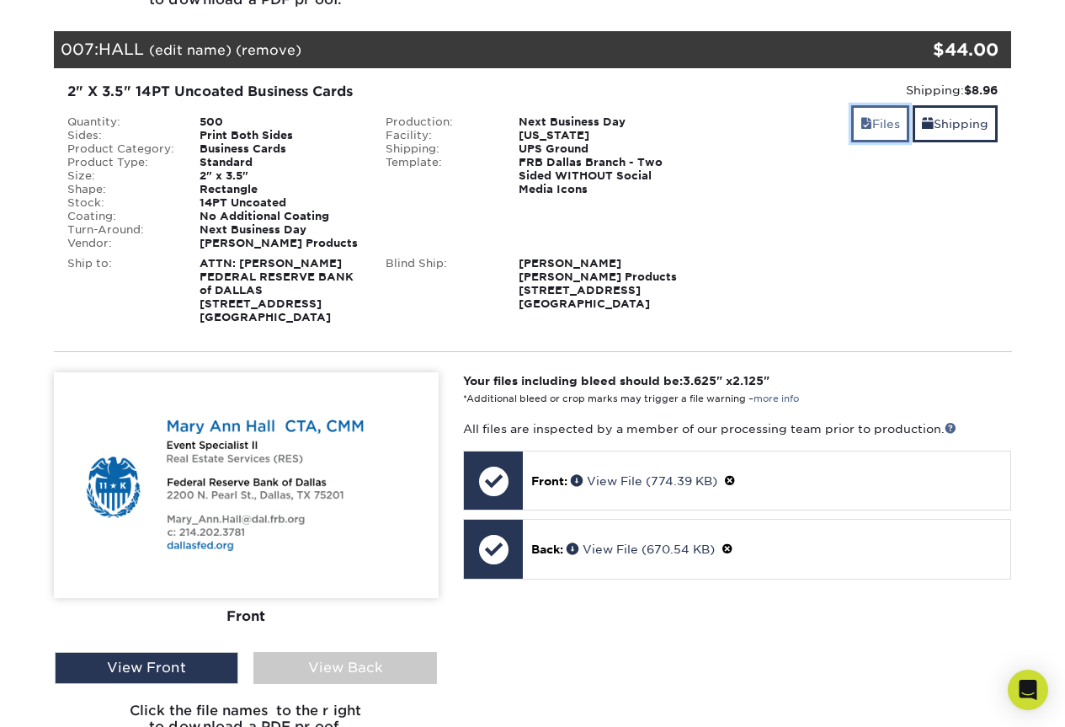
scroll to position [3368, 0]
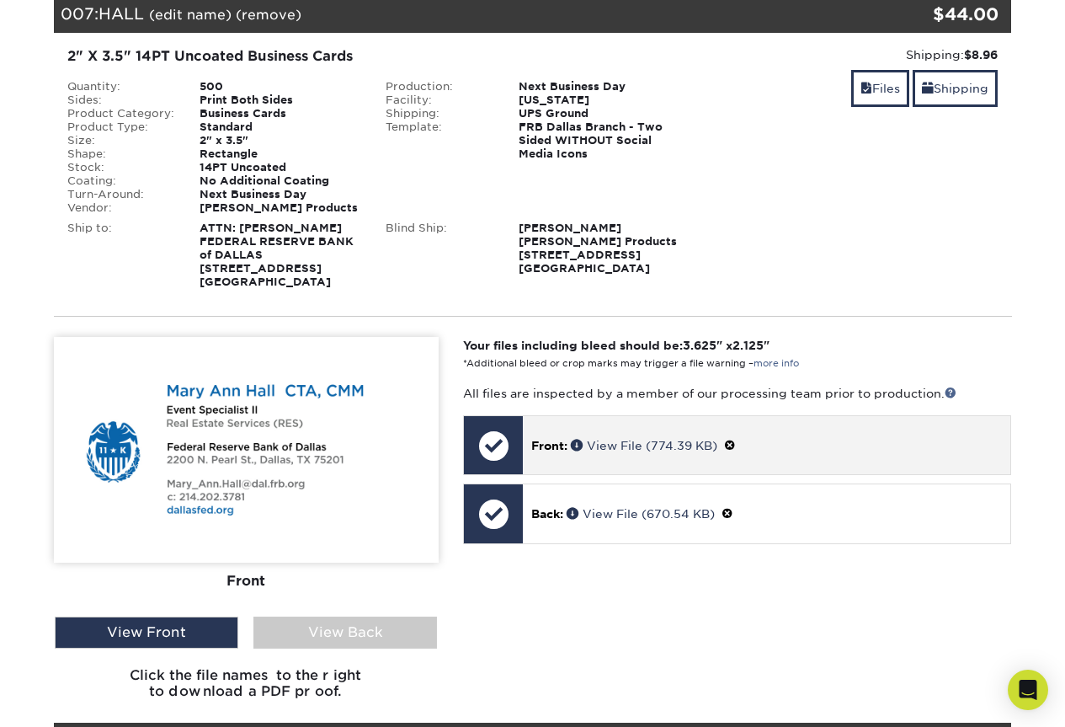
click at [599, 455] on div "Front: View File (774.39 KB)" at bounding box center [766, 445] width 487 height 58
click at [571, 444] on p "Front: View File (774.39 KB)" at bounding box center [766, 445] width 471 height 18
click at [630, 447] on link "View File (774.39 KB)" at bounding box center [644, 445] width 146 height 13
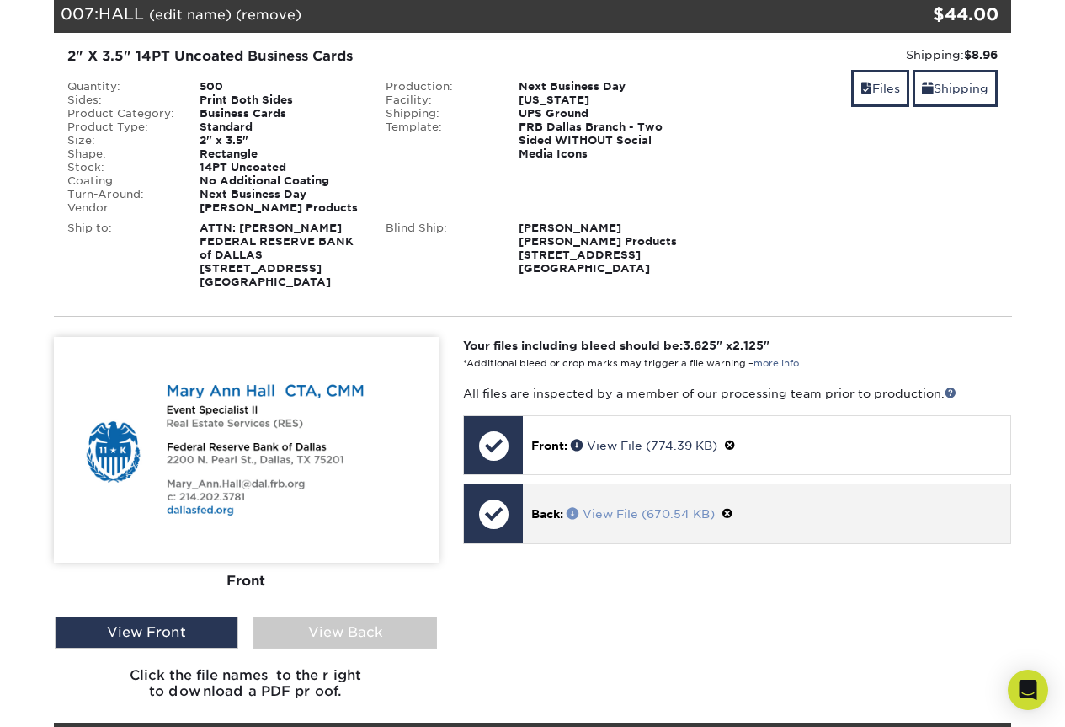
click at [610, 517] on link "View File (670.54 KB)" at bounding box center [641, 513] width 148 height 13
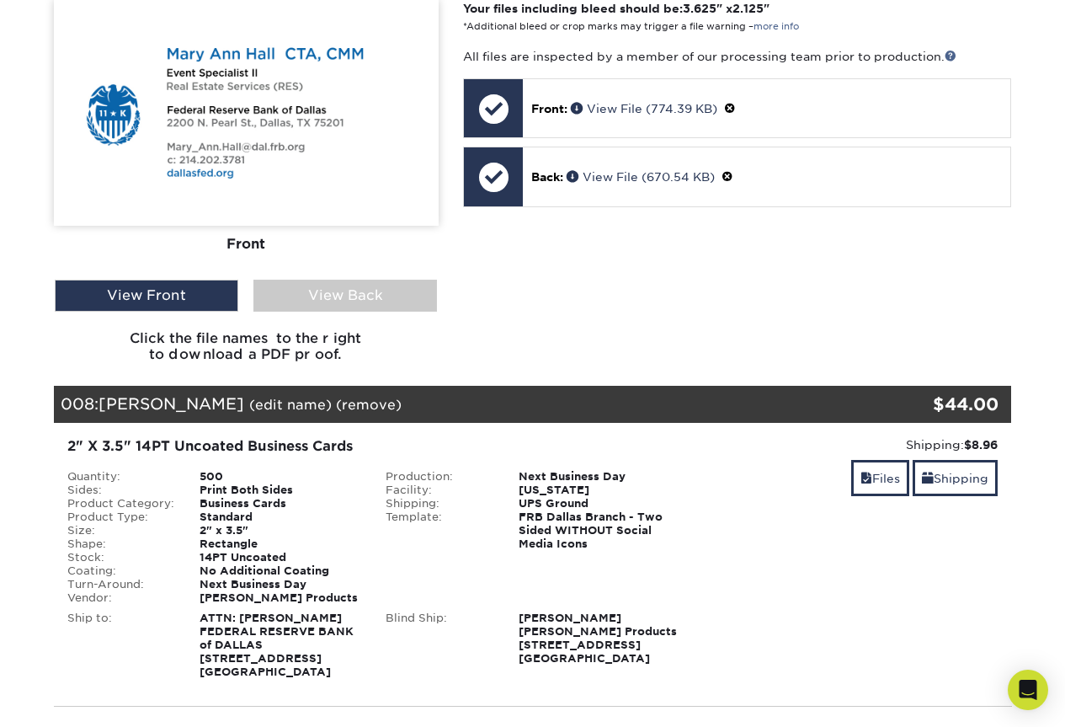
scroll to position [3789, 0]
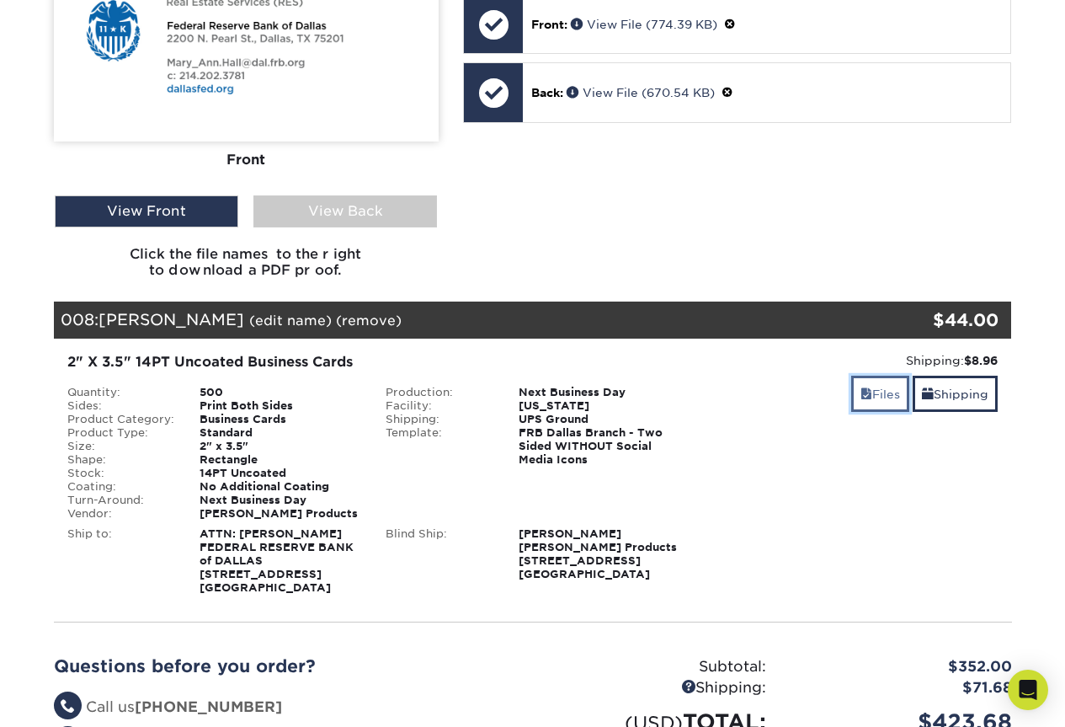
click at [876, 397] on link "Files" at bounding box center [880, 394] width 58 height 36
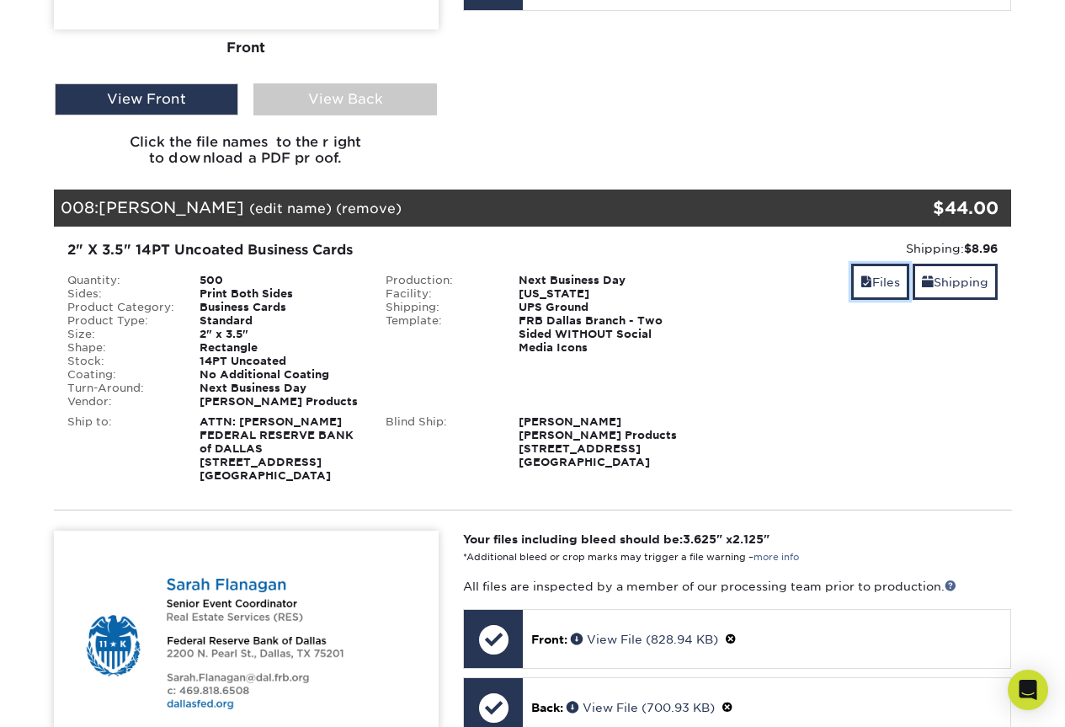
scroll to position [4210, 0]
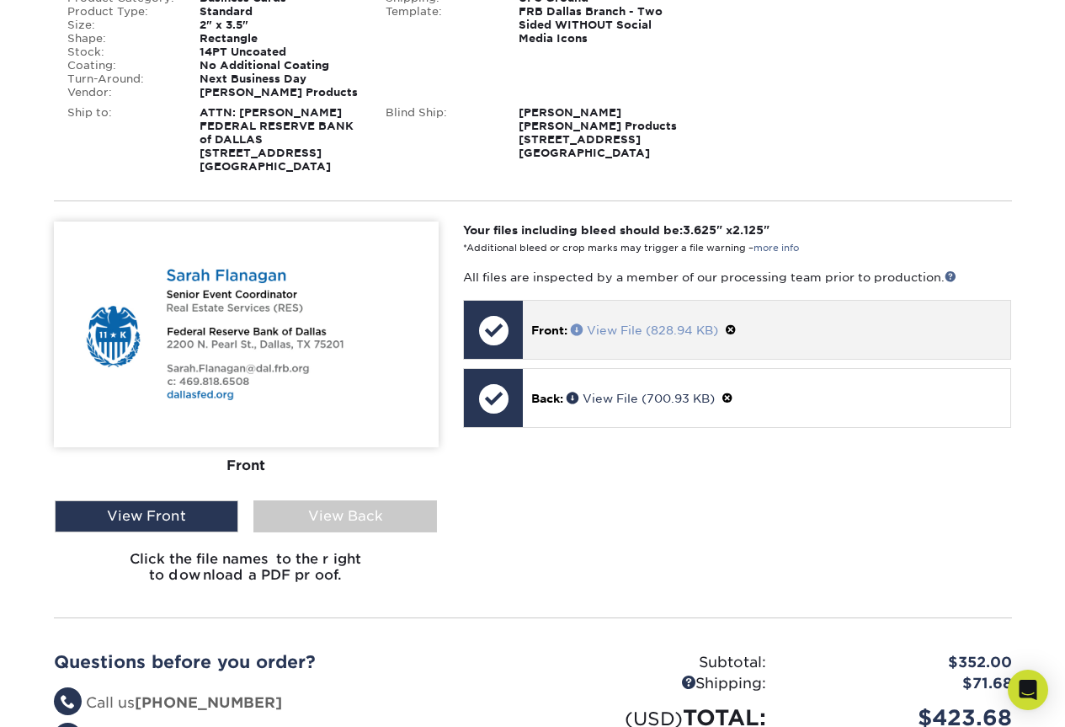
click at [591, 335] on link "View File (828.94 KB)" at bounding box center [644, 329] width 147 height 13
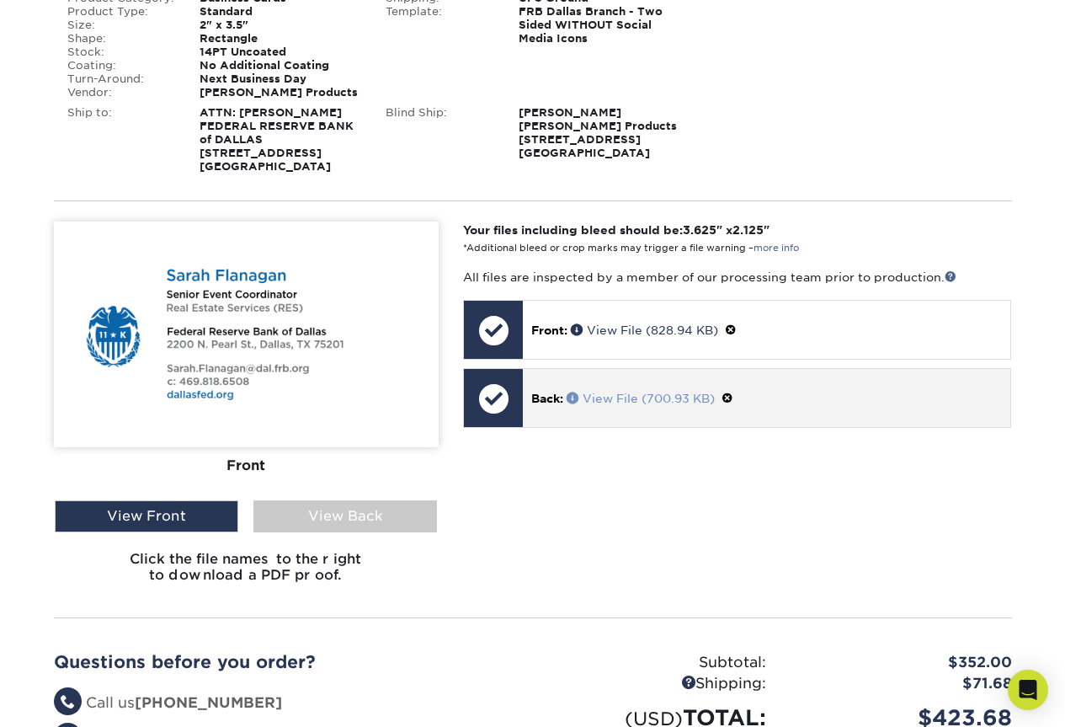
click at [609, 393] on link "View File (700.93 KB)" at bounding box center [641, 397] width 148 height 13
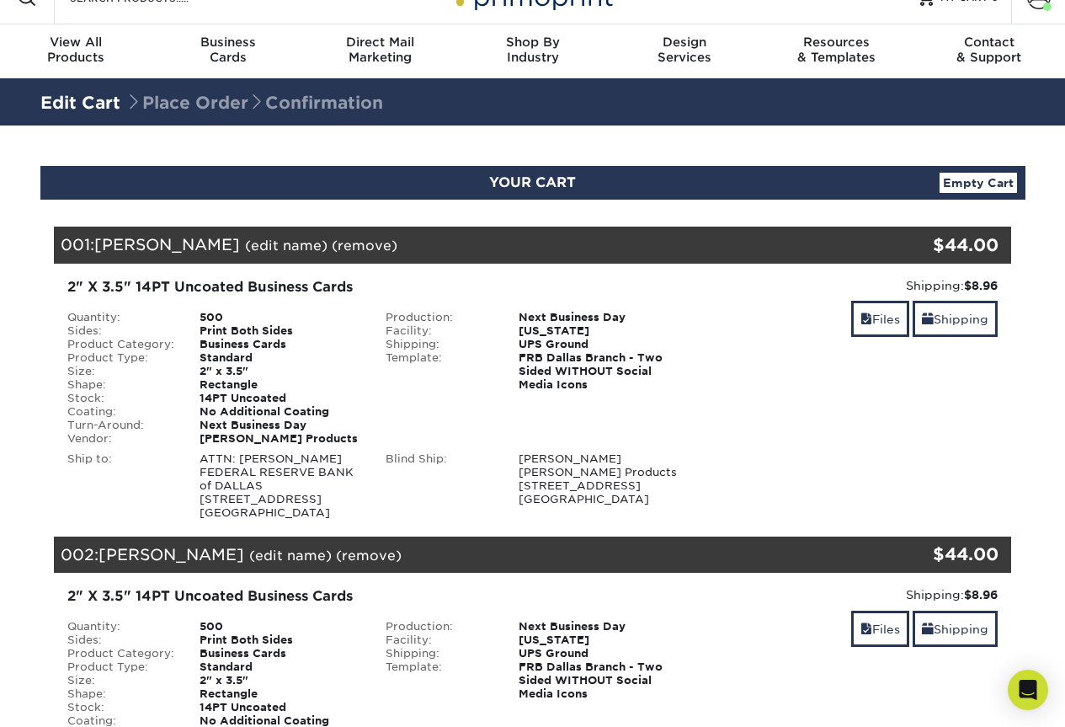
scroll to position [0, 0]
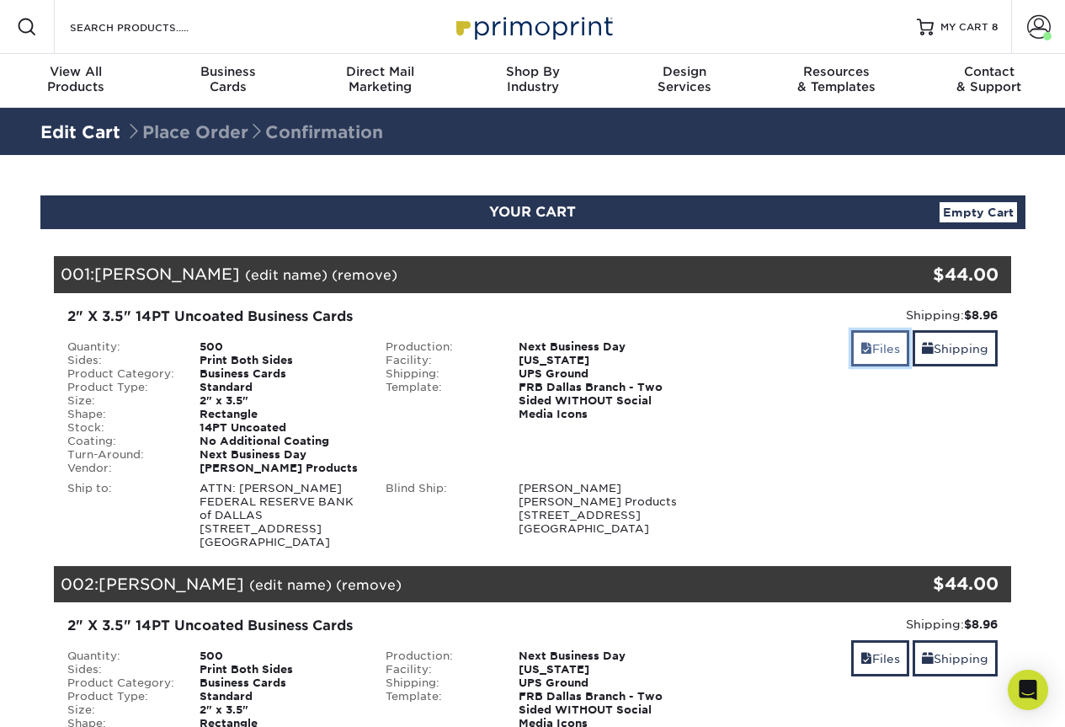
click at [883, 343] on link "Files" at bounding box center [880, 348] width 58 height 36
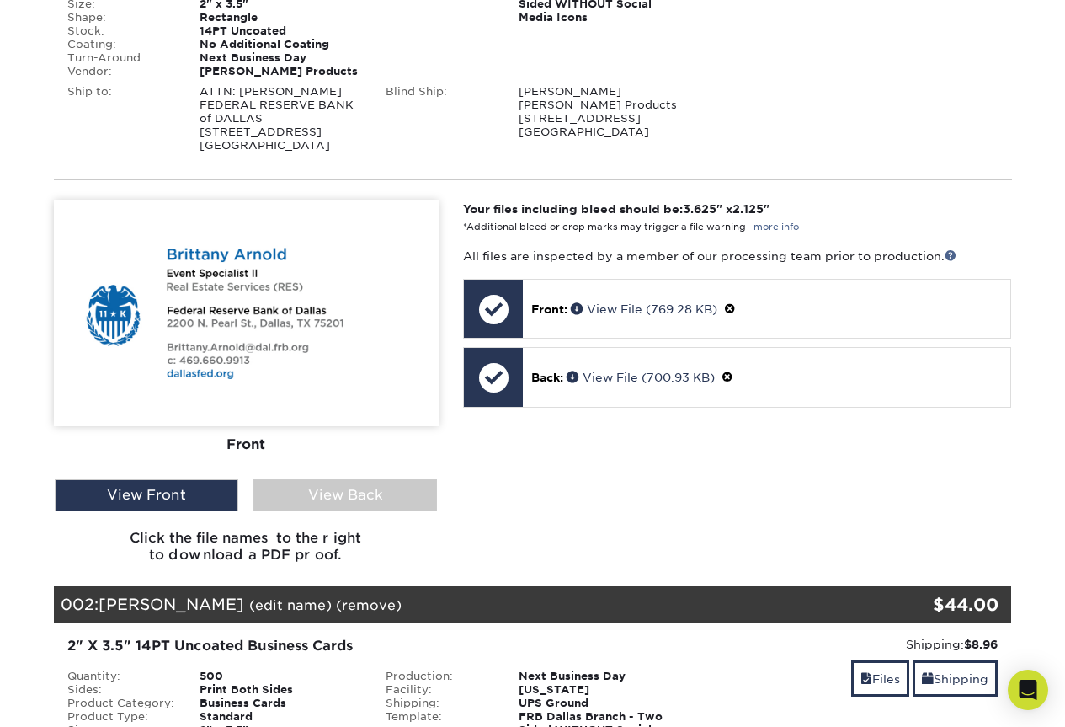
scroll to position [421, 0]
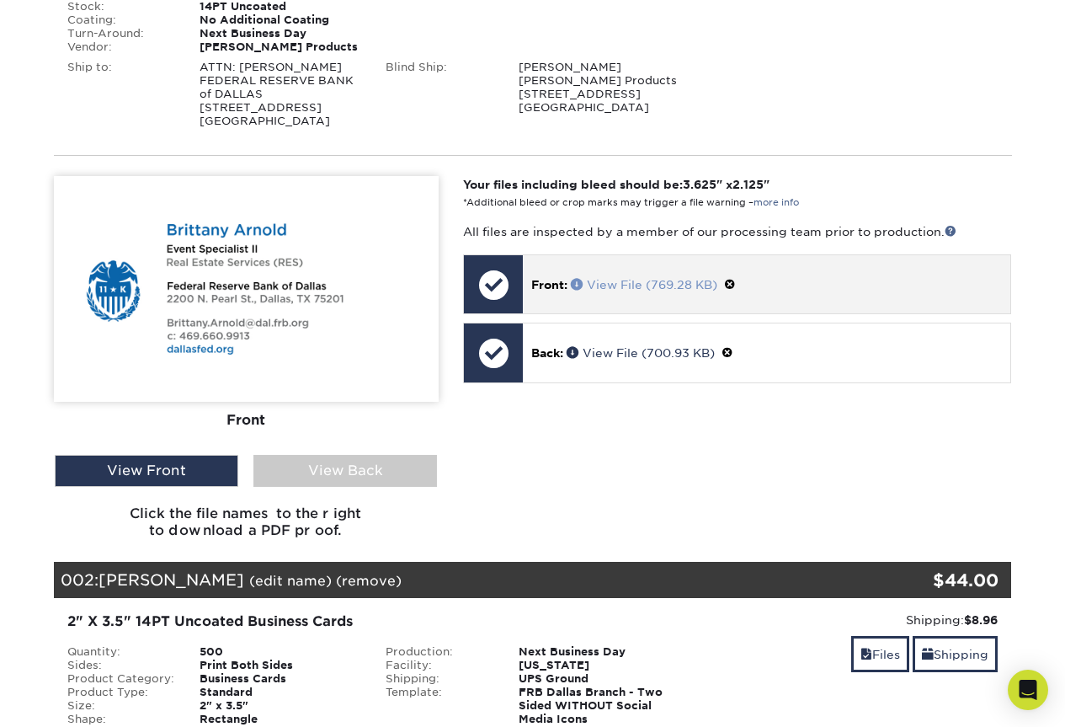
click at [593, 280] on link "View File (769.28 KB)" at bounding box center [644, 284] width 146 height 13
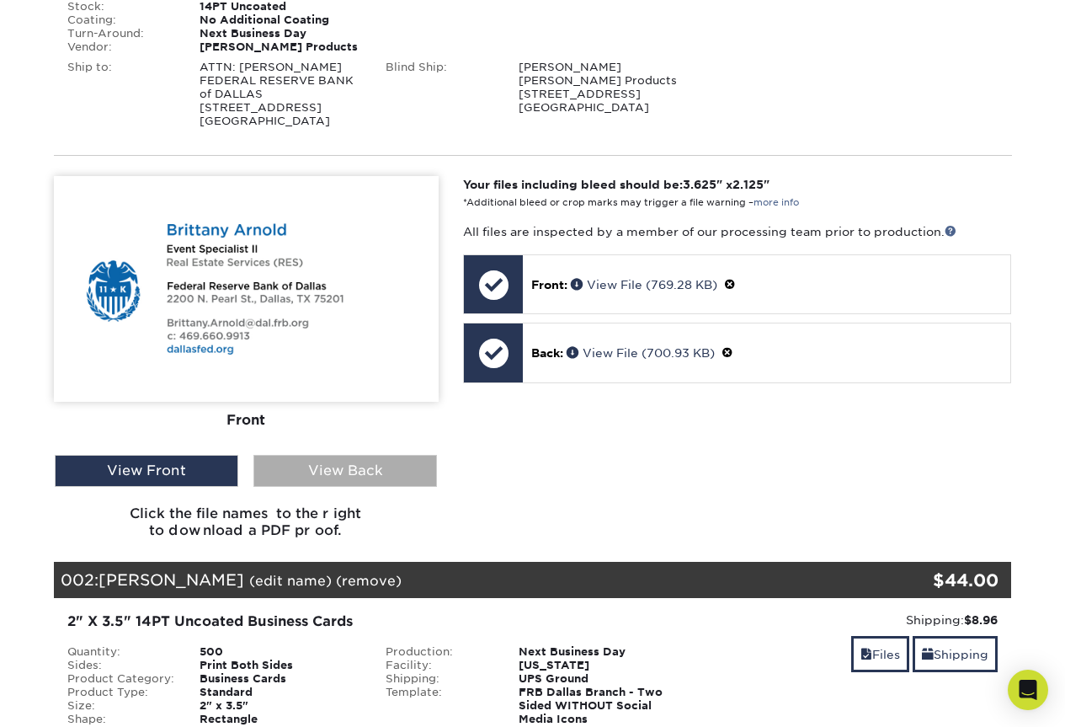
click at [378, 477] on div "View Back" at bounding box center [345, 471] width 184 height 32
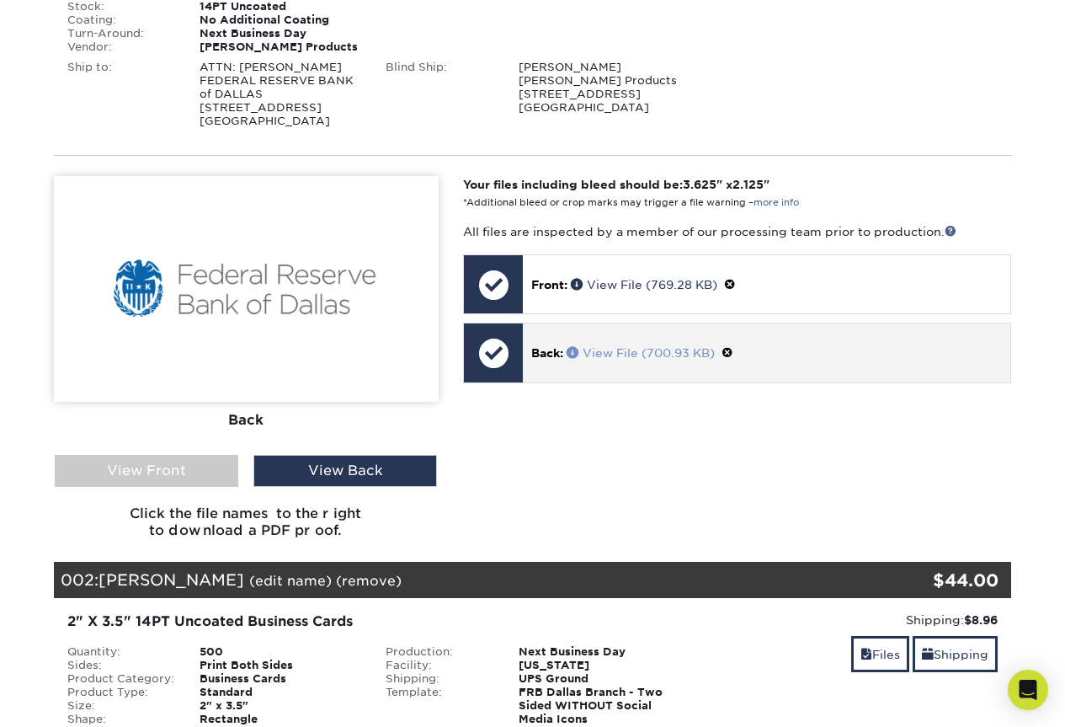
click at [589, 349] on link "View File (700.93 KB)" at bounding box center [641, 352] width 148 height 13
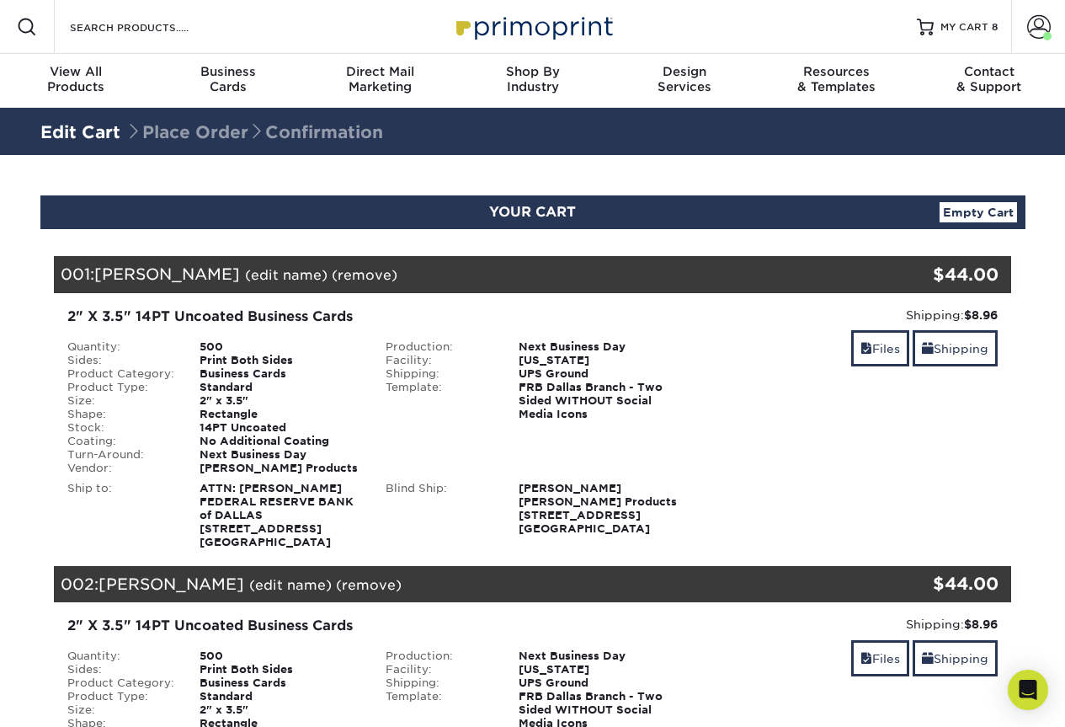
drag, startPoint x: 309, startPoint y: 546, endPoint x: 199, endPoint y: 503, distance: 118.1
click at [199, 503] on div "ATTN: [PERSON_NAME][GEOGRAPHIC_DATA] BANK of DALLAS [STREET_ADDRESS]" at bounding box center [280, 515] width 186 height 67
copy strong "FEDERAL RESERVE BANK of DALLAS [STREET_ADDRESS]"
